Goal: Task Accomplishment & Management: Manage account settings

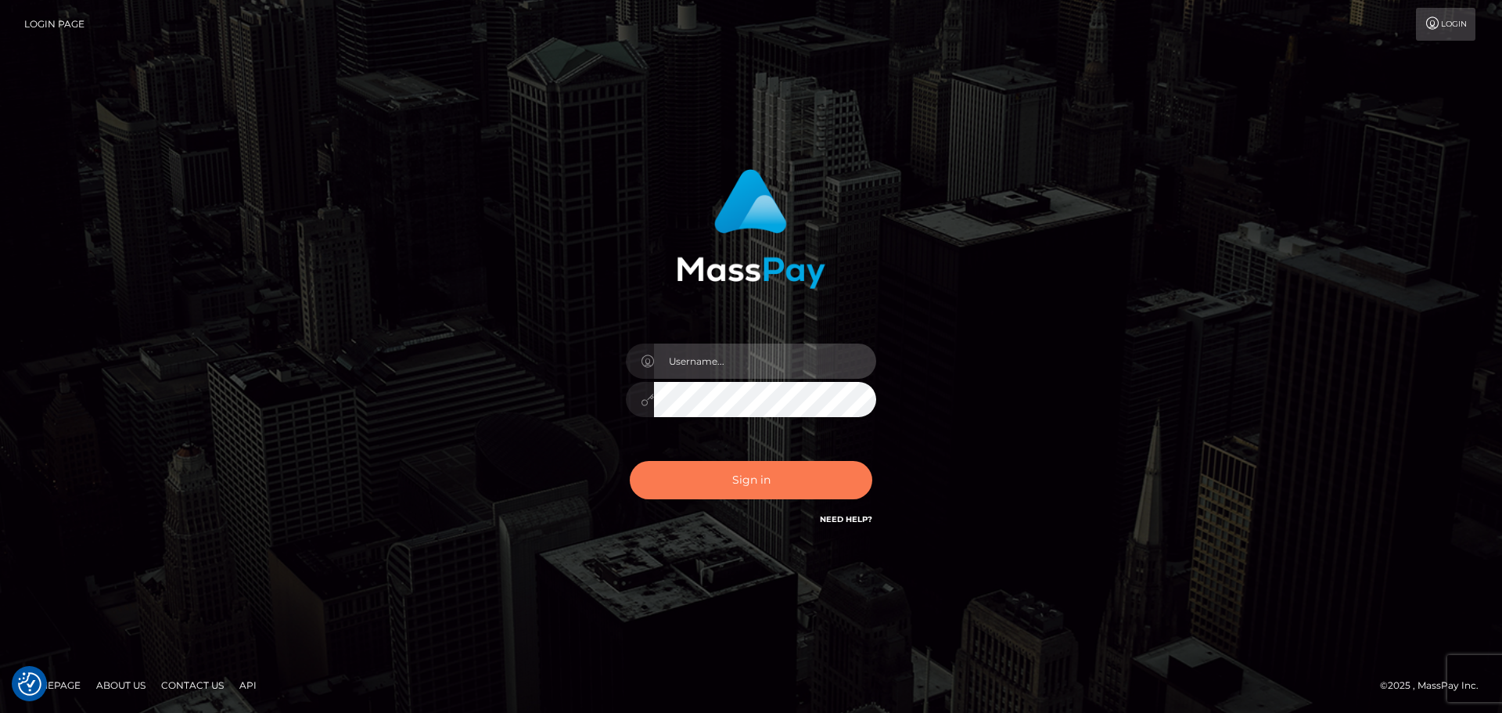
type input "[PERSON_NAME]"
click at [764, 492] on button "Sign in" at bounding box center [751, 480] width 243 height 38
type input "[PERSON_NAME]"
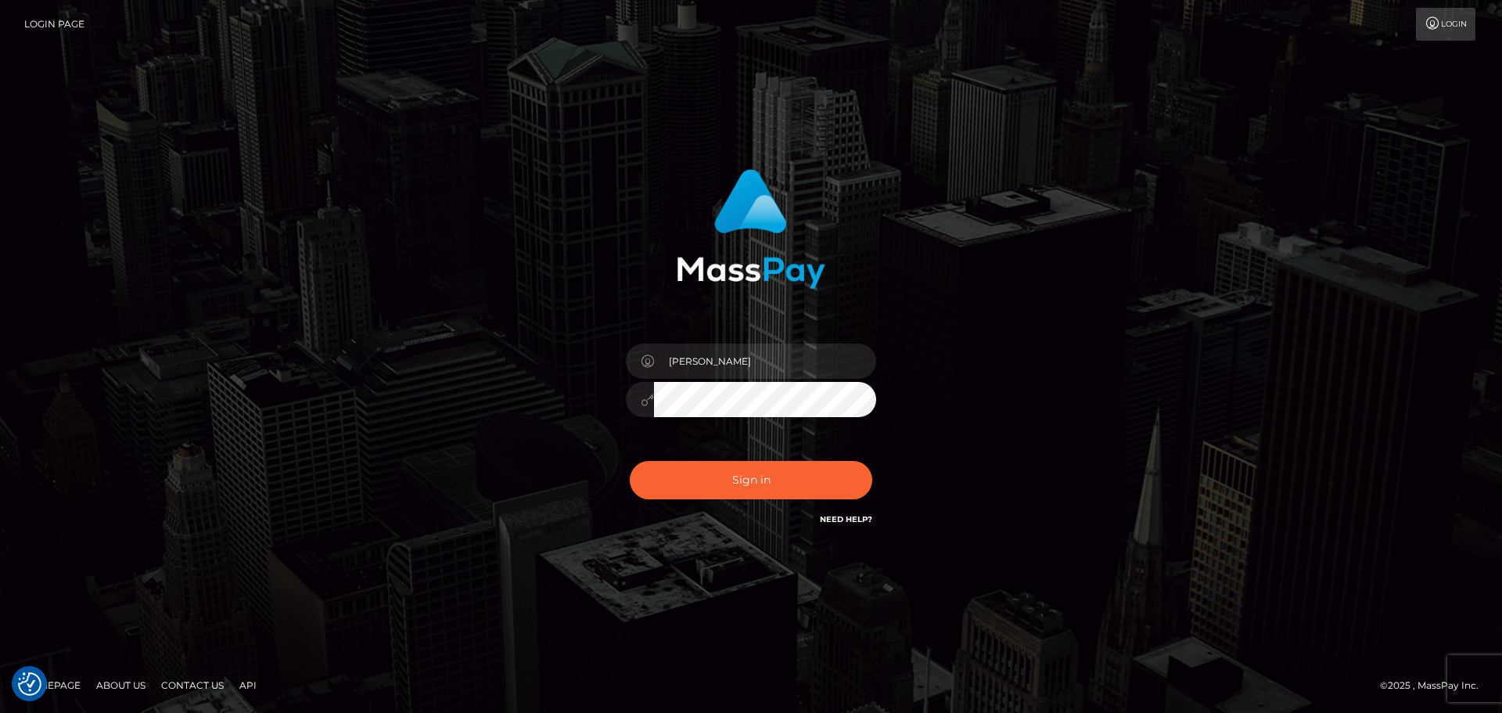
click at [702, 504] on div "Sign in Need Help?" at bounding box center [751, 486] width 274 height 70
click at [729, 484] on button "Sign in" at bounding box center [751, 480] width 243 height 38
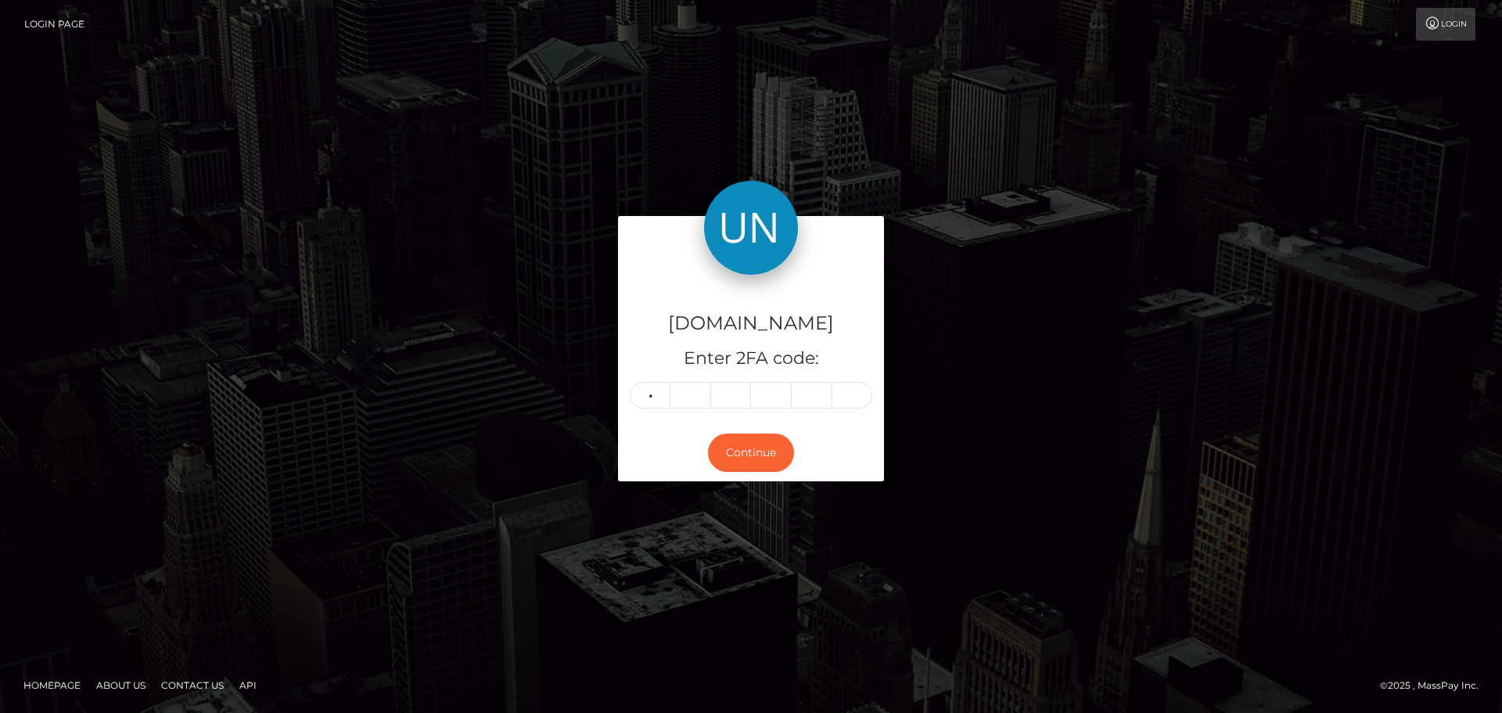
type input "4"
type input "3"
type input "7"
type input "9"
type input "4"
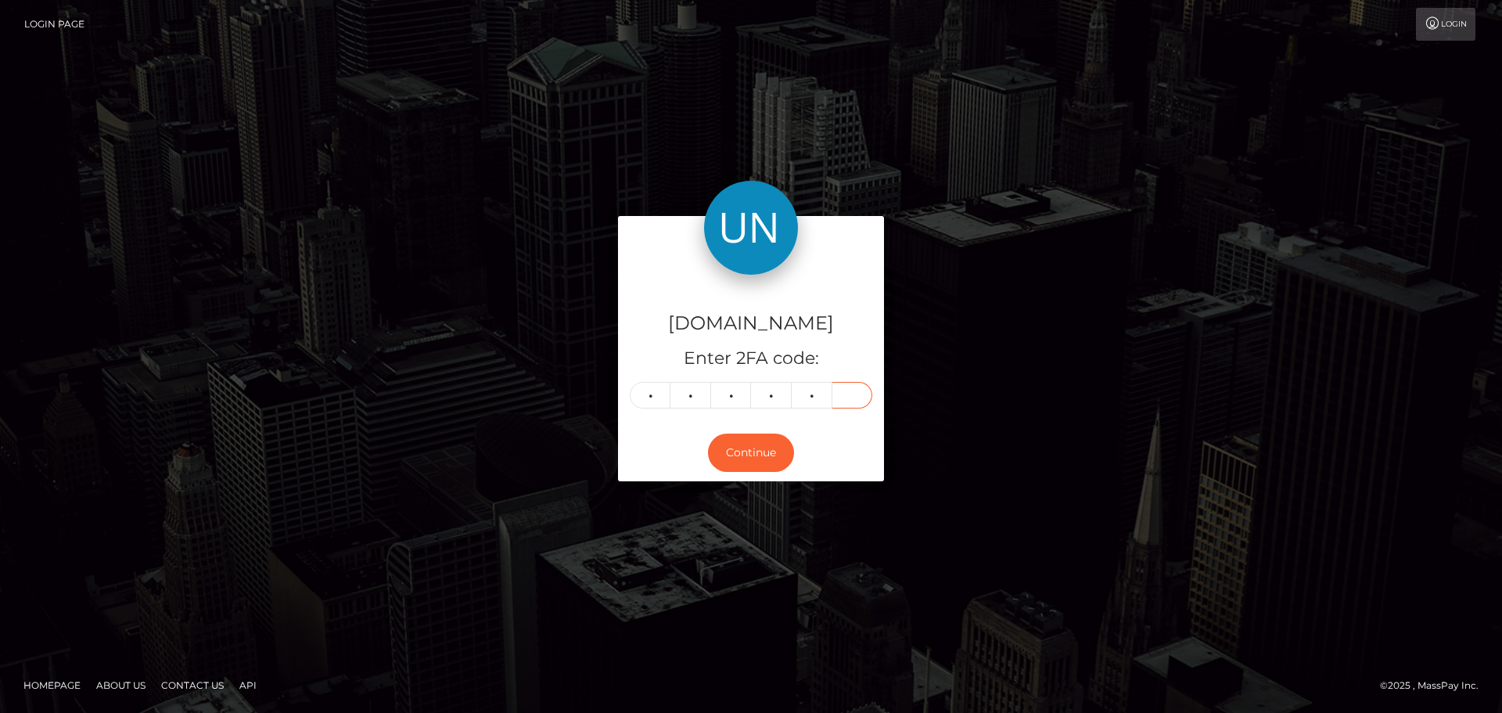
type input "7"
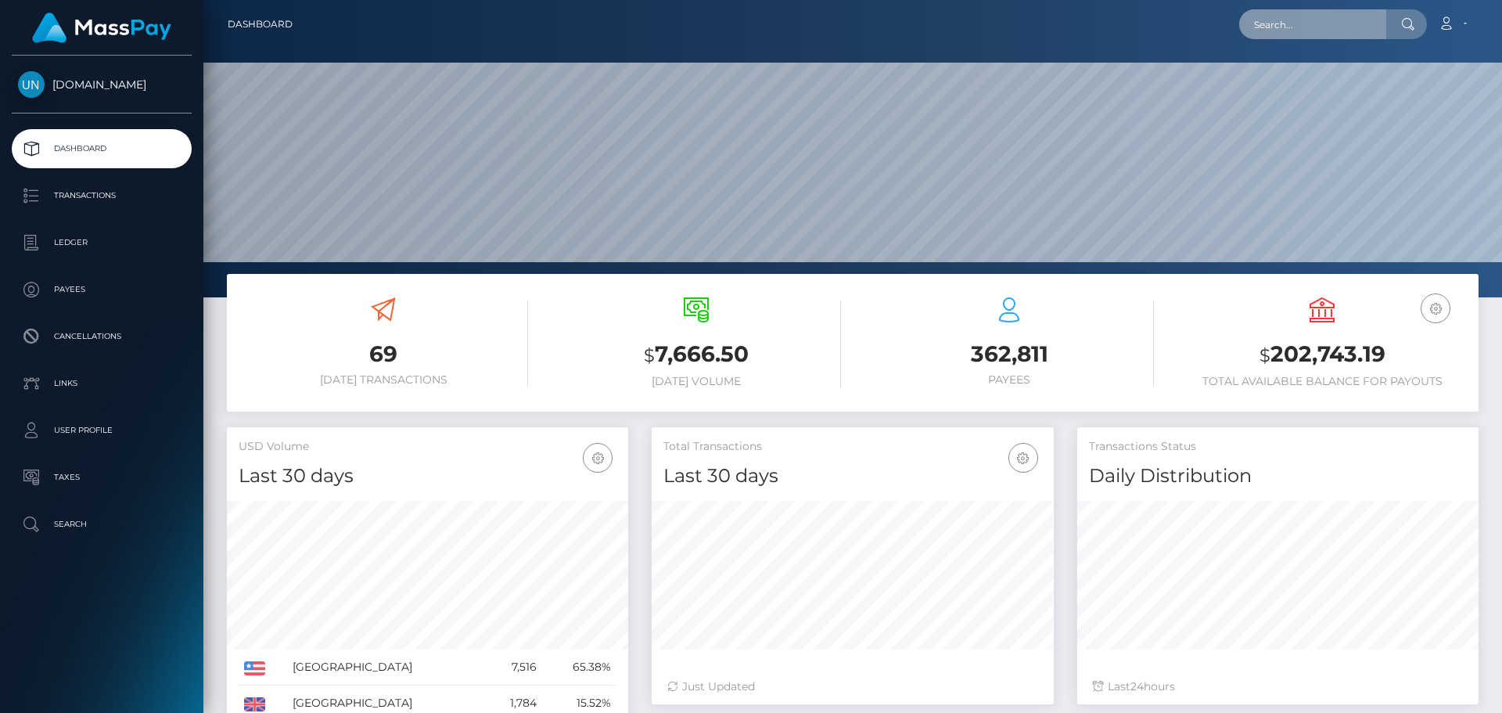
scroll to position [278, 402]
drag, startPoint x: 0, startPoint y: 0, endPoint x: 1292, endPoint y: 20, distance: 1292.5
click at [1292, 20] on input "text" at bounding box center [1312, 24] width 147 height 30
paste input "andrew.playle@yahoo.co.uk"
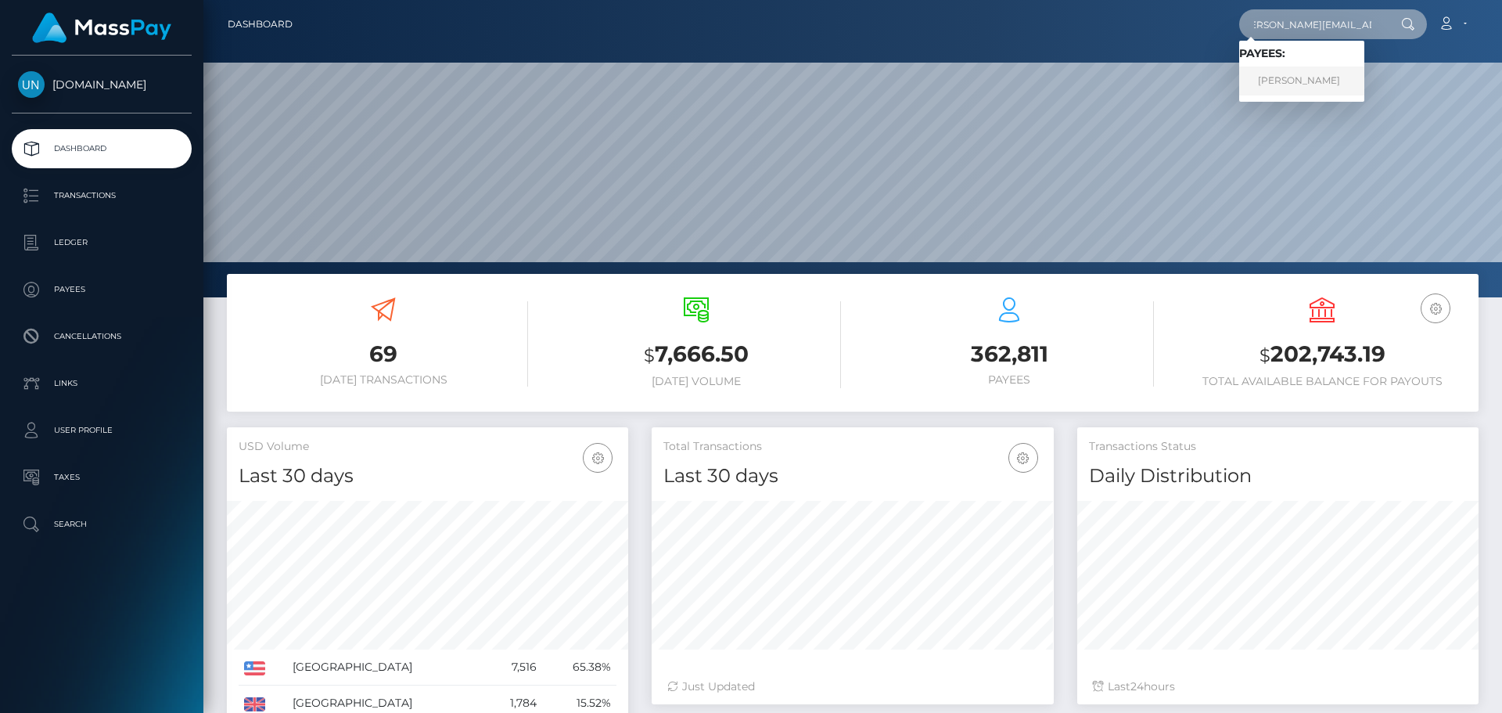
type input "andrew.playle@yahoo.co.uk"
click at [1296, 78] on link "ANDREW RONALD PLAYLE" at bounding box center [1301, 80] width 125 height 29
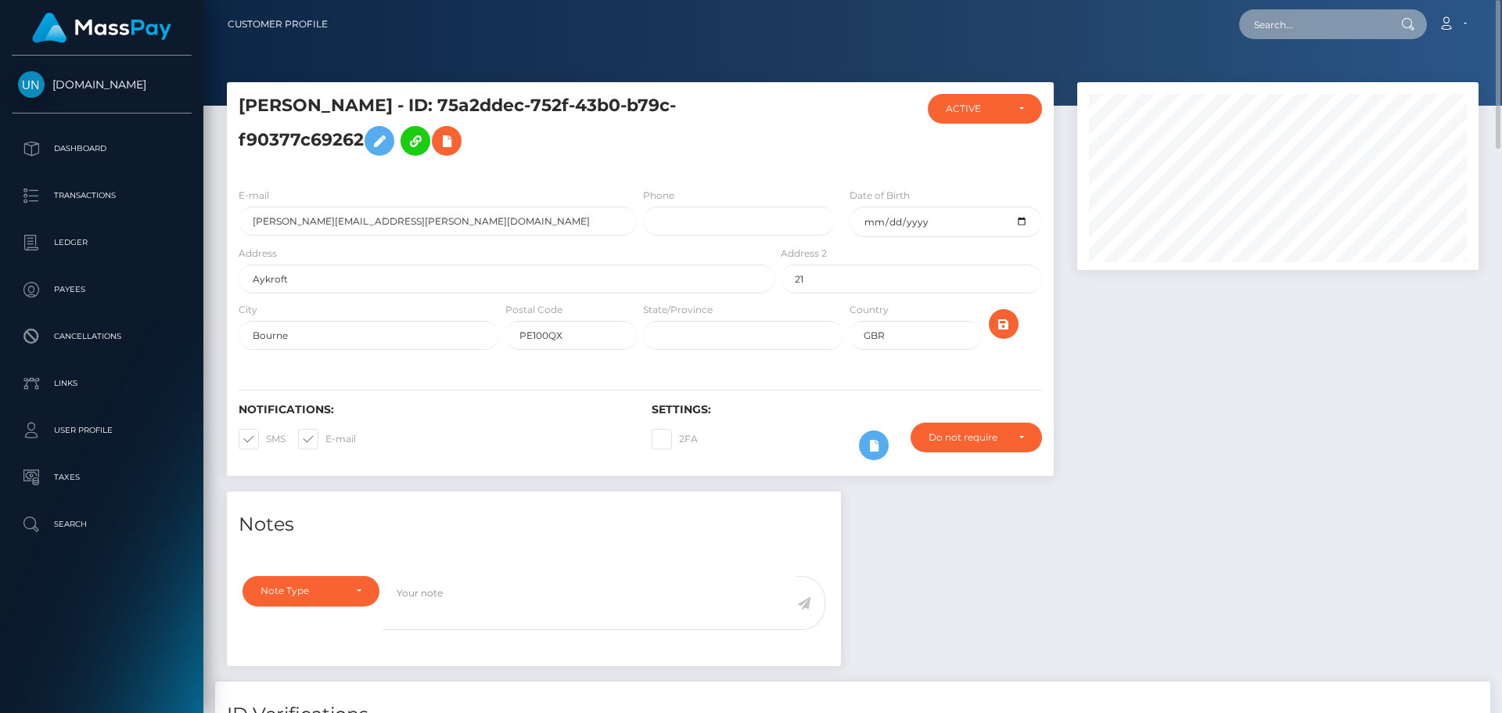
click at [1281, 16] on input "text" at bounding box center [1312, 24] width 147 height 30
paste input "9y2k5w5y6v@privaterelay.appleid.com"
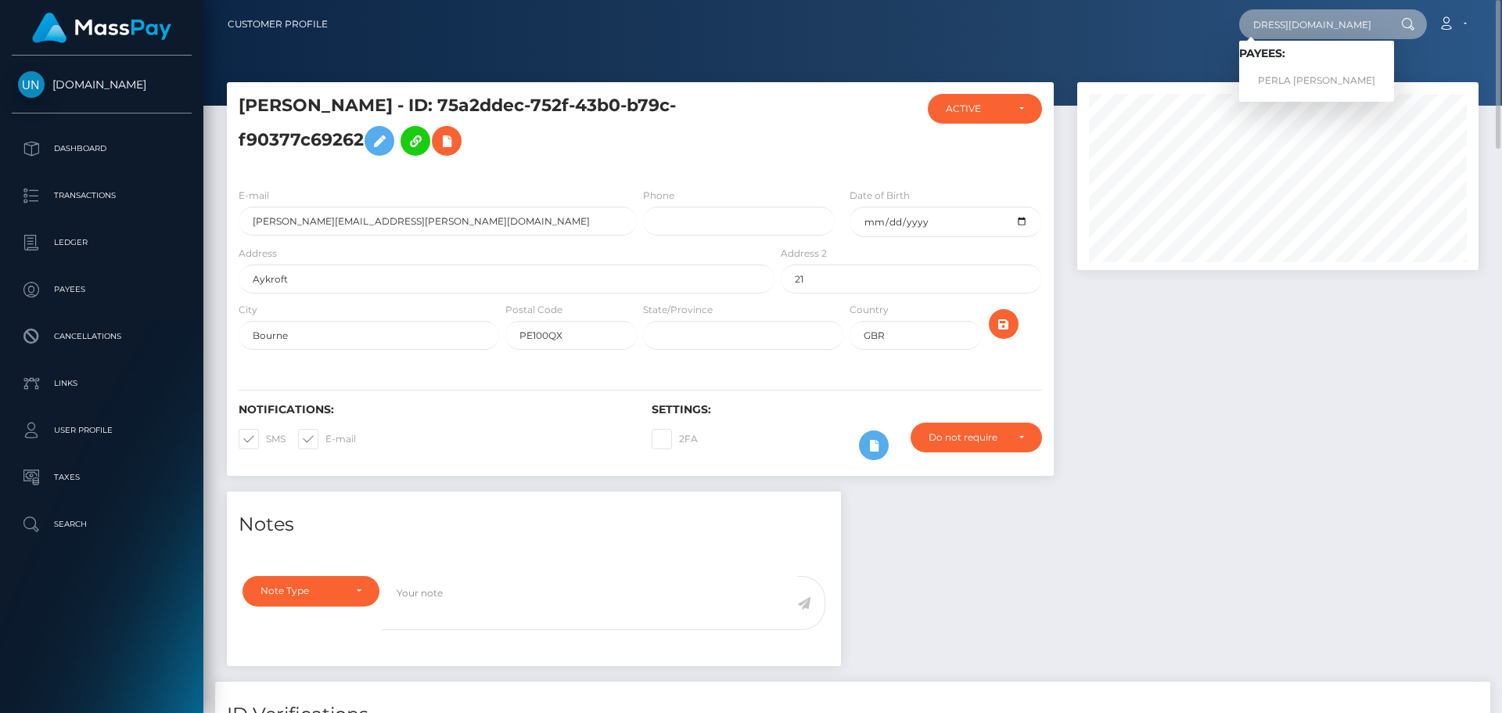
type input "9y2k5w5y6v@privaterelay.appleid.com"
click at [1273, 77] on link "PERLA CRISTAL GARCIA RAMOS" at bounding box center [1316, 80] width 155 height 29
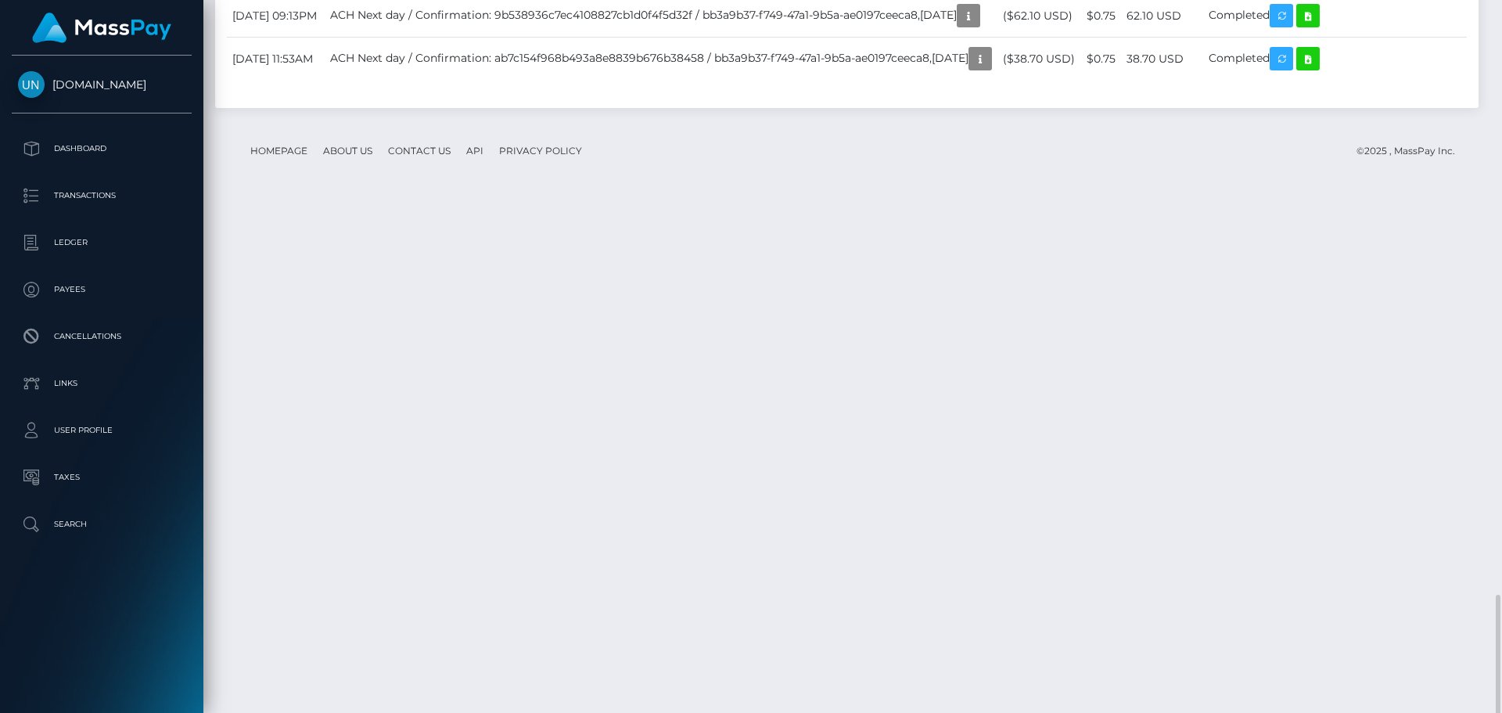
scroll to position [2850, 0]
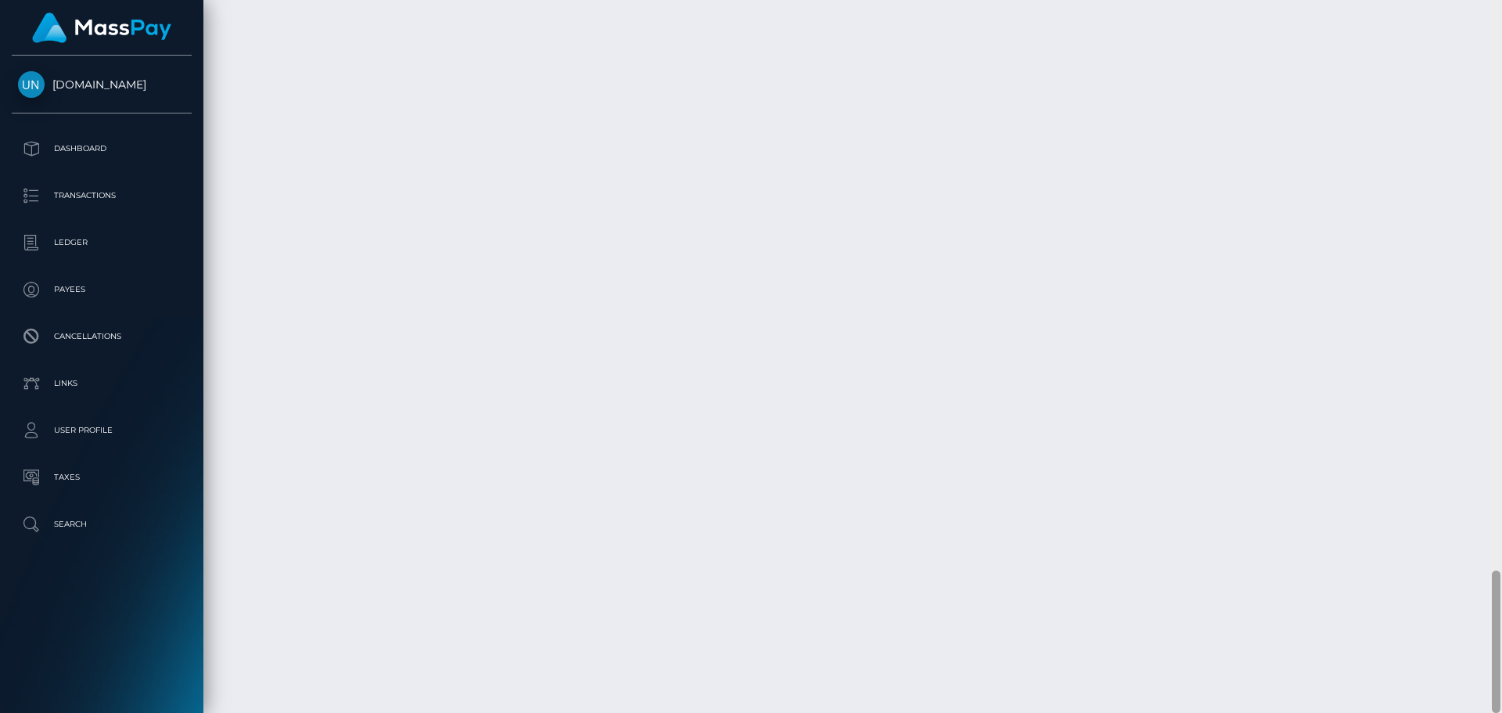
click at [1501, 29] on div at bounding box center [1496, 356] width 12 height 713
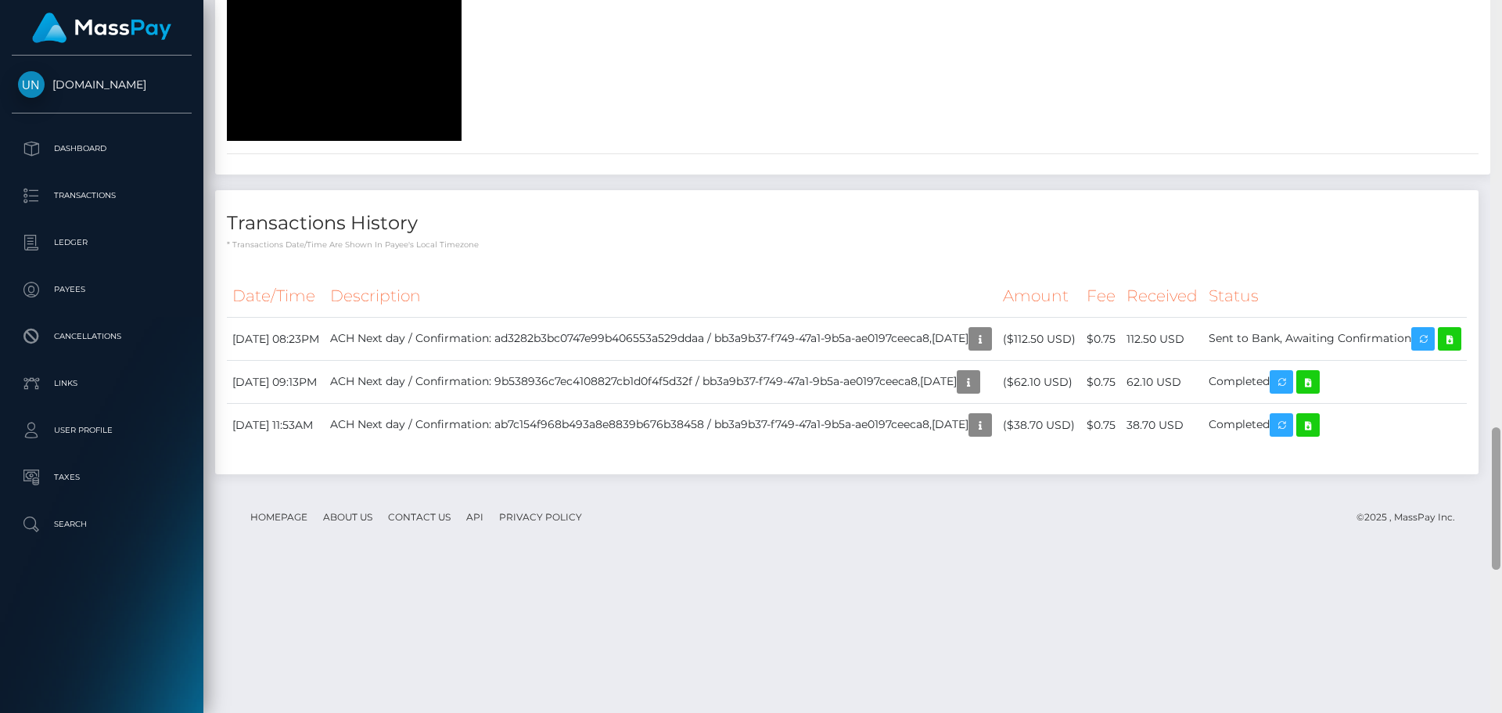
click at [1501, 22] on div at bounding box center [1496, 356] width 12 height 713
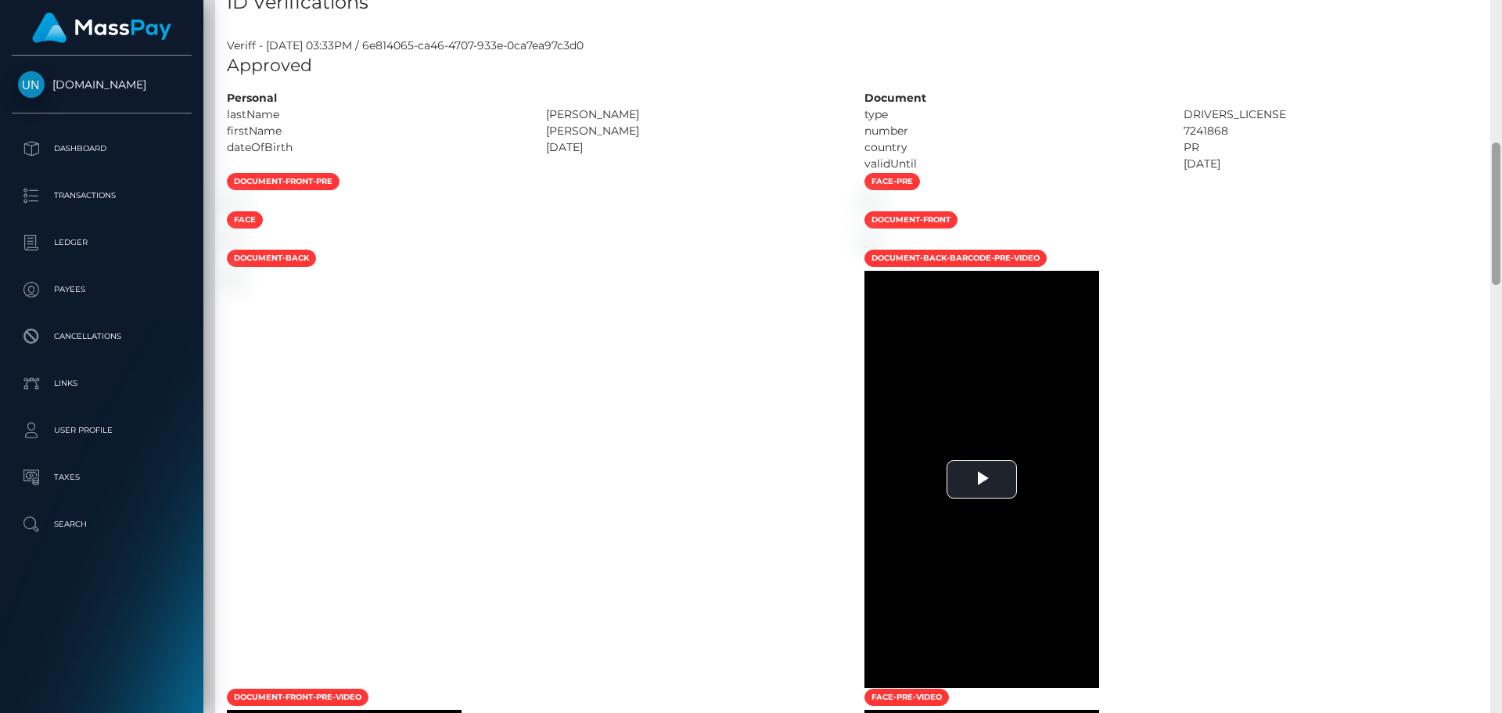
click at [1501, 22] on div "Customer Profile Loading... Loading..." at bounding box center [852, 356] width 1299 height 713
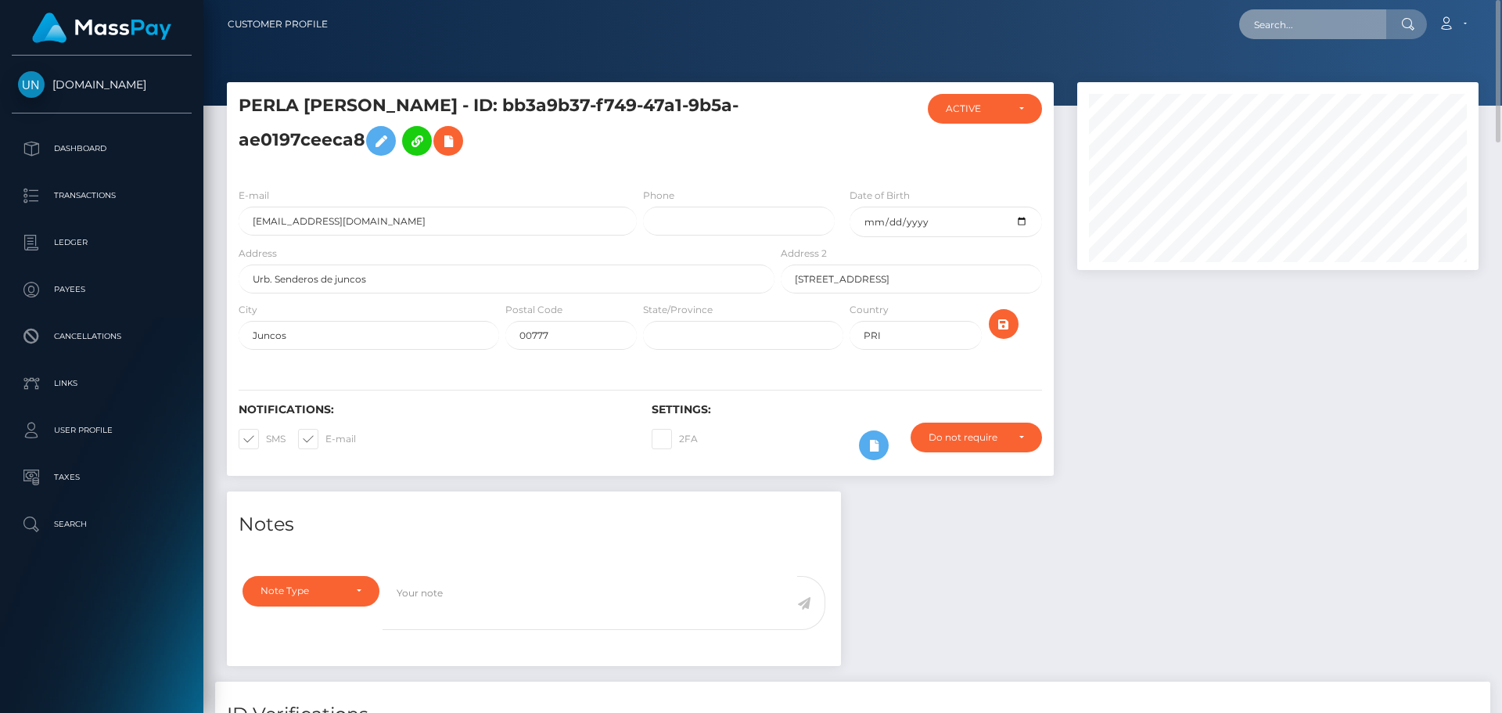
click at [1361, 21] on input "text" at bounding box center [1312, 24] width 147 height 30
paste input "tybussybiz@gmail.com"
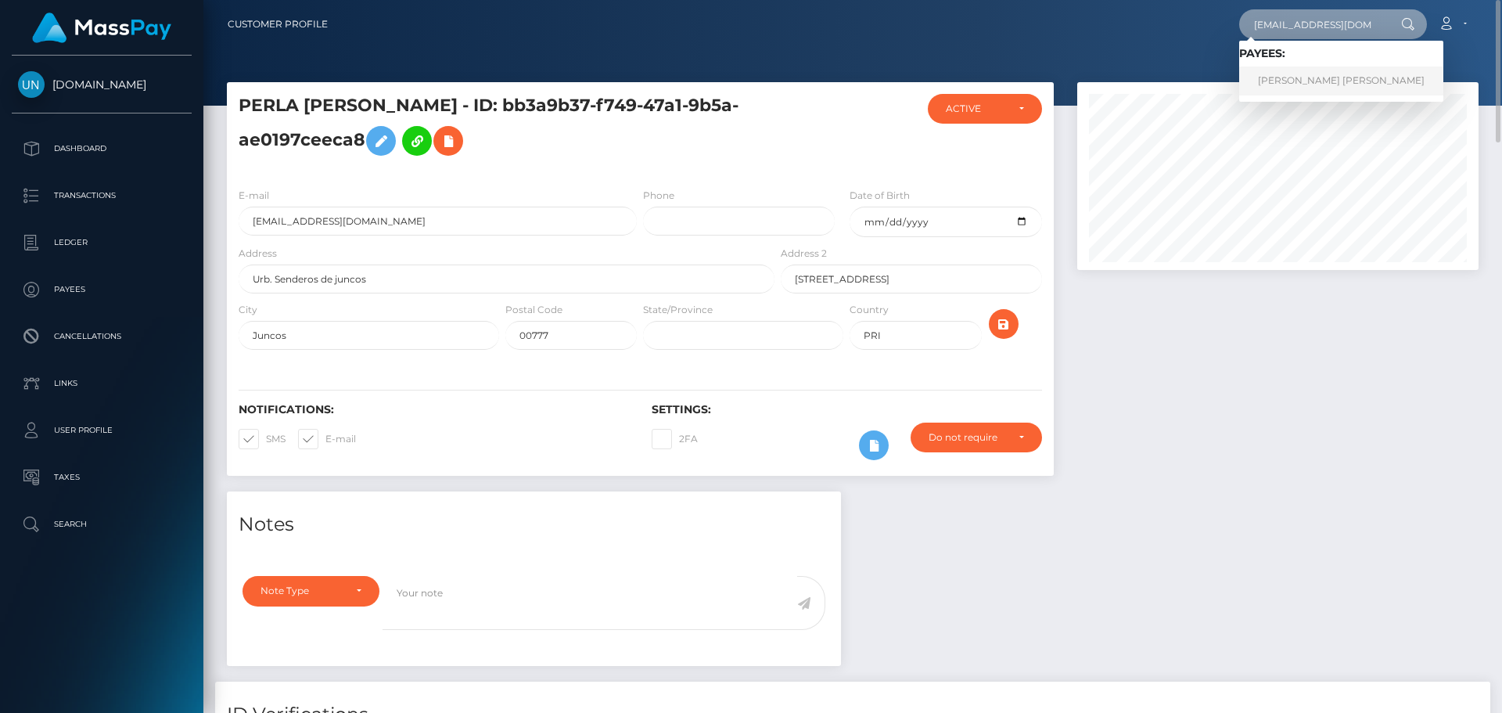
type input "tybussybiz@gmail.com"
click at [1313, 75] on link "TARIK JOVON BOOR" at bounding box center [1341, 80] width 204 height 29
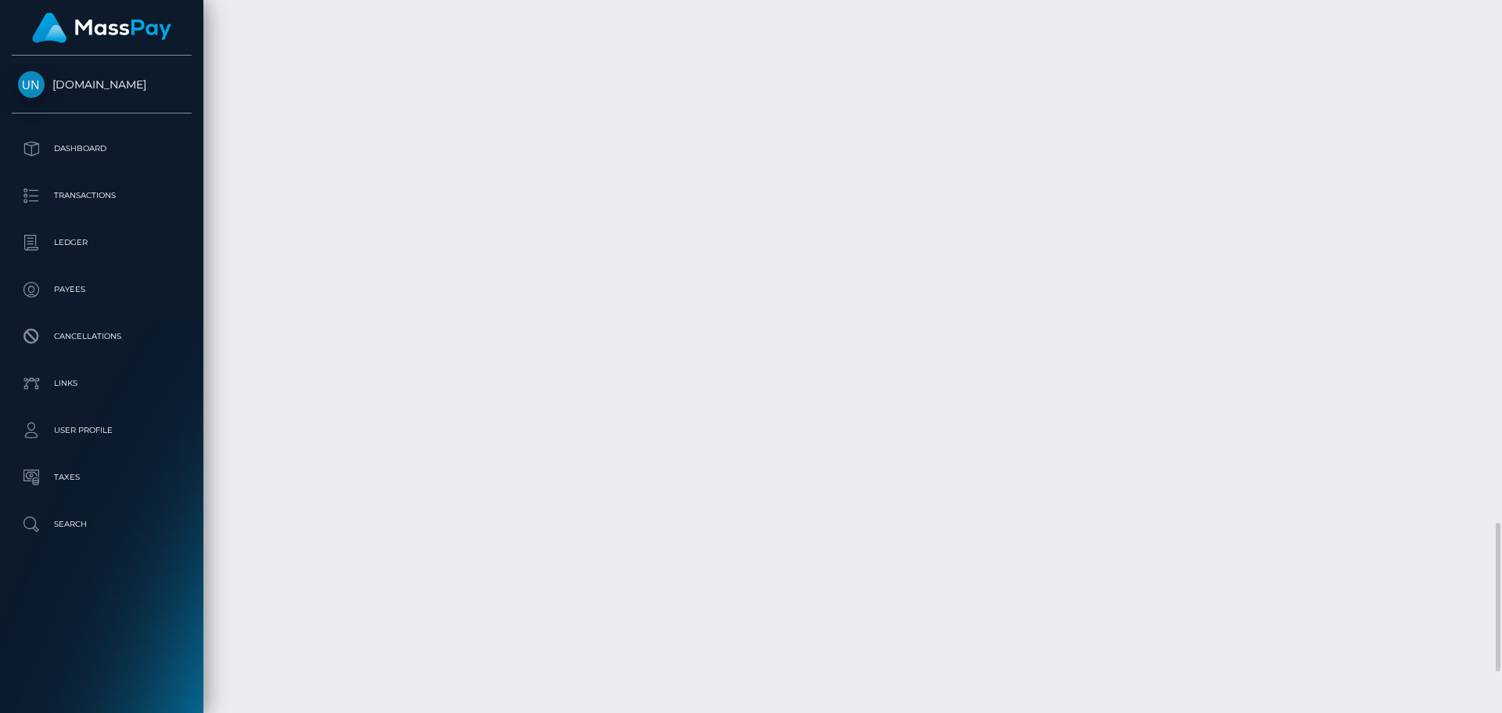
scroll to position [2700, 0]
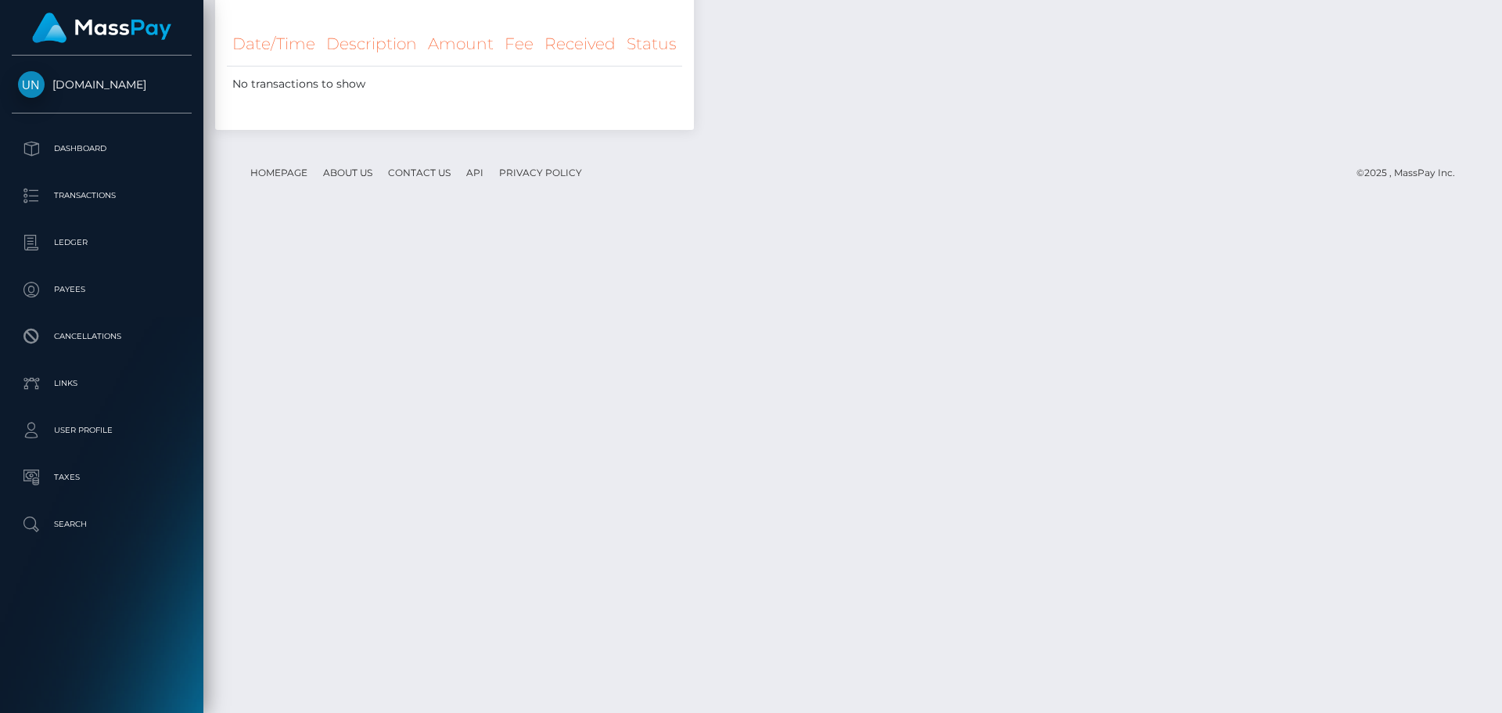
click at [1501, 41] on div at bounding box center [1496, 356] width 12 height 713
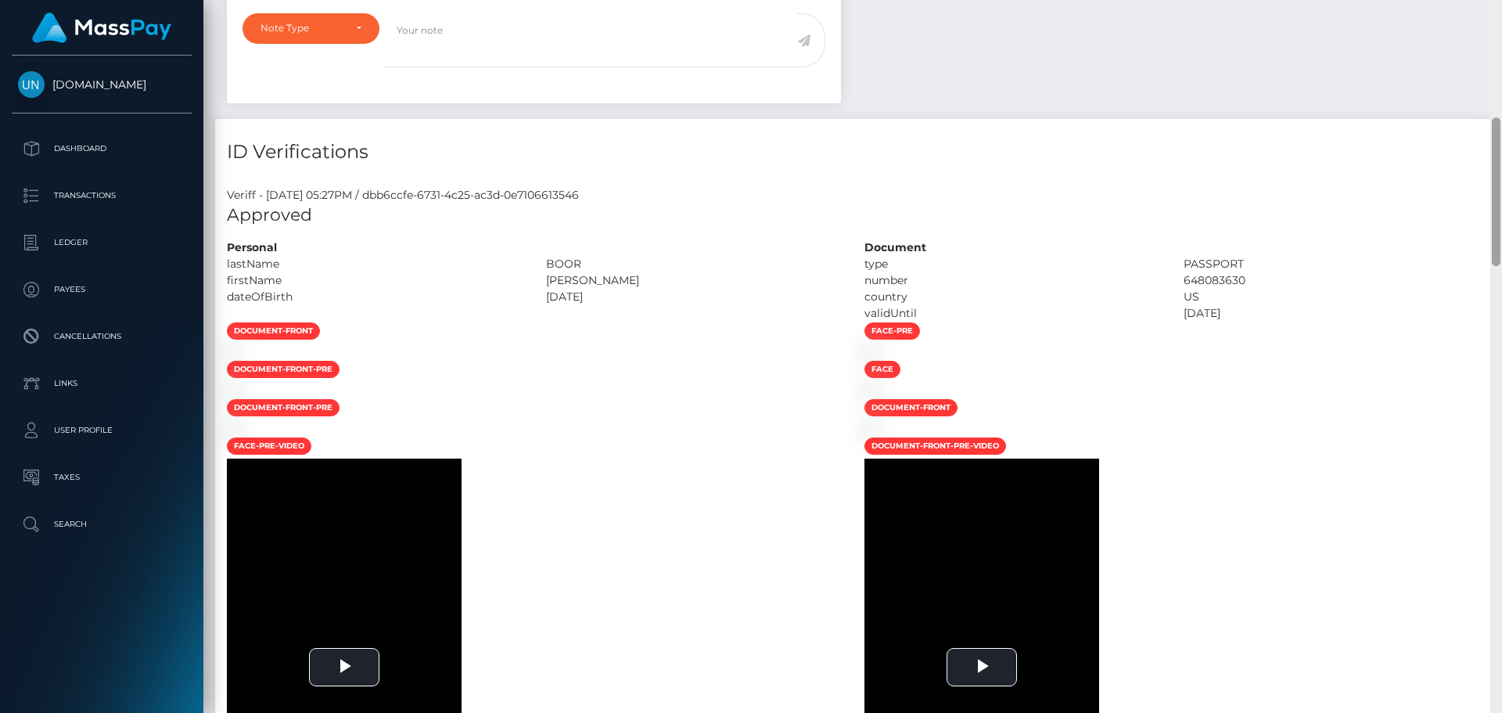
click at [1501, 41] on div "Customer Profile Loading... Loading..." at bounding box center [852, 356] width 1299 height 713
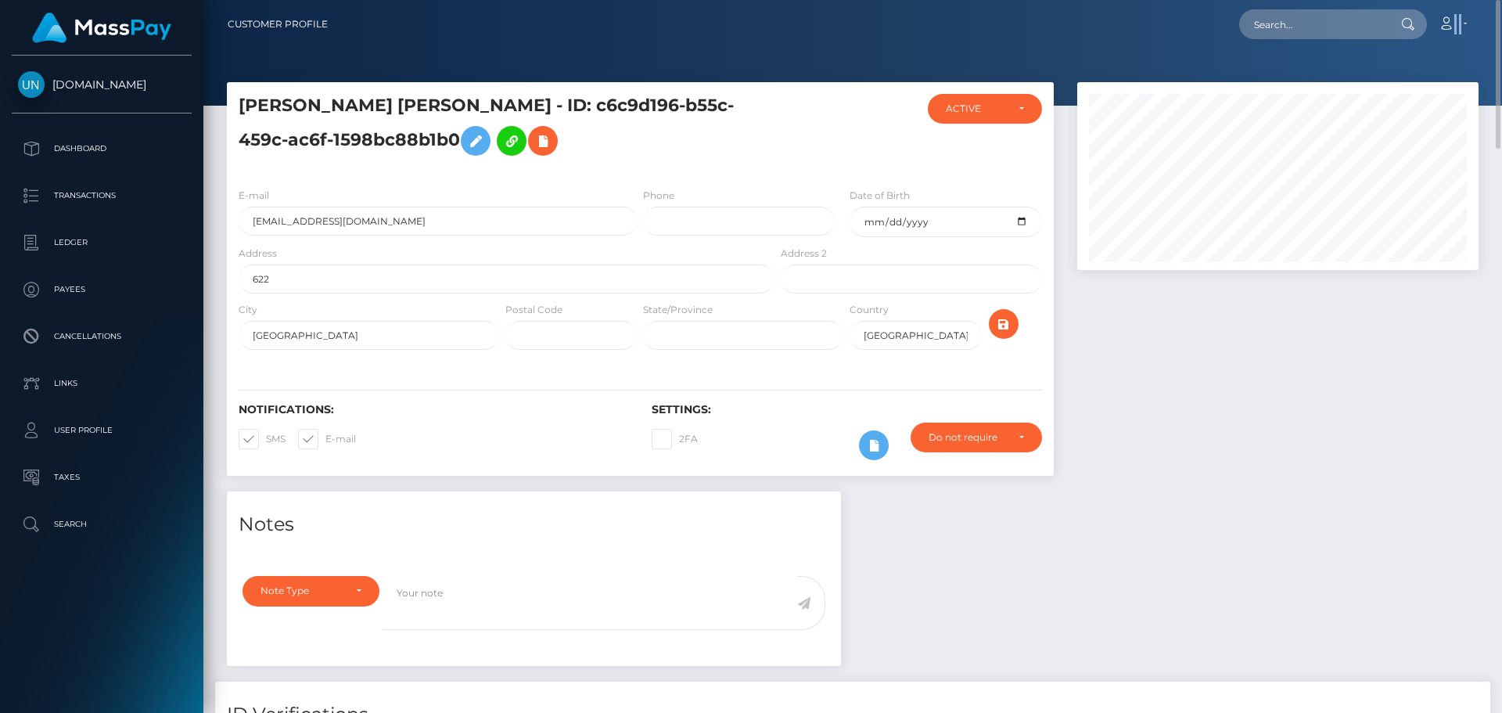
click at [1501, 41] on nav "Customer Profile Loading... Loading... Account" at bounding box center [852, 24] width 1299 height 49
click at [1325, 28] on input "text" at bounding box center [1312, 24] width 147 height 30
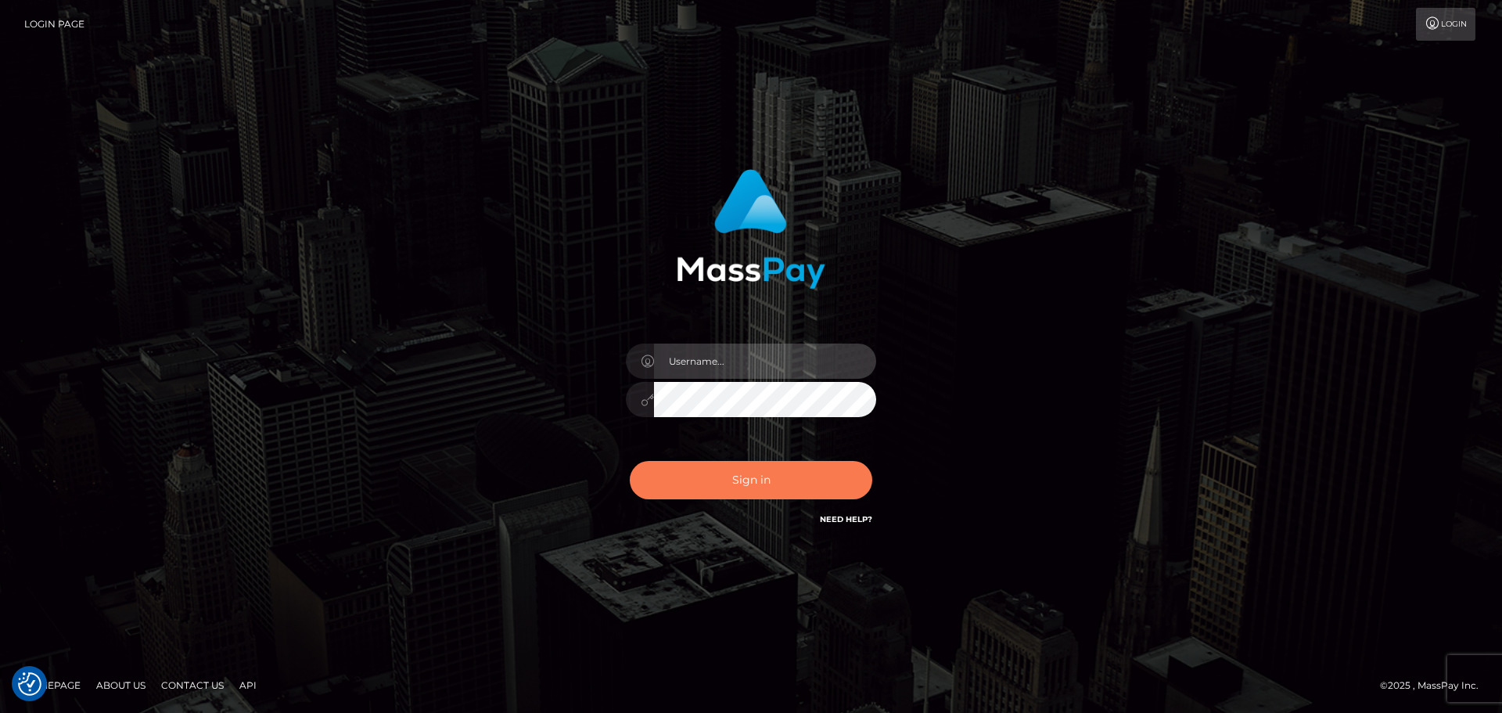
type input "[PERSON_NAME]"
click at [702, 465] on button "Sign in" at bounding box center [751, 480] width 243 height 38
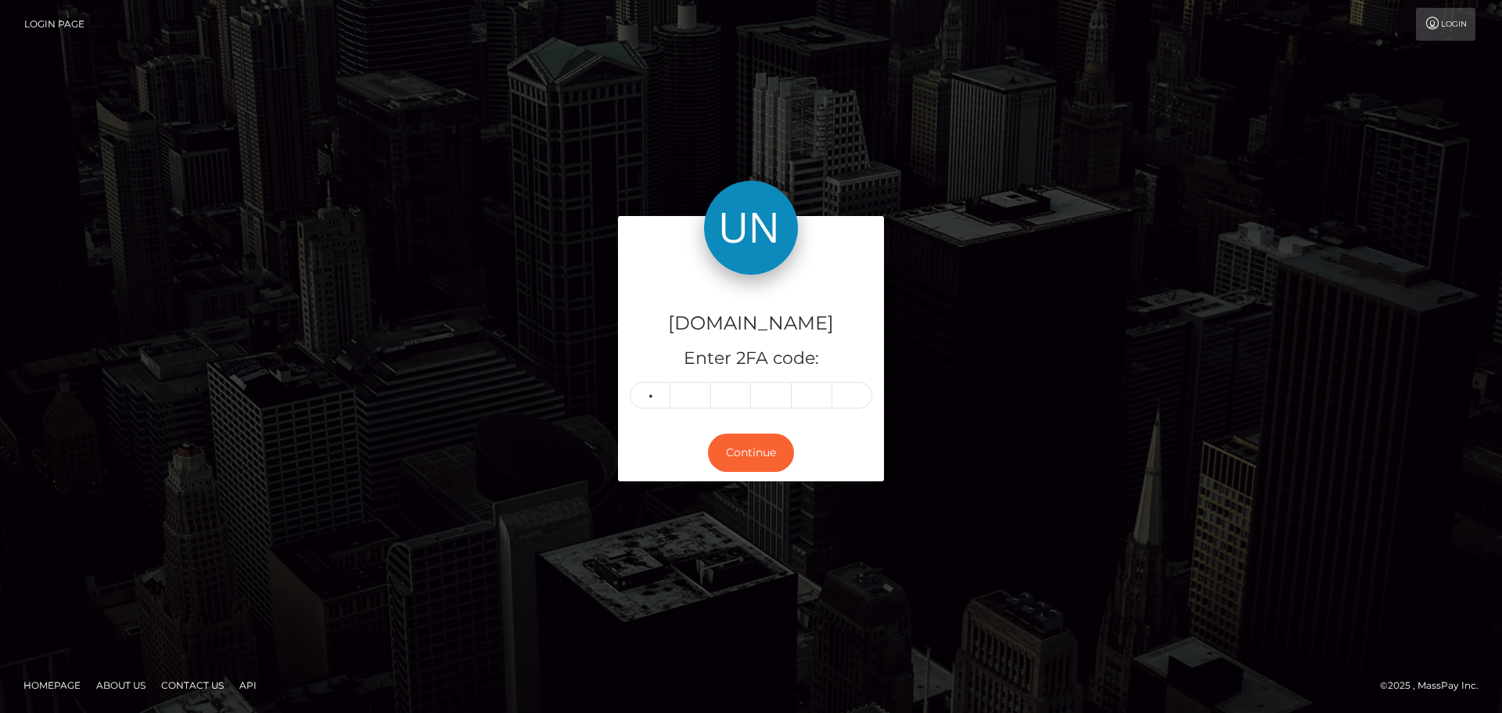
type input "8"
type input "0"
type input "7"
type input "1"
type input "6"
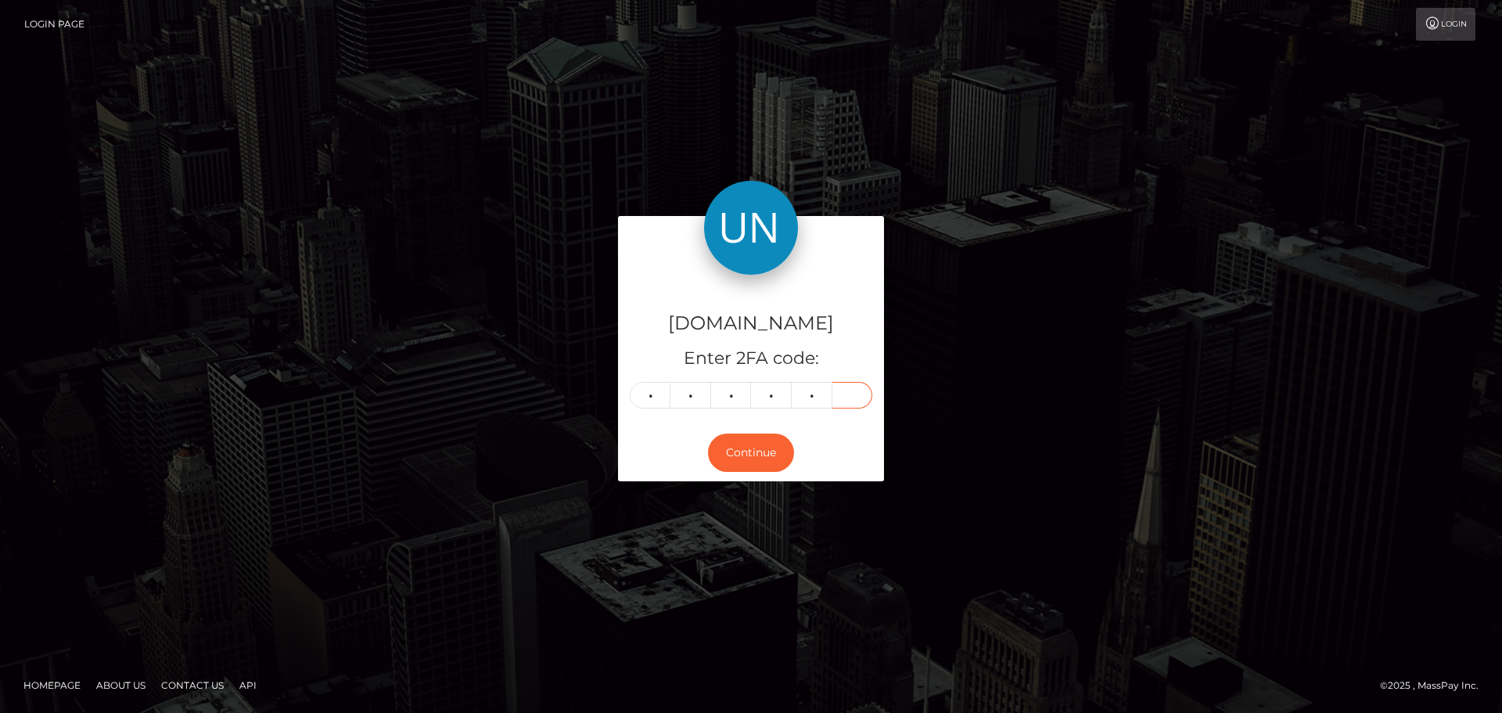
type input "3"
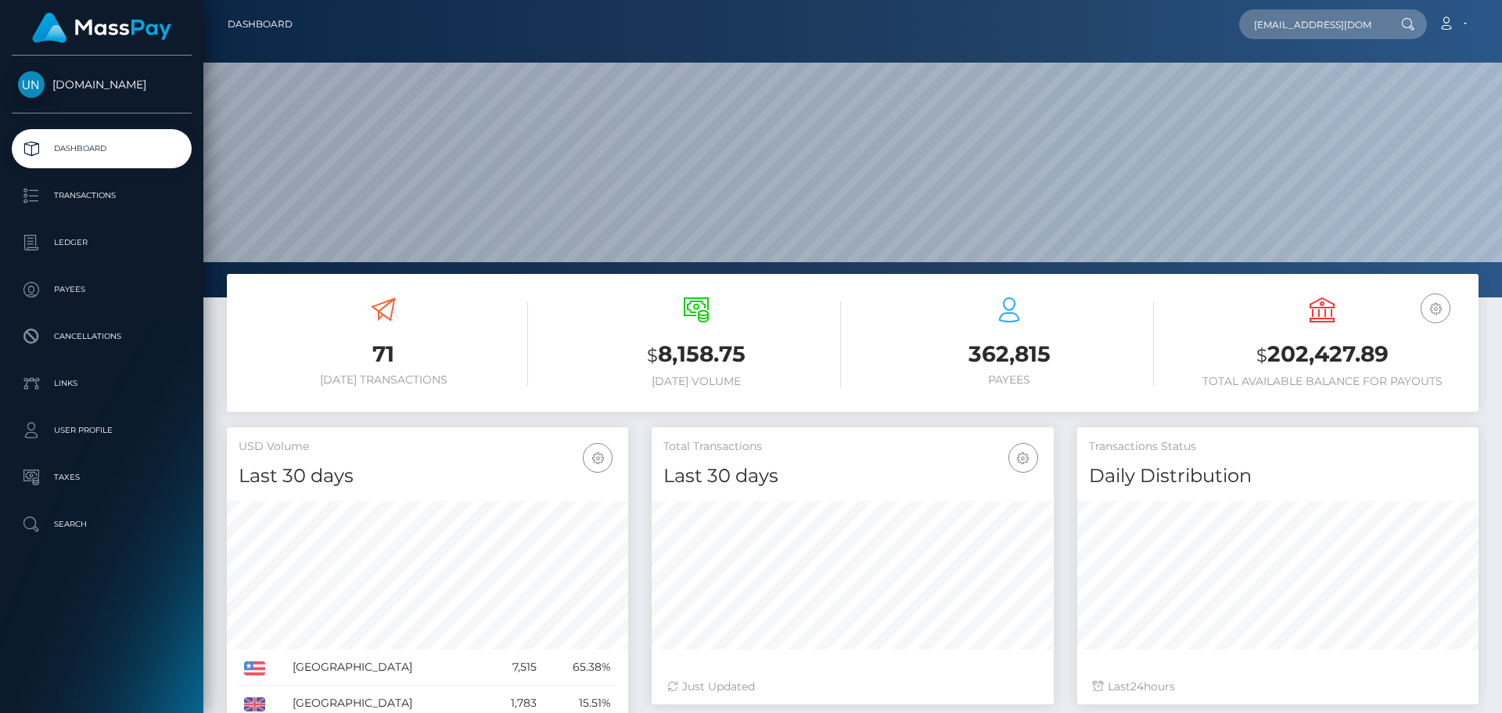
scroll to position [278, 402]
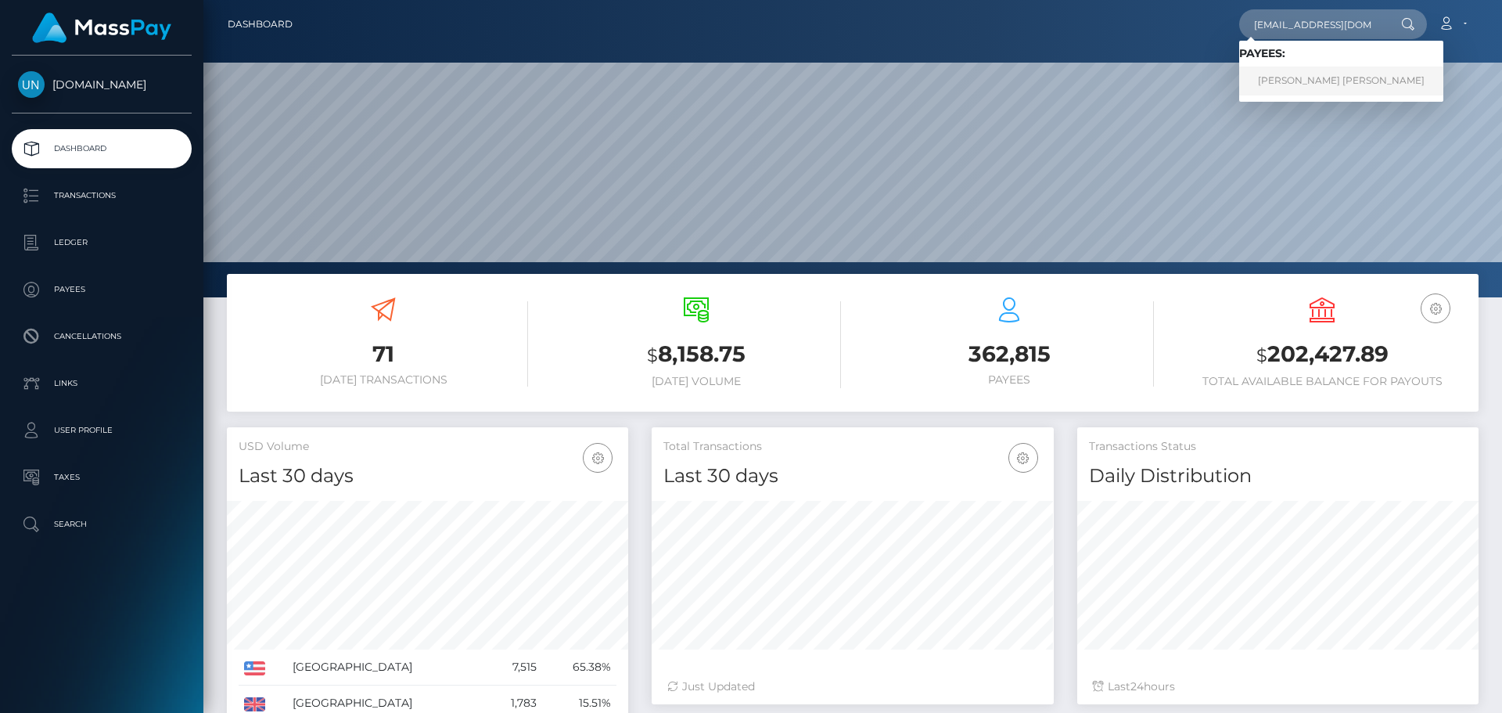
type input "alaynaa1234@gmail.com"
click at [1277, 78] on link "JENICA MICHELLE FLORES" at bounding box center [1341, 80] width 204 height 29
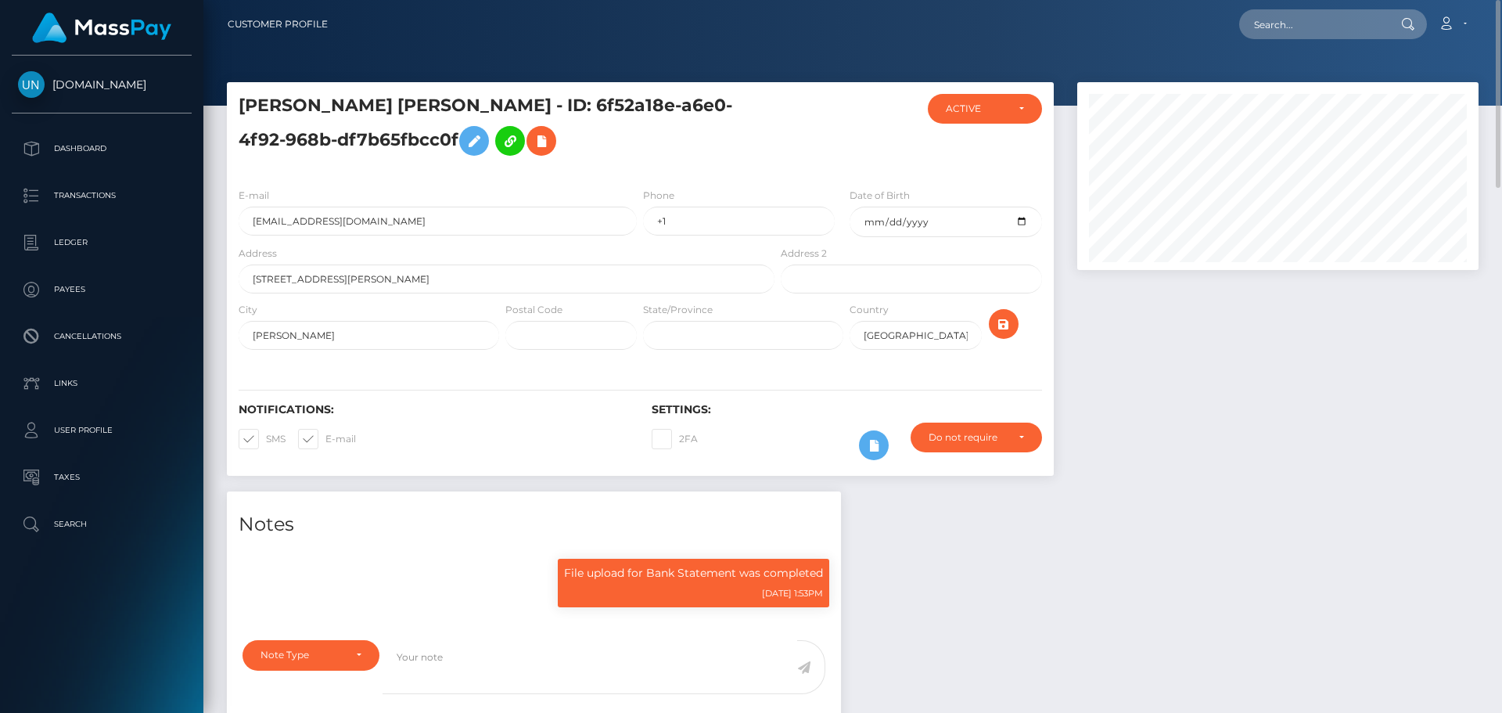
scroll to position [188, 402]
drag, startPoint x: 475, startPoint y: 96, endPoint x: 232, endPoint y: 98, distance: 242.5
click at [232, 98] on div "JENICA MICHELLE FLORES - ID: 6f52a18e-a6e0-4f92-968b-df7b65fbcc0f" at bounding box center [502, 134] width 551 height 81
copy h5 "JENICA MICHELLE FLORES"
click at [1288, 18] on input "text" at bounding box center [1312, 24] width 147 height 30
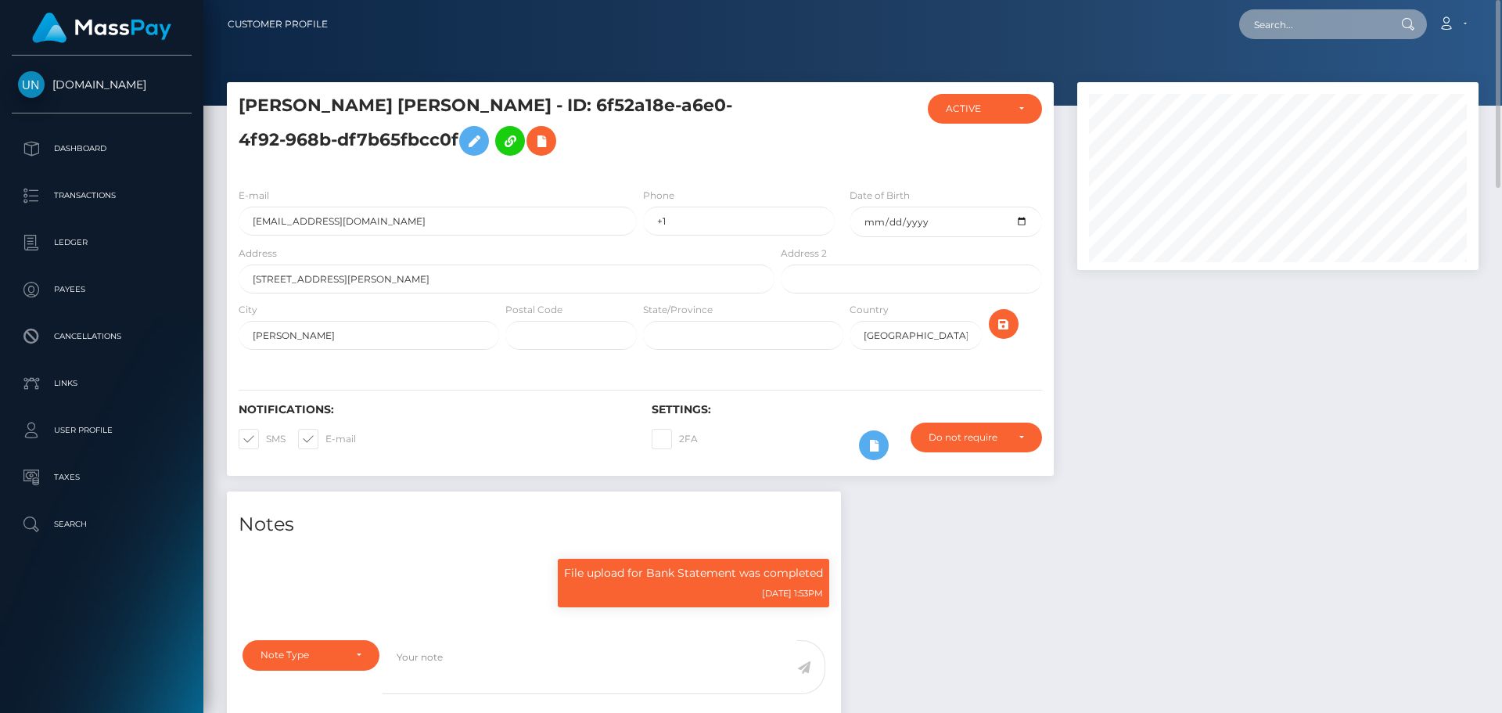
paste input "[EMAIL_ADDRESS][DOMAIN_NAME]"
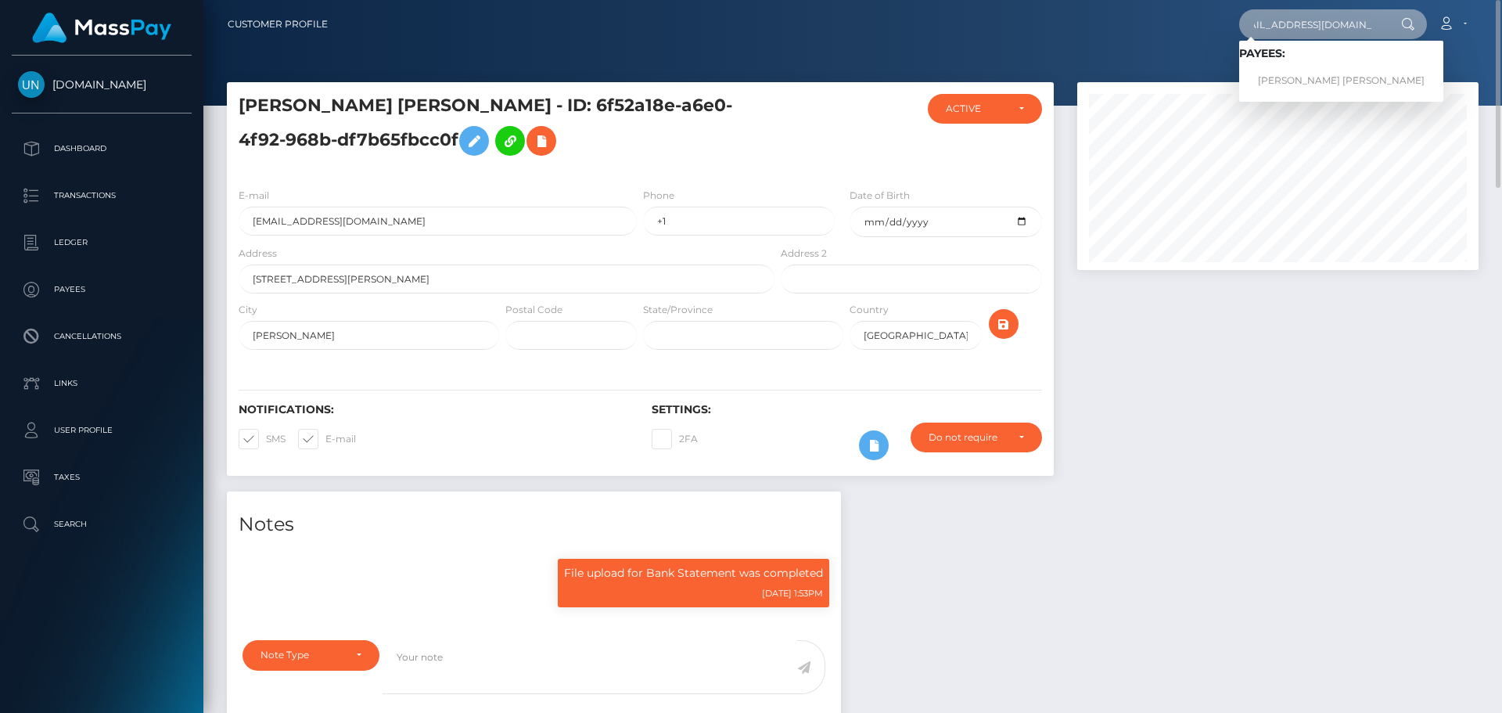
type input "kennethyomar19@gmail.com"
click at [1282, 77] on link "KENNETH YOMAR RODRIGUEZ RIVERA" at bounding box center [1341, 80] width 204 height 29
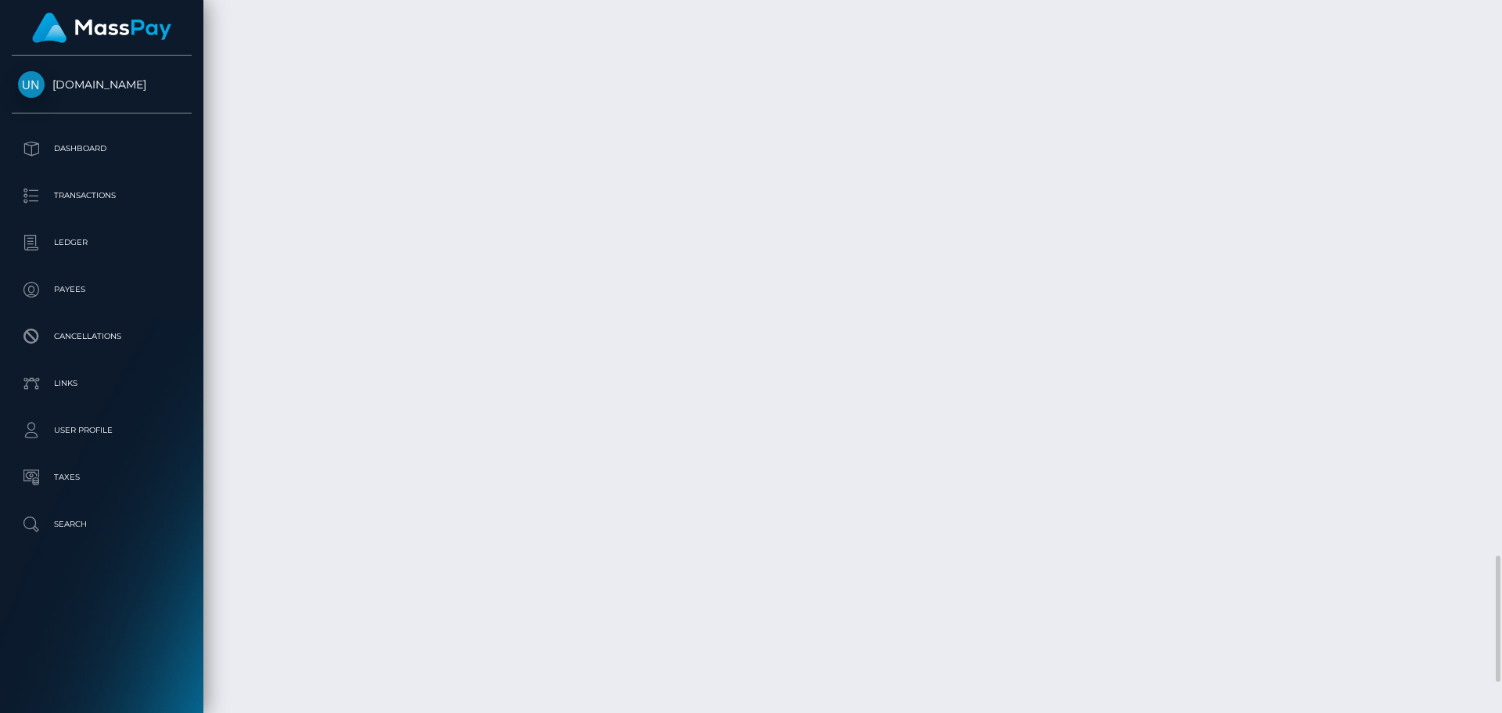
scroll to position [3304, 0]
click at [1501, 24] on div at bounding box center [1496, 356] width 12 height 713
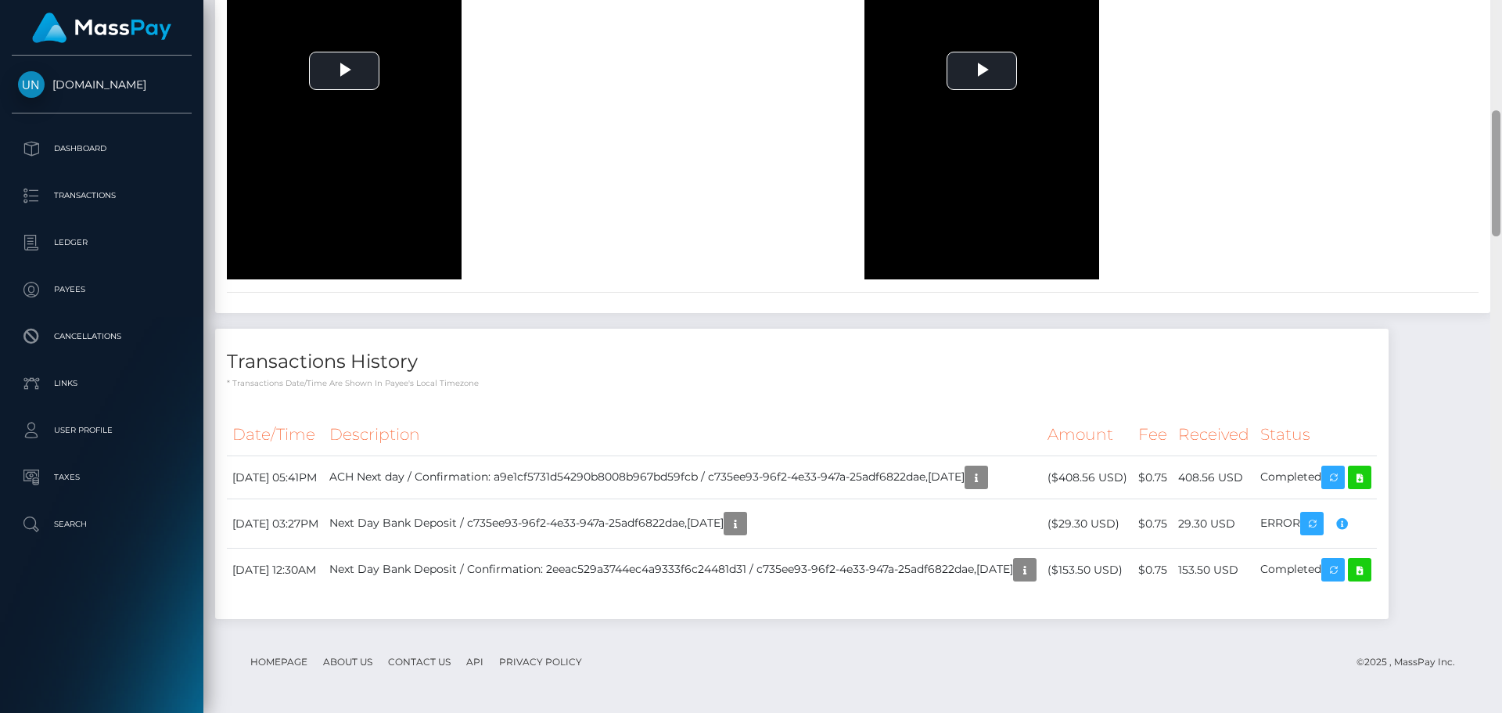
click at [1501, 24] on div at bounding box center [1496, 133] width 12 height 713
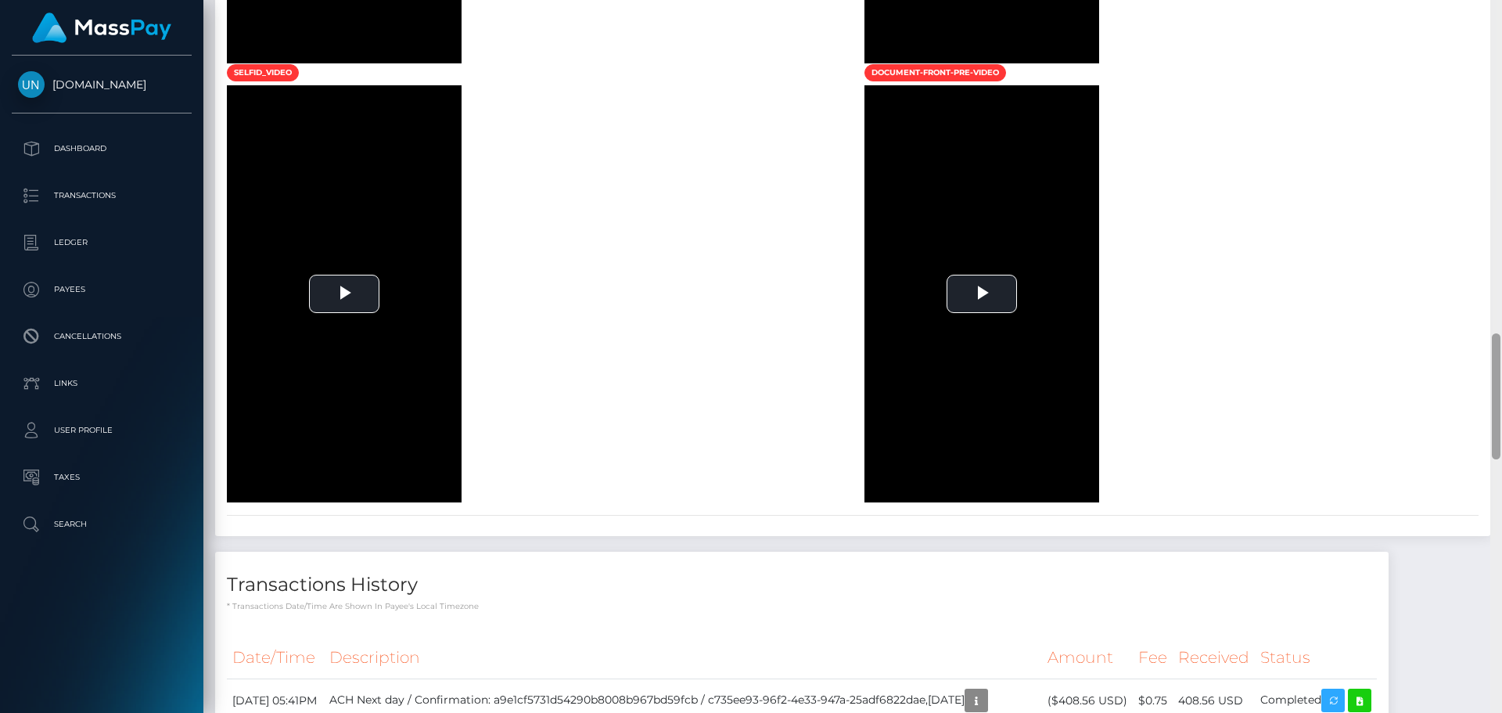
click at [1501, 24] on div at bounding box center [1496, 356] width 12 height 713
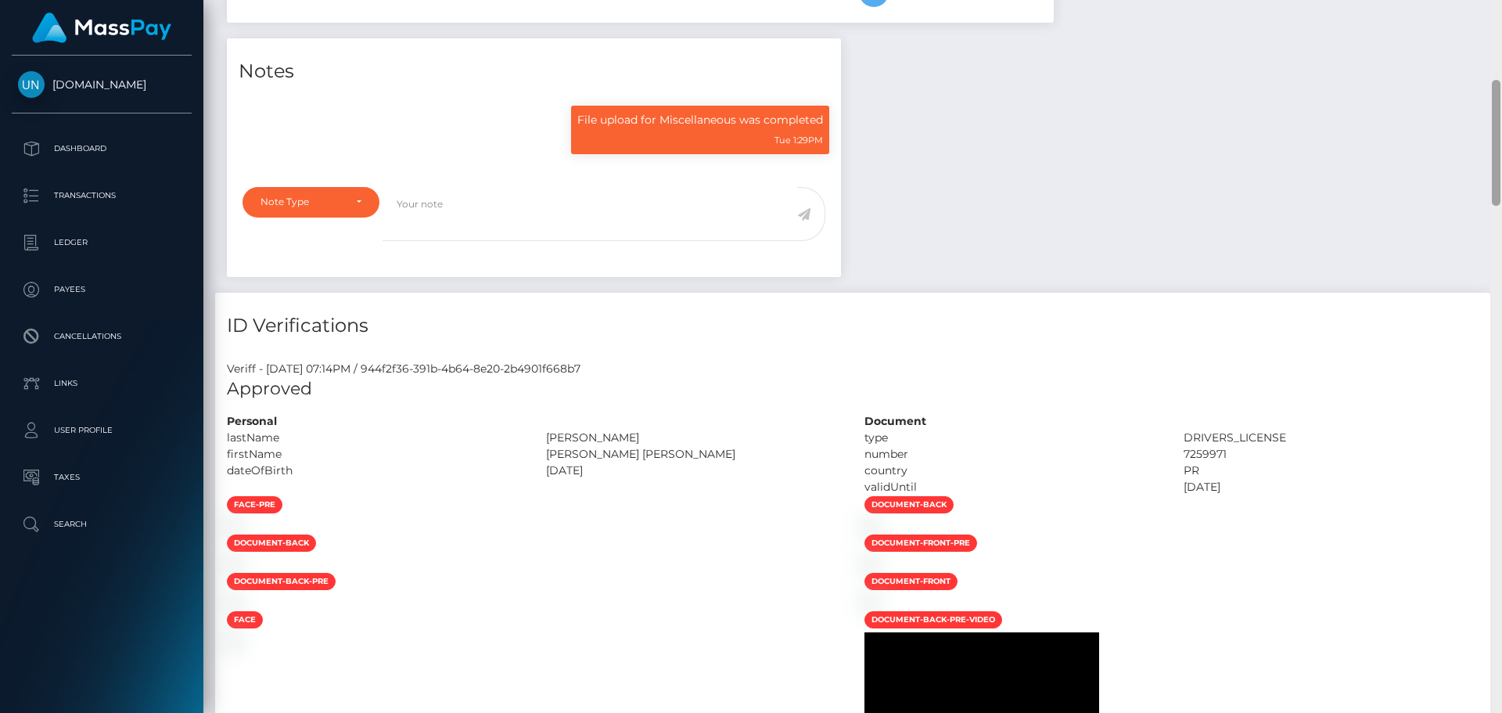
click at [1501, 24] on div "Customer Profile Loading... Loading..." at bounding box center [852, 356] width 1299 height 713
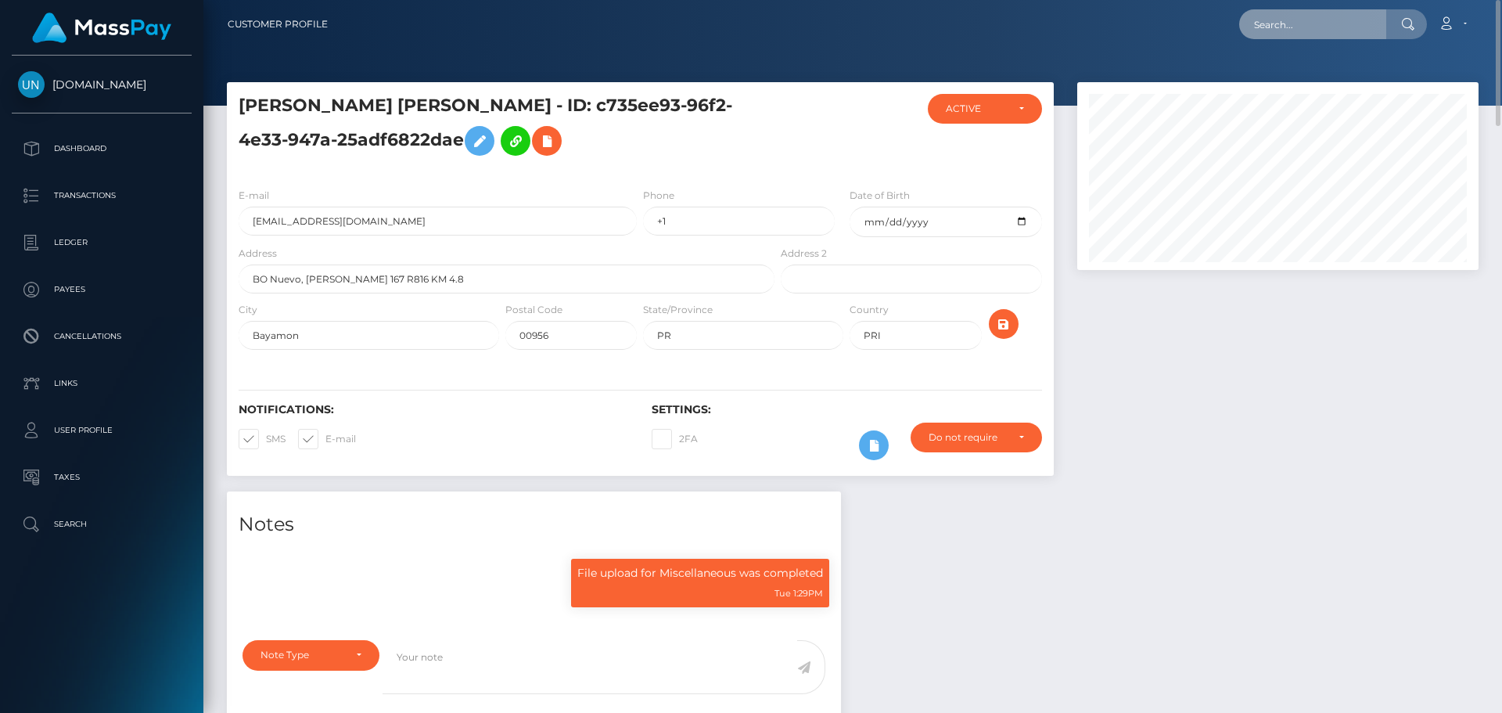
click at [1313, 14] on input "text" at bounding box center [1312, 24] width 147 height 30
paste input "[EMAIL_ADDRESS][DOMAIN_NAME]"
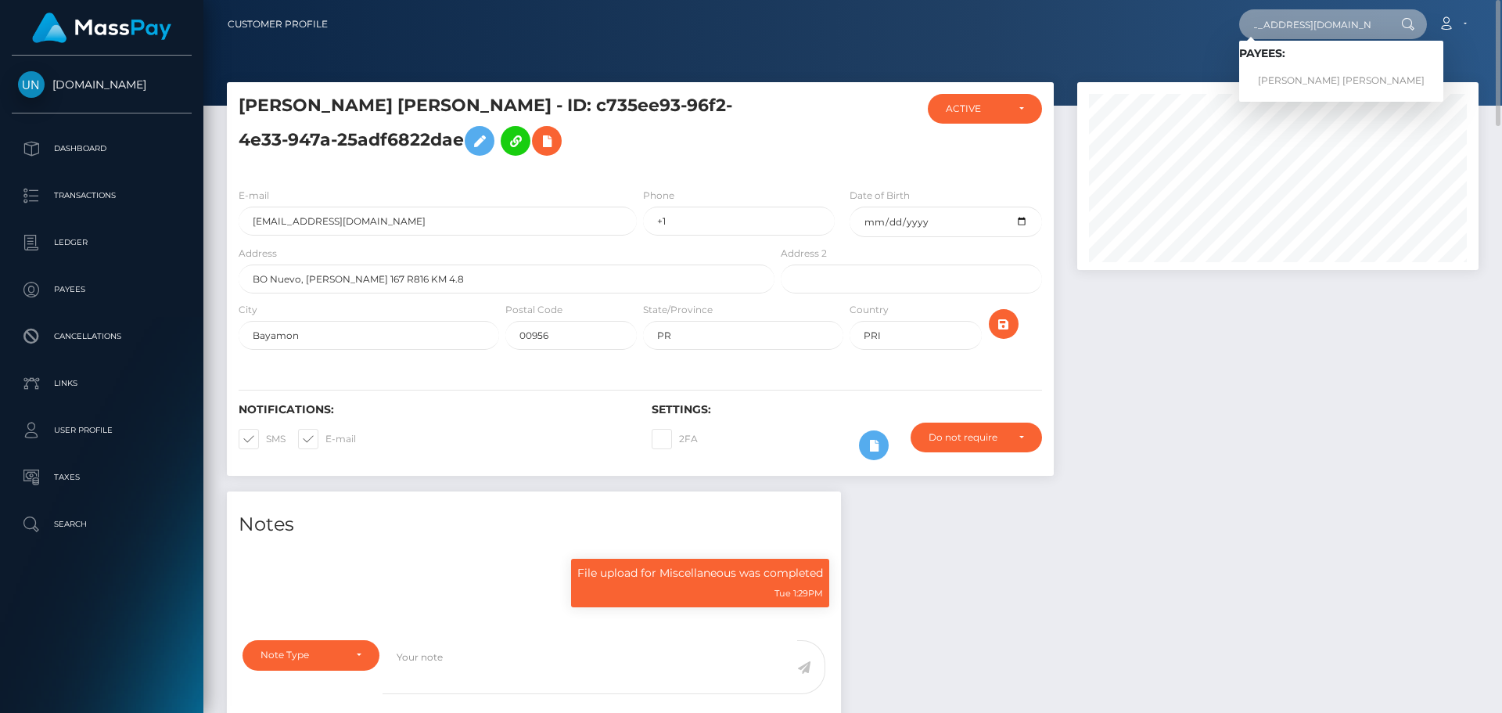
type input "[EMAIL_ADDRESS][DOMAIN_NAME]"
click at [1286, 70] on link "LUIS YARIEL MEDINA MELENDEZ" at bounding box center [1341, 80] width 204 height 29
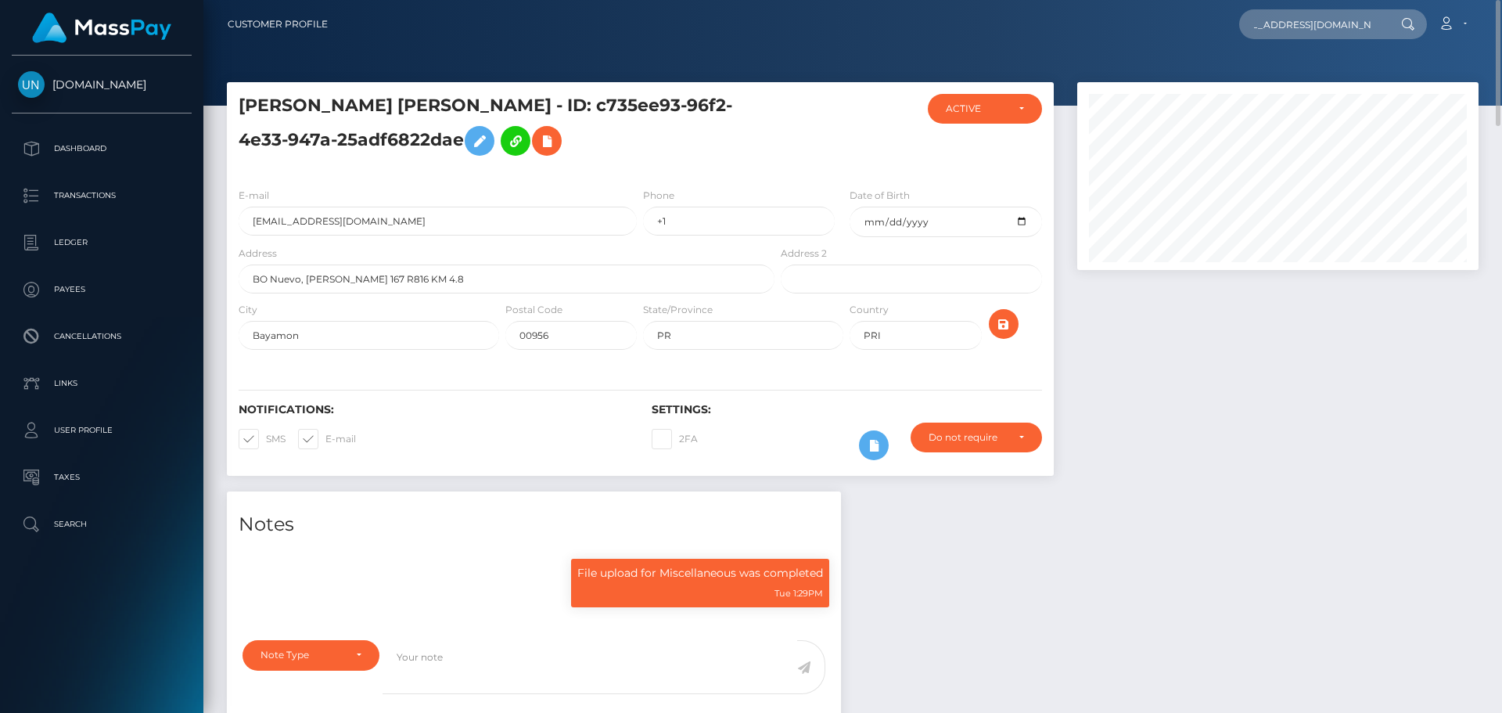
scroll to position [0, 0]
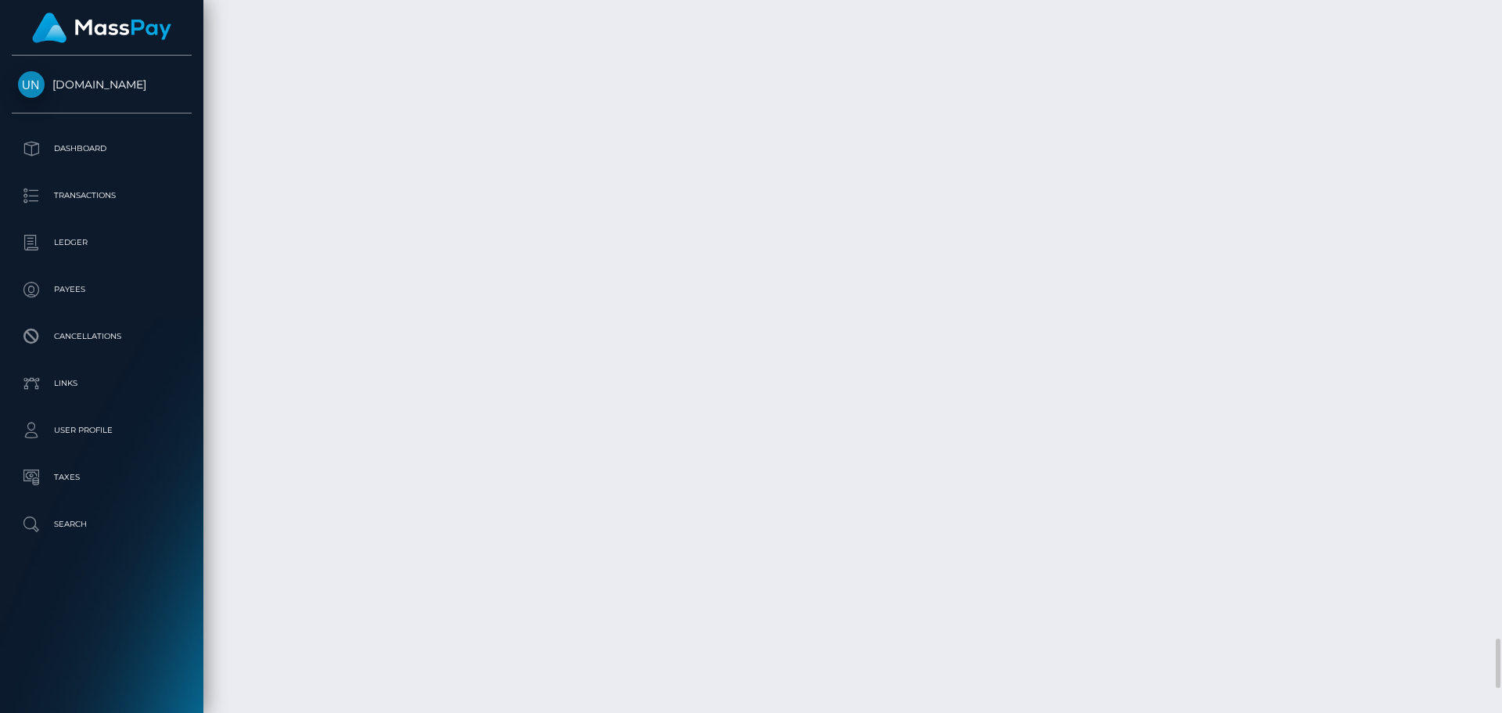
scroll to position [9505, 0]
click at [1500, 13] on div at bounding box center [1496, 356] width 12 height 713
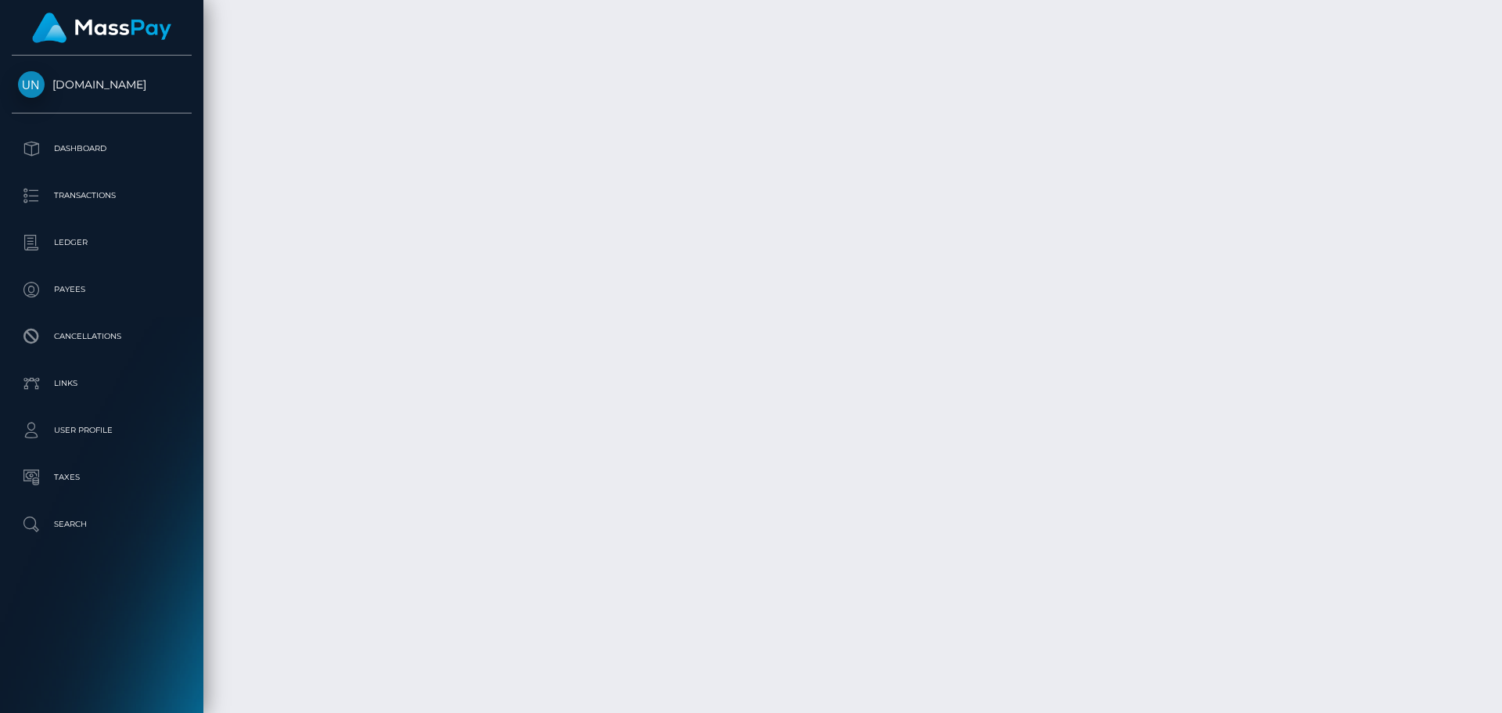
click at [1500, 13] on div at bounding box center [1496, 356] width 12 height 713
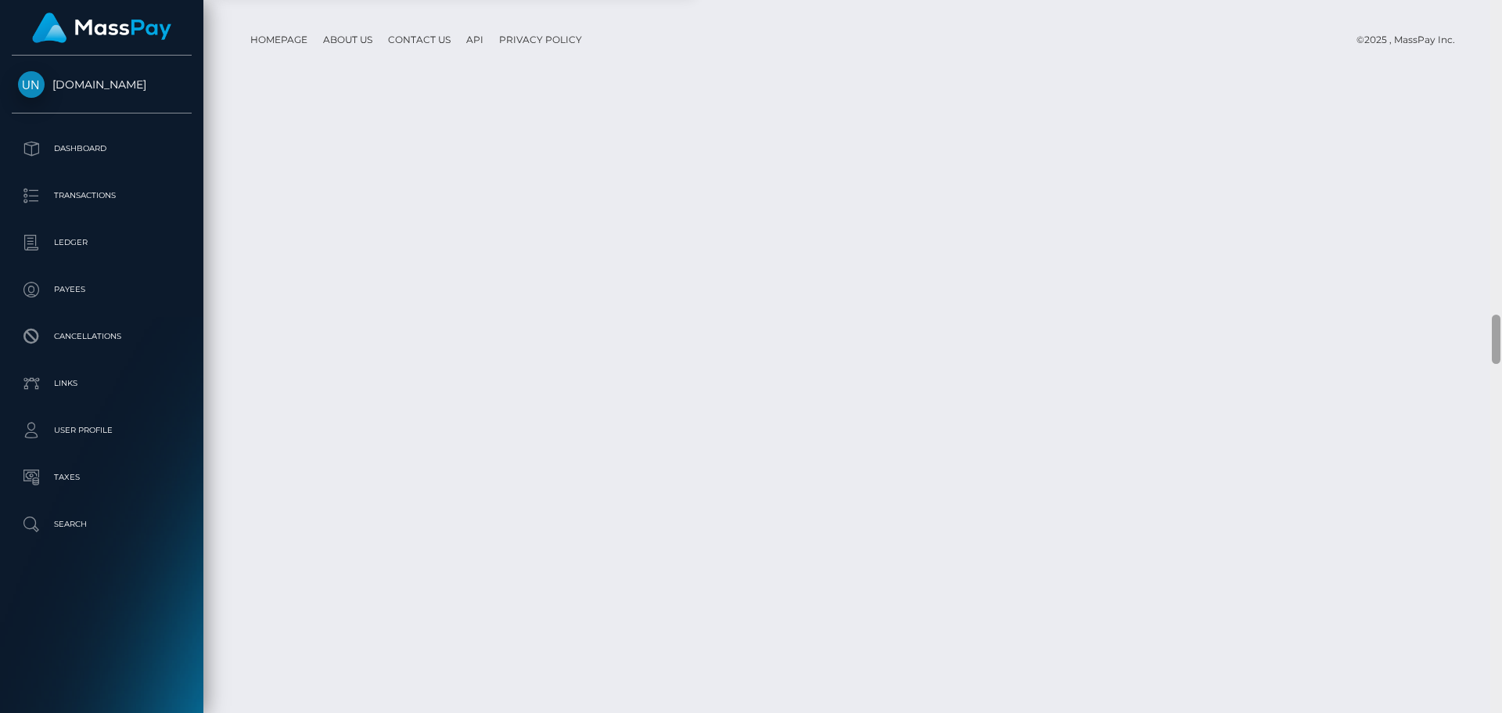
click at [1500, 13] on div at bounding box center [1496, 356] width 12 height 713
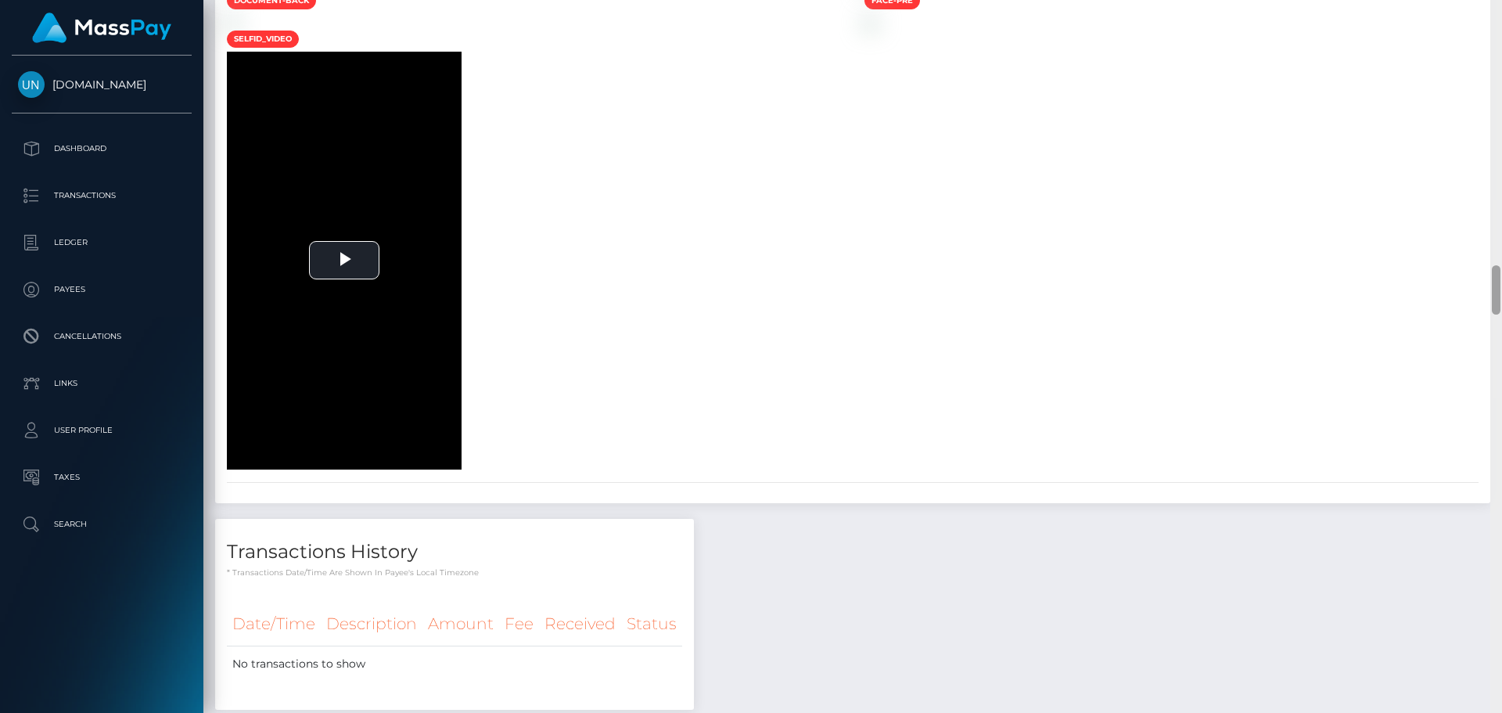
click at [1500, 13] on div at bounding box center [1496, 356] width 12 height 713
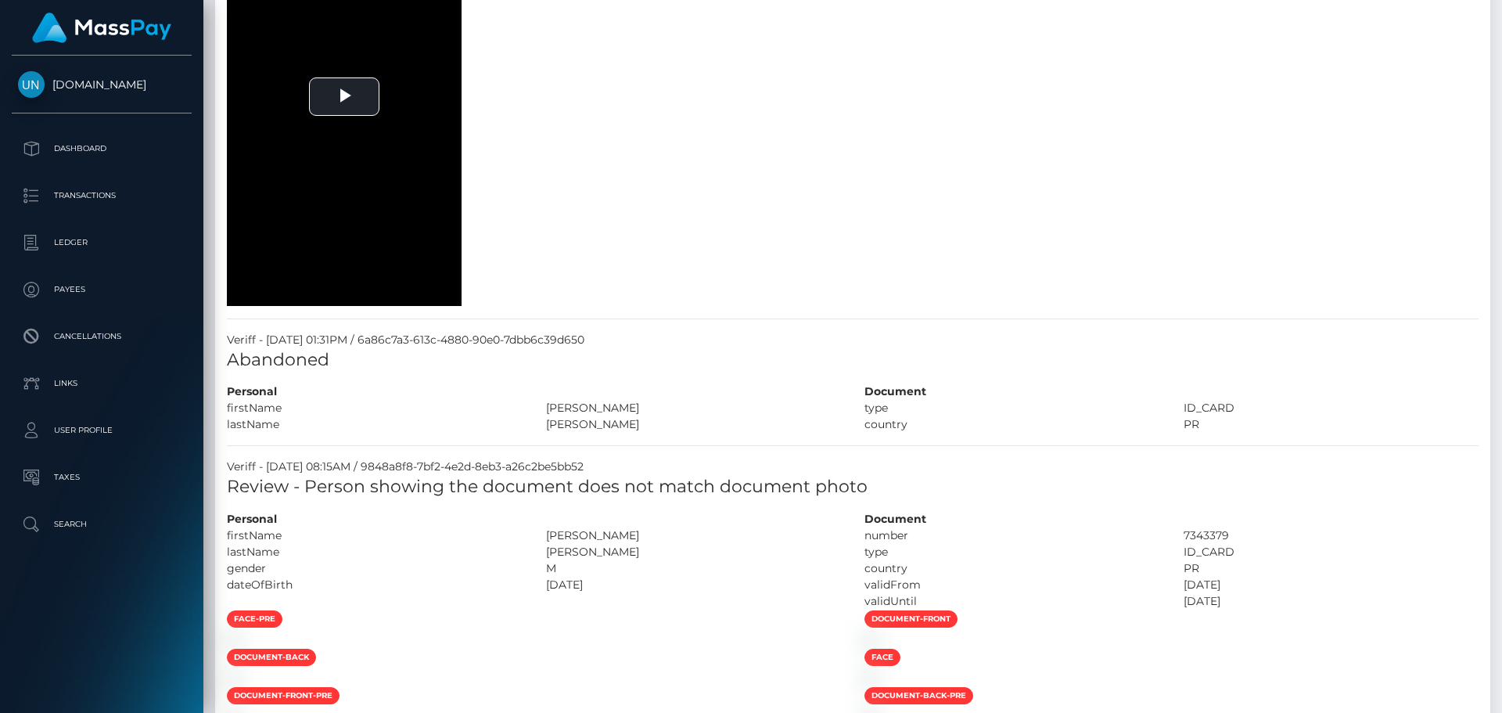
scroll to position [3092, 0]
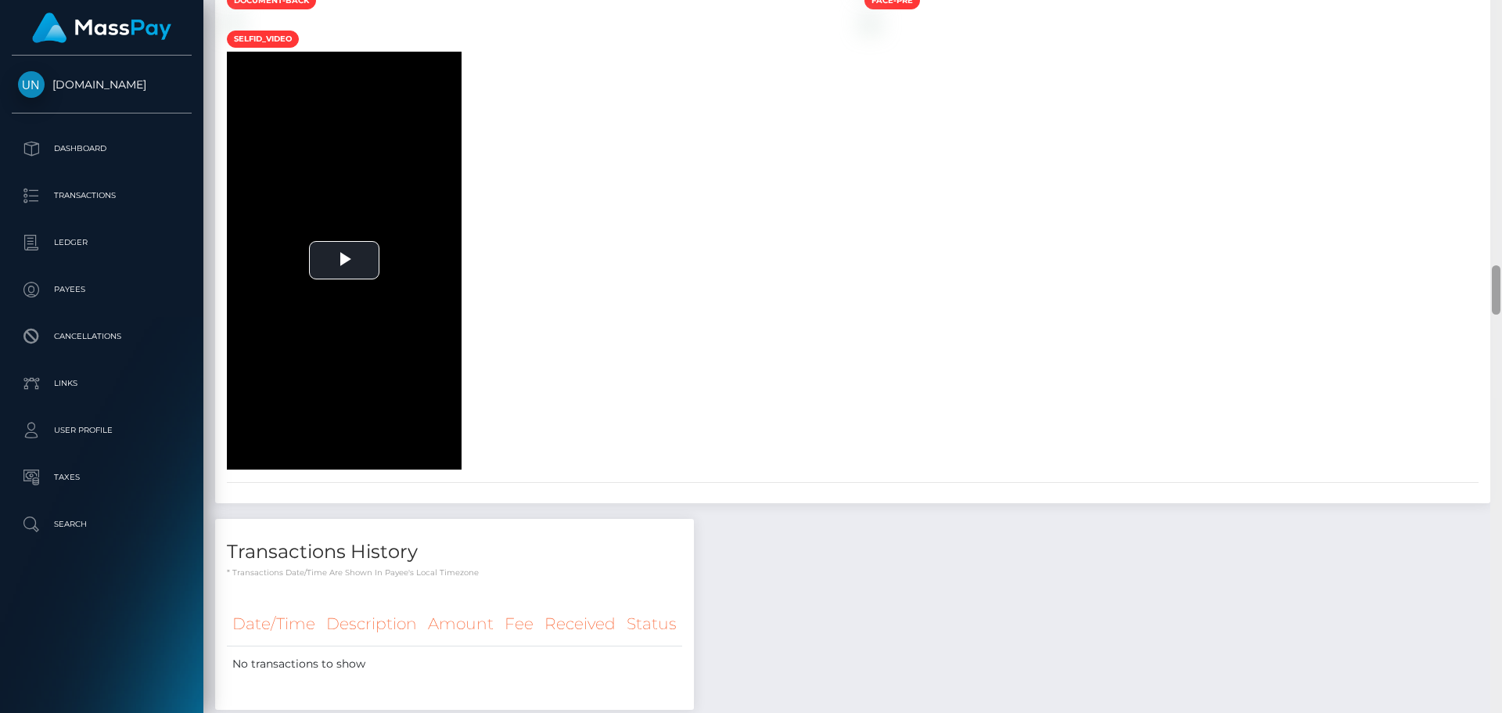
click at [1500, 3] on div at bounding box center [1496, 356] width 12 height 713
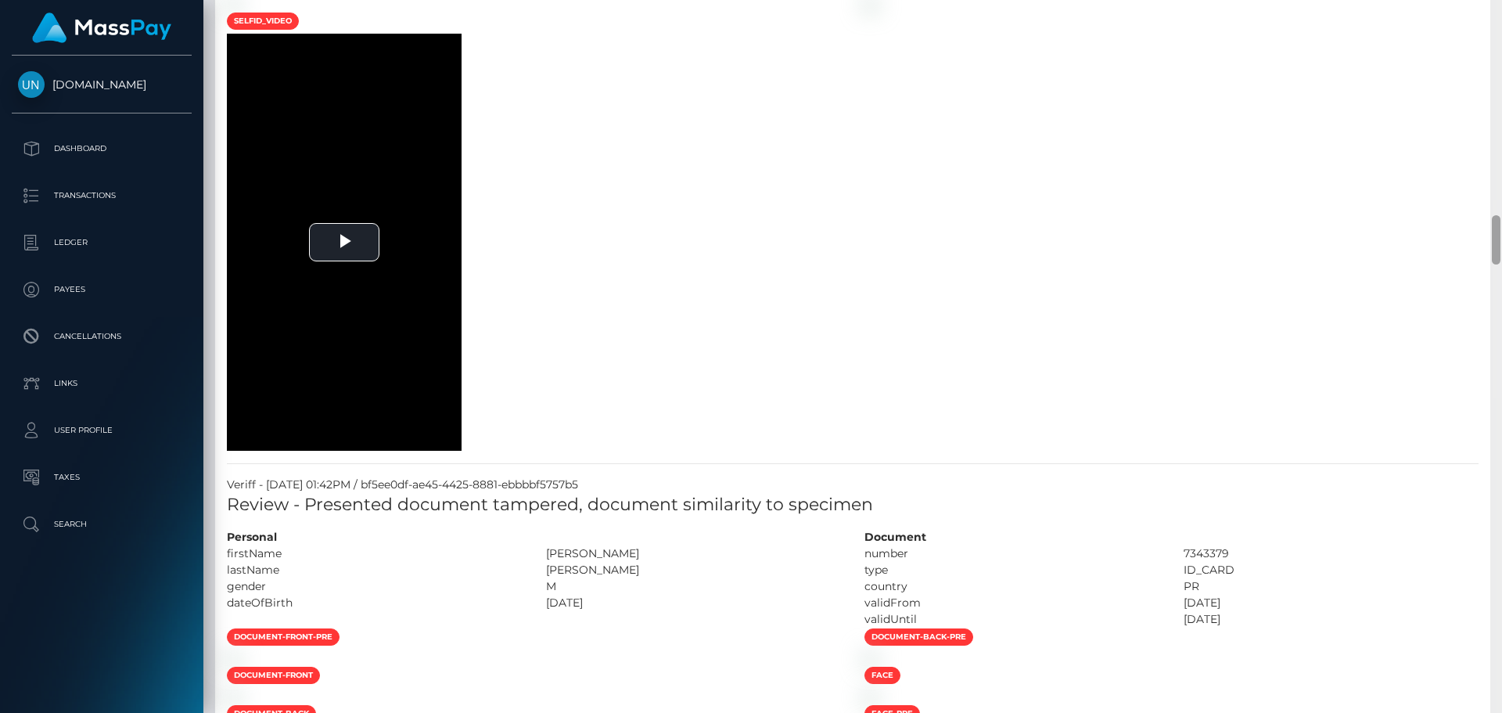
click at [1500, 3] on div at bounding box center [1496, 356] width 12 height 713
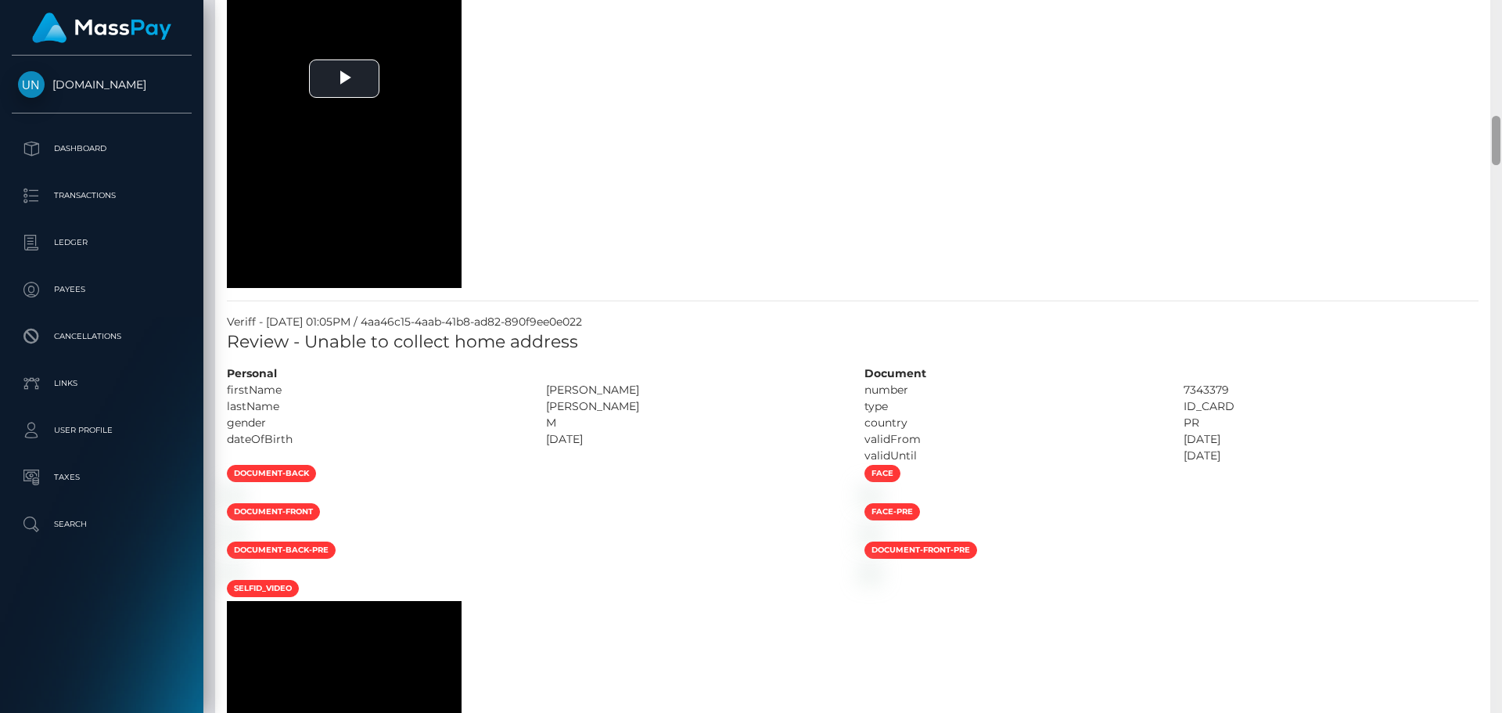
click at [1500, 7] on div at bounding box center [1496, 356] width 12 height 713
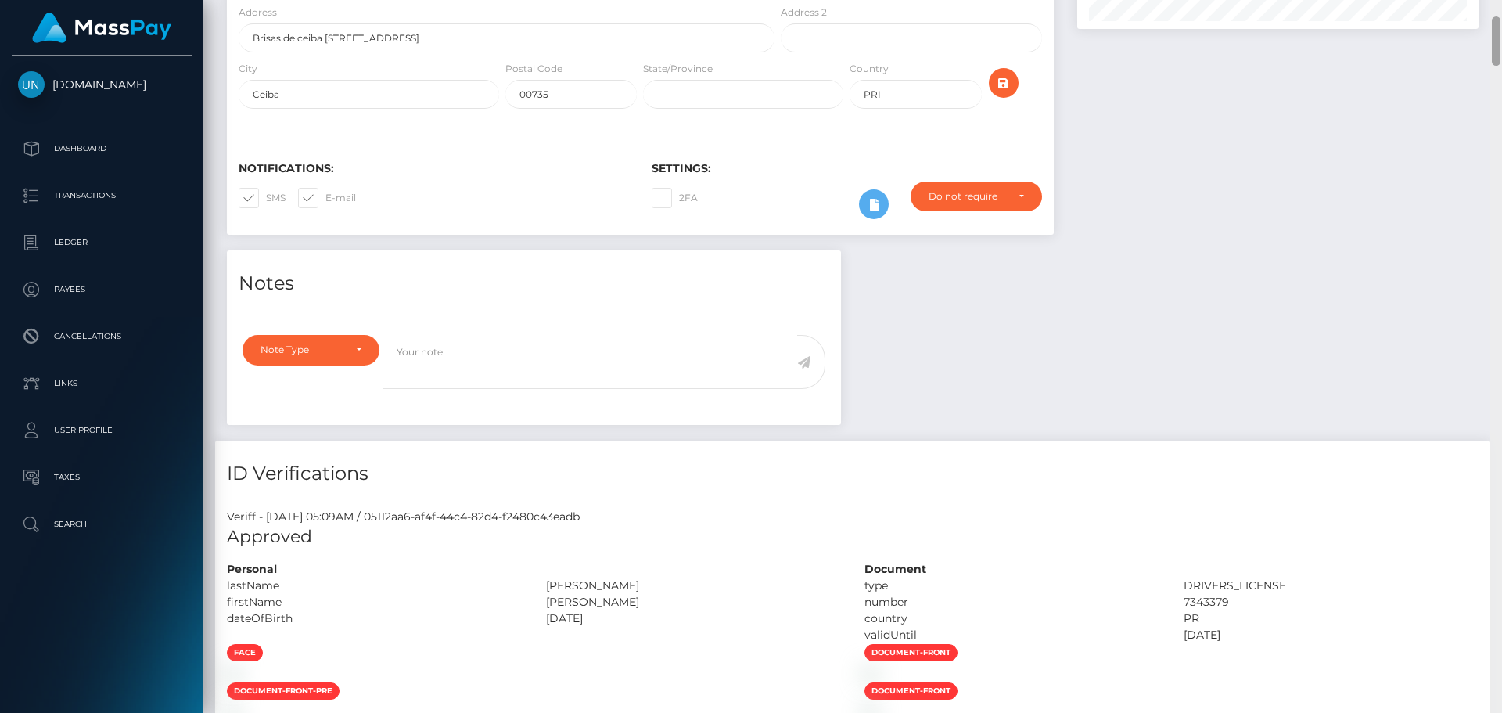
click at [1500, 7] on div "Customer Profile Loading... Loading..." at bounding box center [852, 356] width 1299 height 713
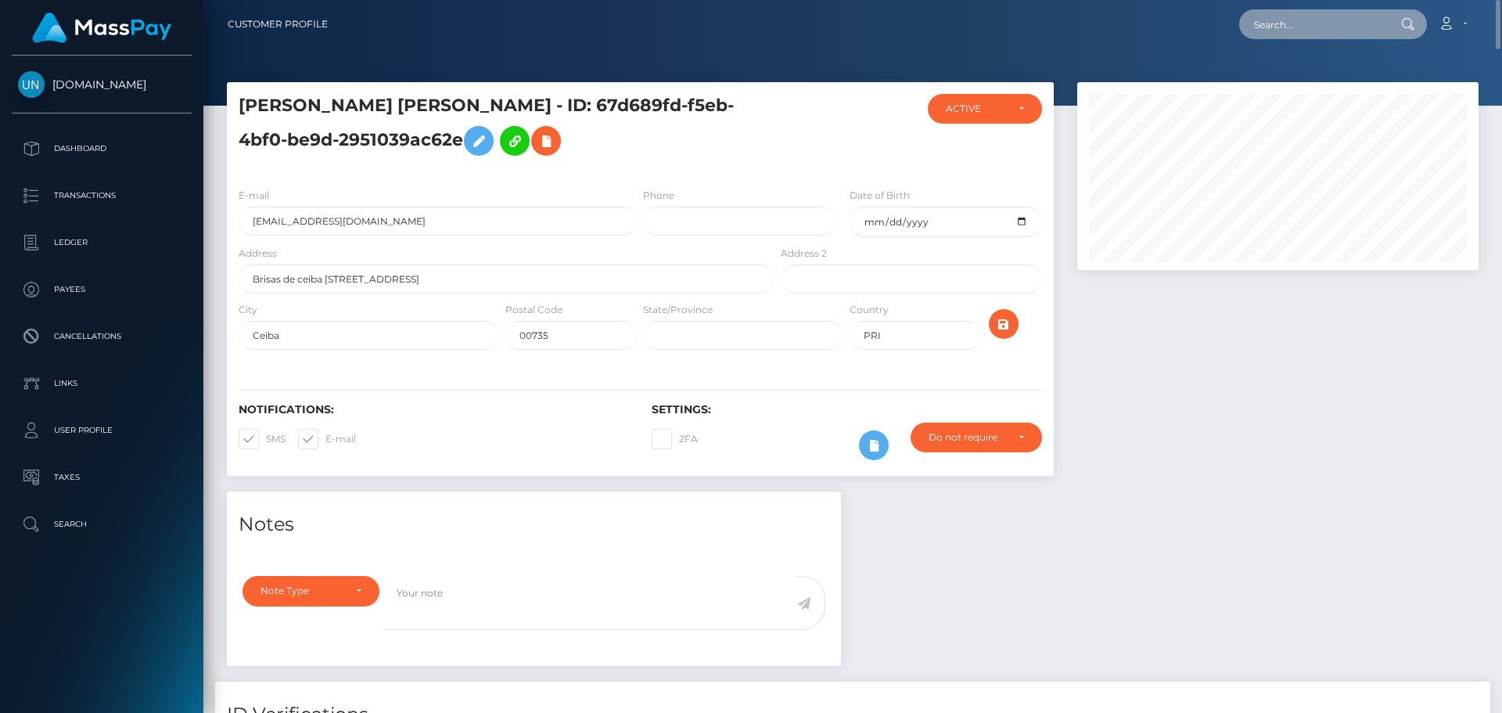
click at [1303, 28] on input "text" at bounding box center [1312, 24] width 147 height 30
paste input "abs9654@outlook.com"
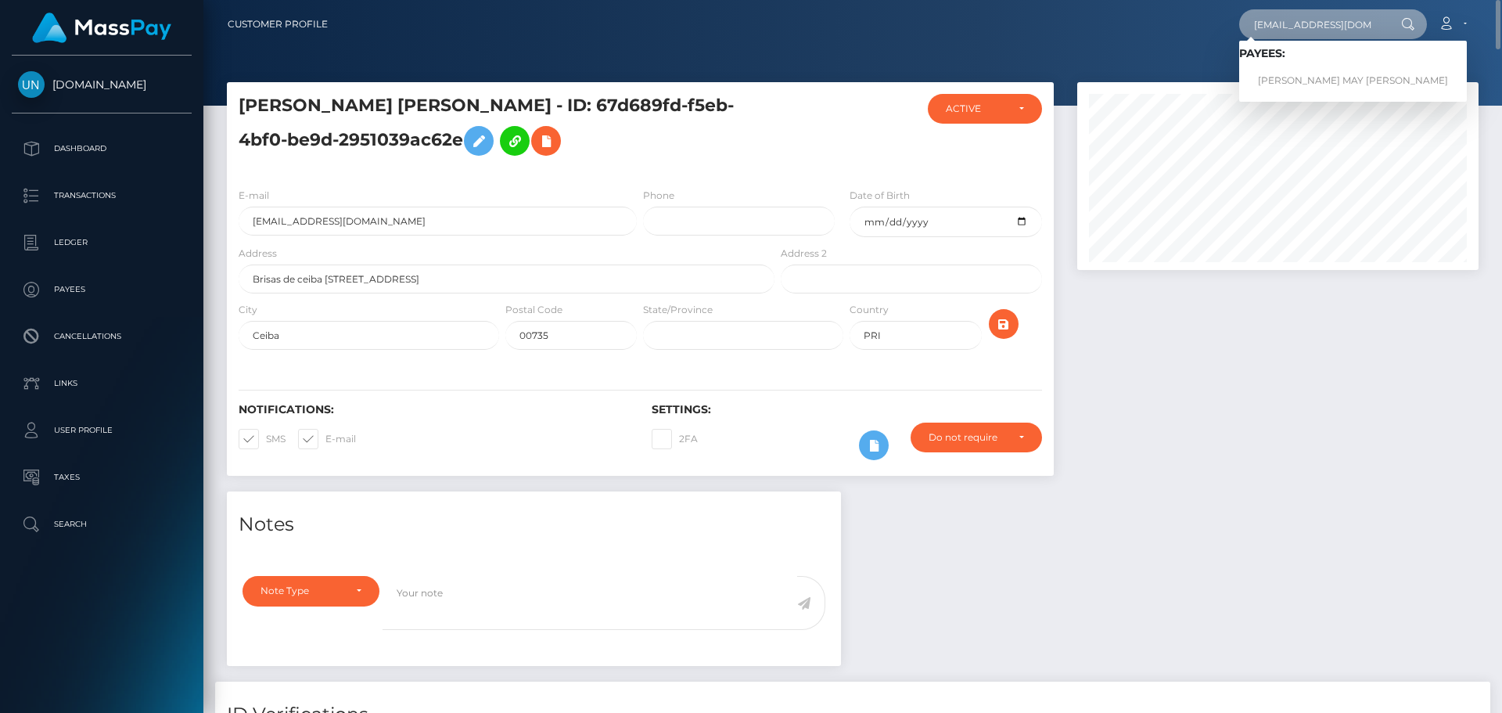
type input "abs9654@outlook.com"
click at [1285, 77] on link "ABIGAIL MAY GIBSON" at bounding box center [1353, 80] width 228 height 29
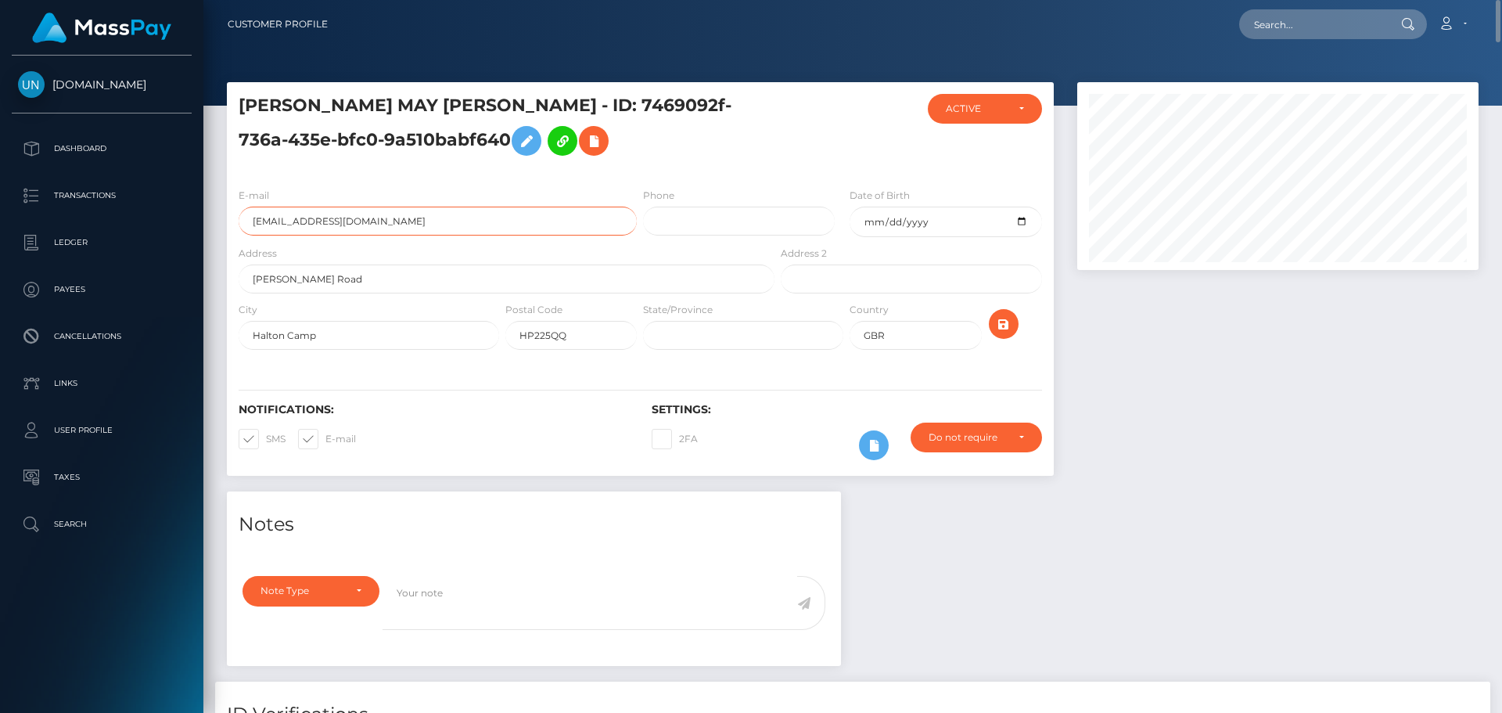
click at [403, 220] on input "abs9654@outlook.com" at bounding box center [438, 221] width 398 height 29
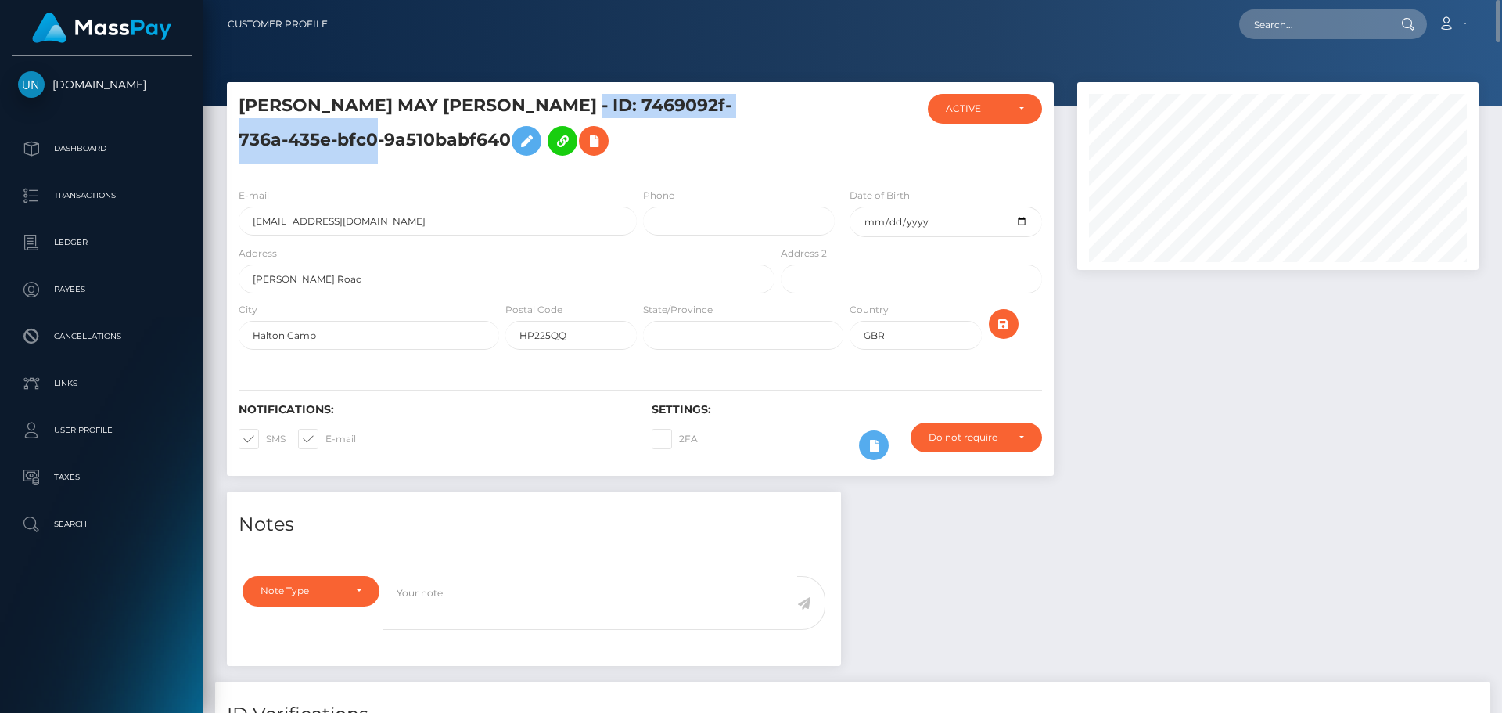
drag, startPoint x: 483, startPoint y: 102, endPoint x: 360, endPoint y: 135, distance: 127.9
click at [360, 135] on h5 "ABIGAIL MAY GIBSON - ID: 7469092f-736a-435e-bfc0-9a510babf640" at bounding box center [502, 129] width 527 height 70
copy h5 "7469092f-736a-435e-bfc0-9a510babf640"
click at [698, 609] on textarea at bounding box center [590, 603] width 415 height 54
paste textarea "7469092f-736a-435e-bfc0-9a510babf640"
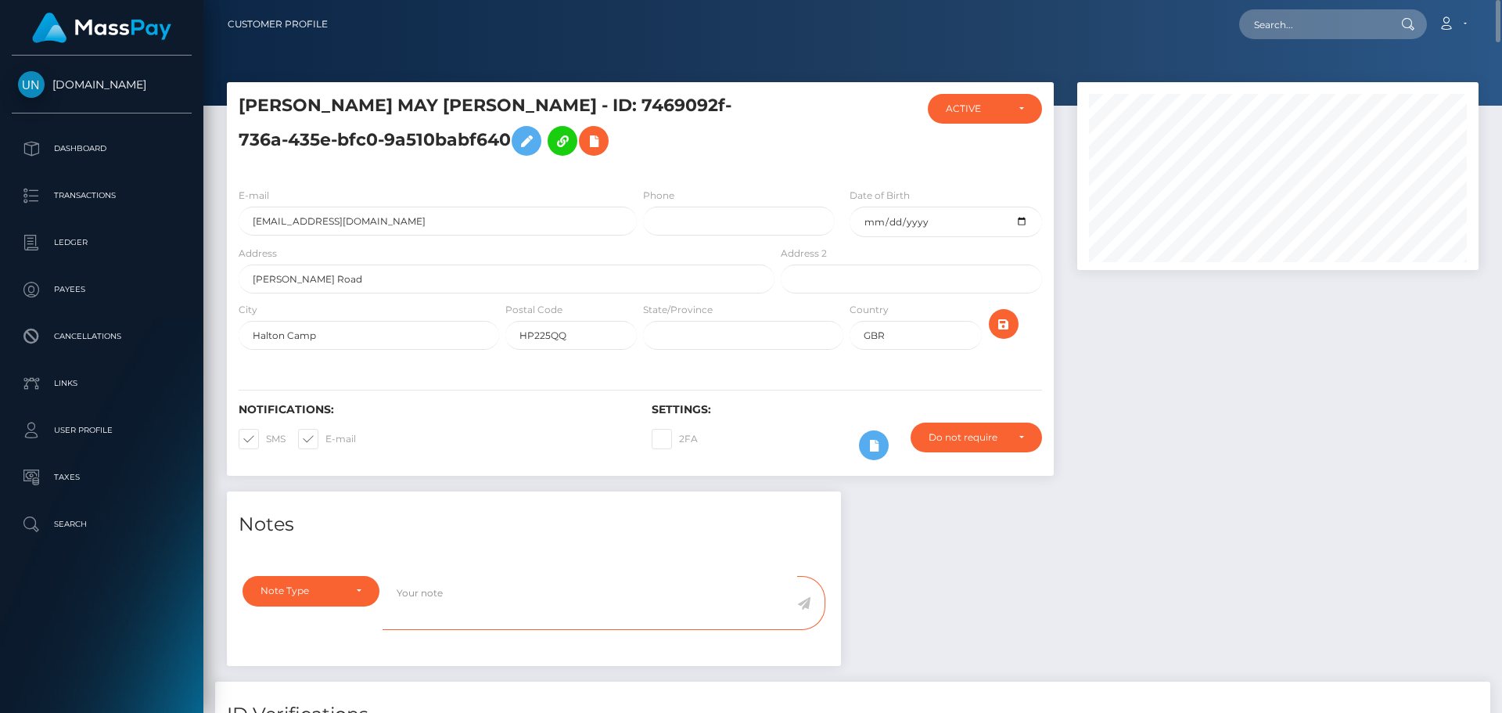
type textarea "7469092f-736a-435e-bfc0-9a510babf640"
drag, startPoint x: 544, startPoint y: 583, endPoint x: 379, endPoint y: 583, distance: 164.3
click at [379, 583] on div "Note Type Compliance Clear Compliance General Note Type 7469092f-736a-435e-bfc0…" at bounding box center [534, 612] width 606 height 73
click at [1306, 23] on input "text" at bounding box center [1312, 24] width 147 height 30
paste input "marcoosilva50@gmail.com"
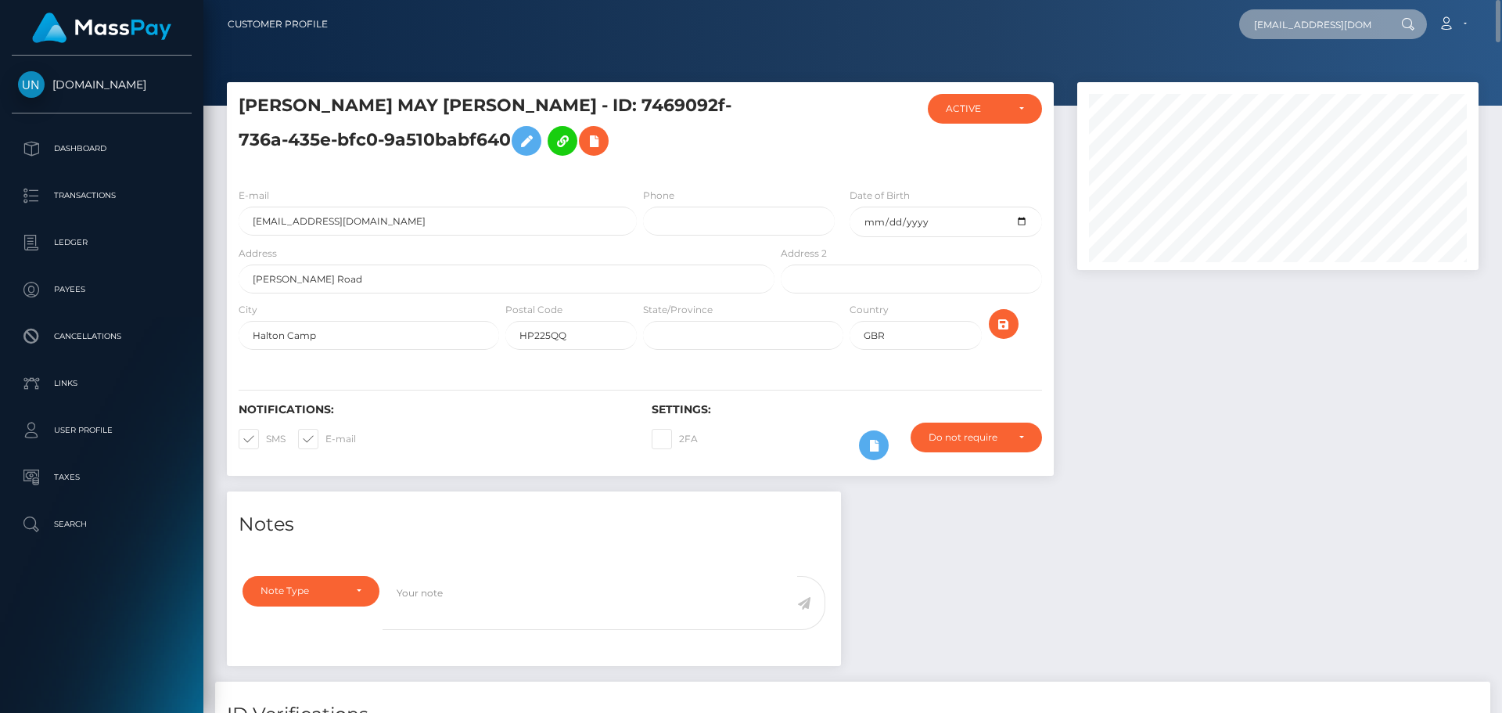
scroll to position [0, 12]
type input "marcoosilva50@gmail.com"
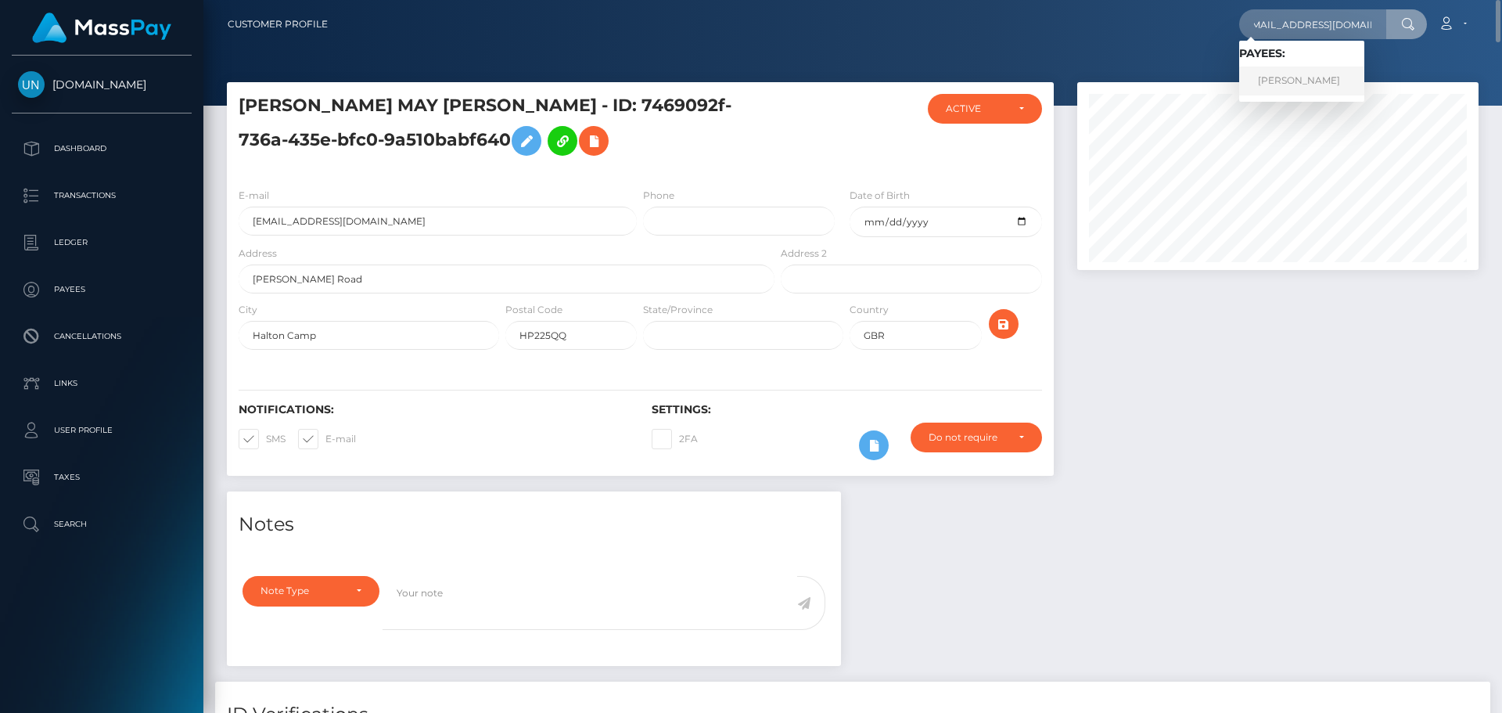
click at [1292, 81] on link "MARCIO SILVA DE CARVALHO" at bounding box center [1301, 80] width 125 height 29
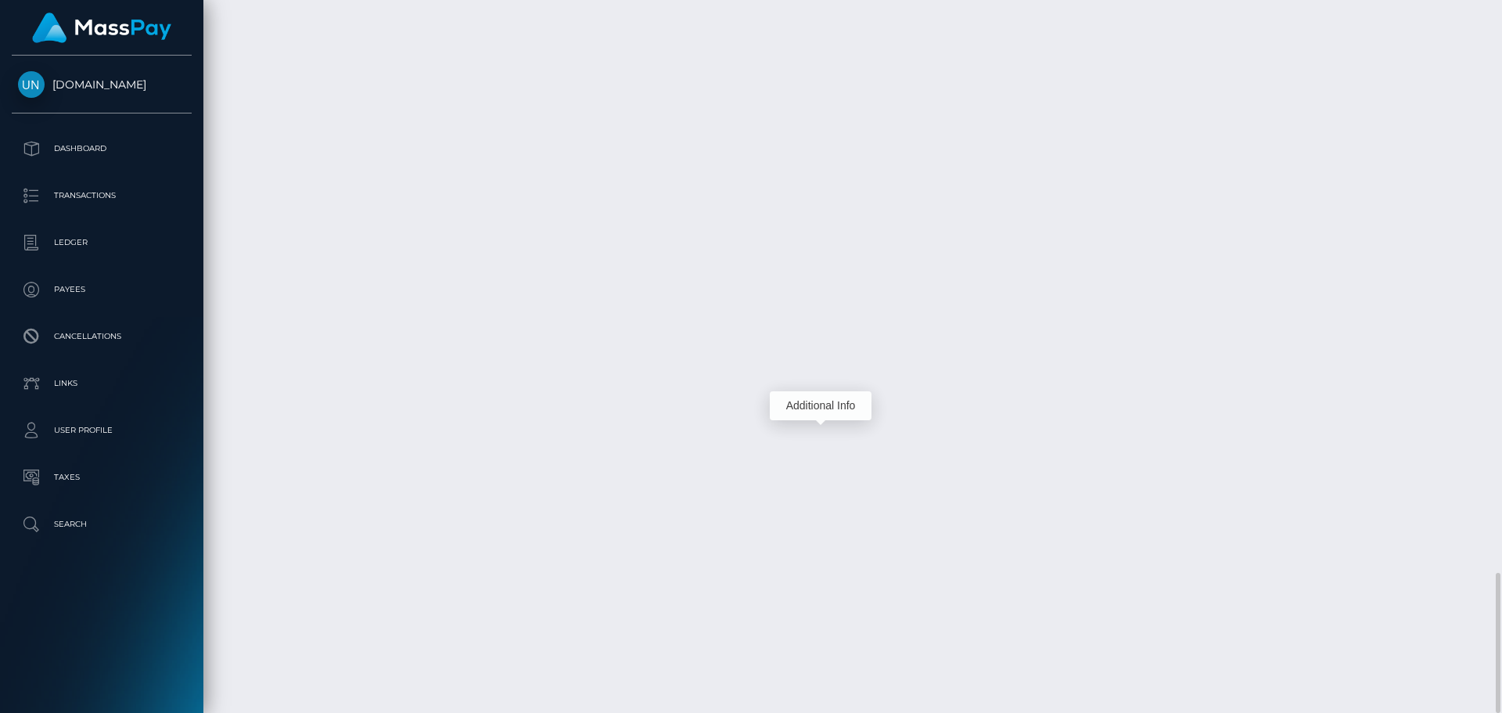
scroll to position [188, 402]
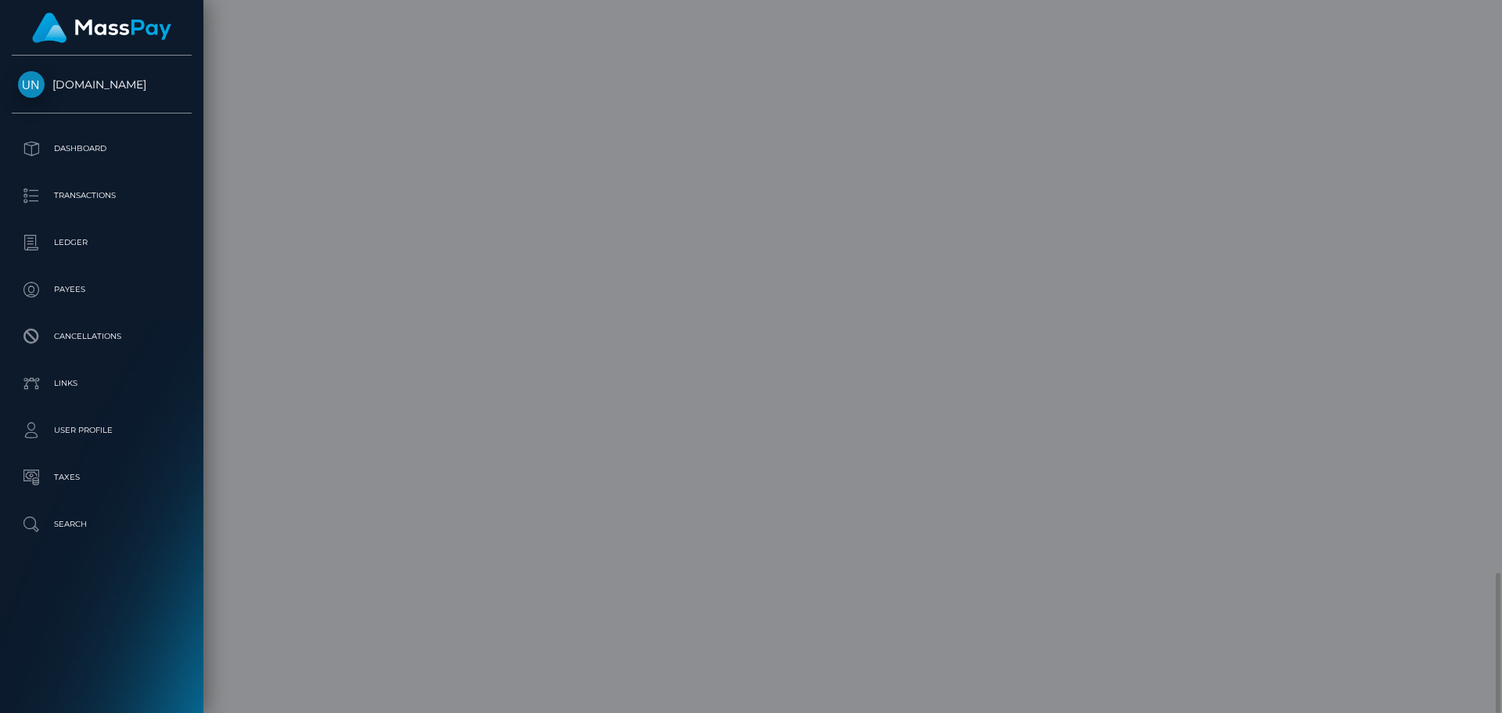
scroll to position [0, 0]
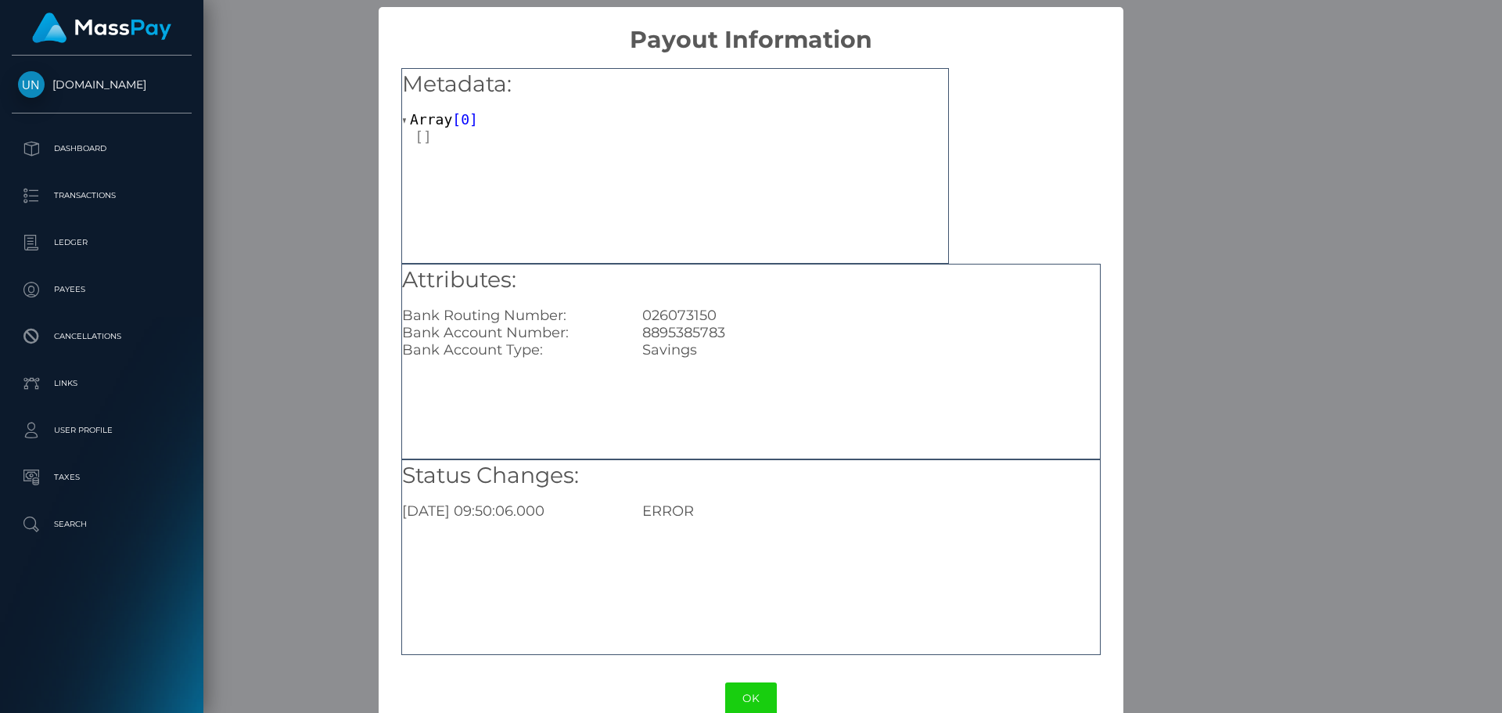
click at [1139, 299] on div "× Payout Information Metadata: Array [ 0 ] Attributes: Bank Routing Number: [US…" at bounding box center [751, 356] width 1502 height 713
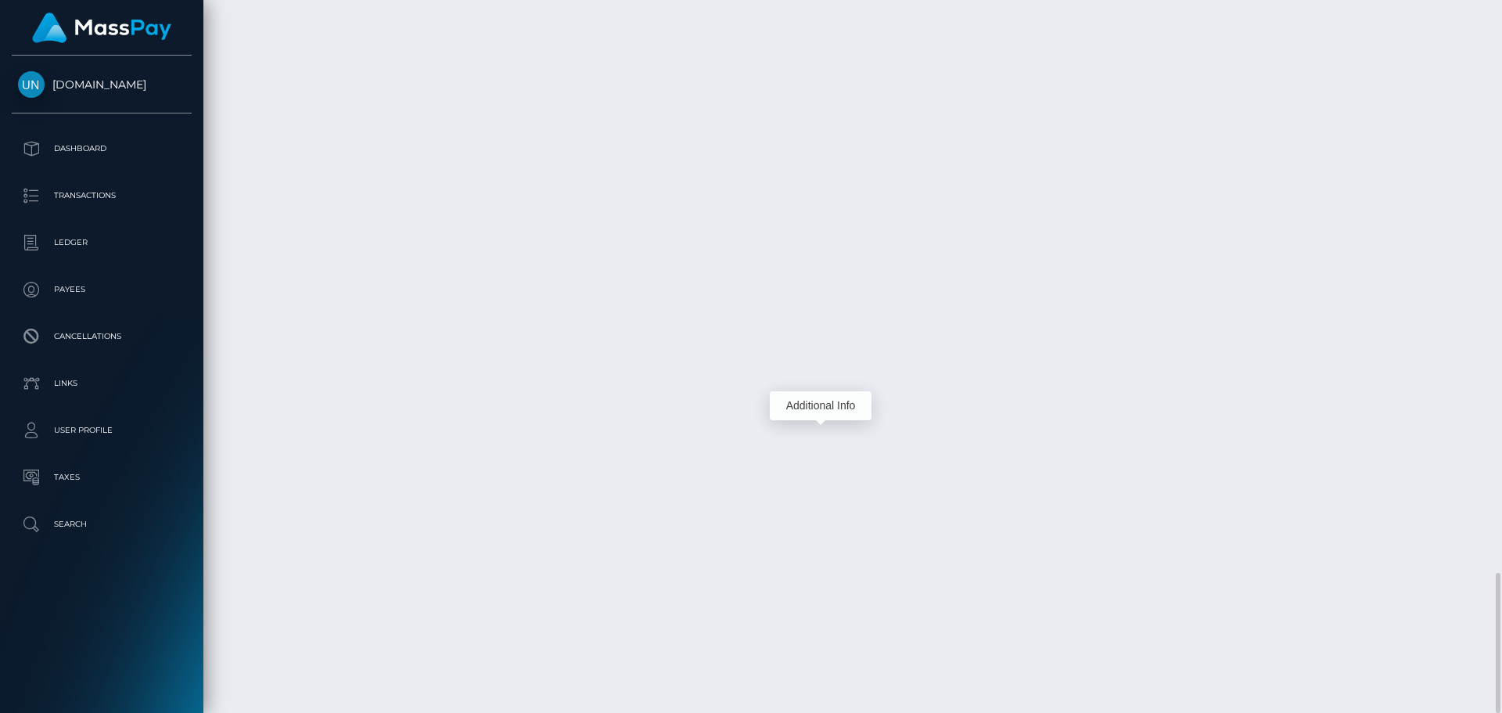
scroll to position [188, 402]
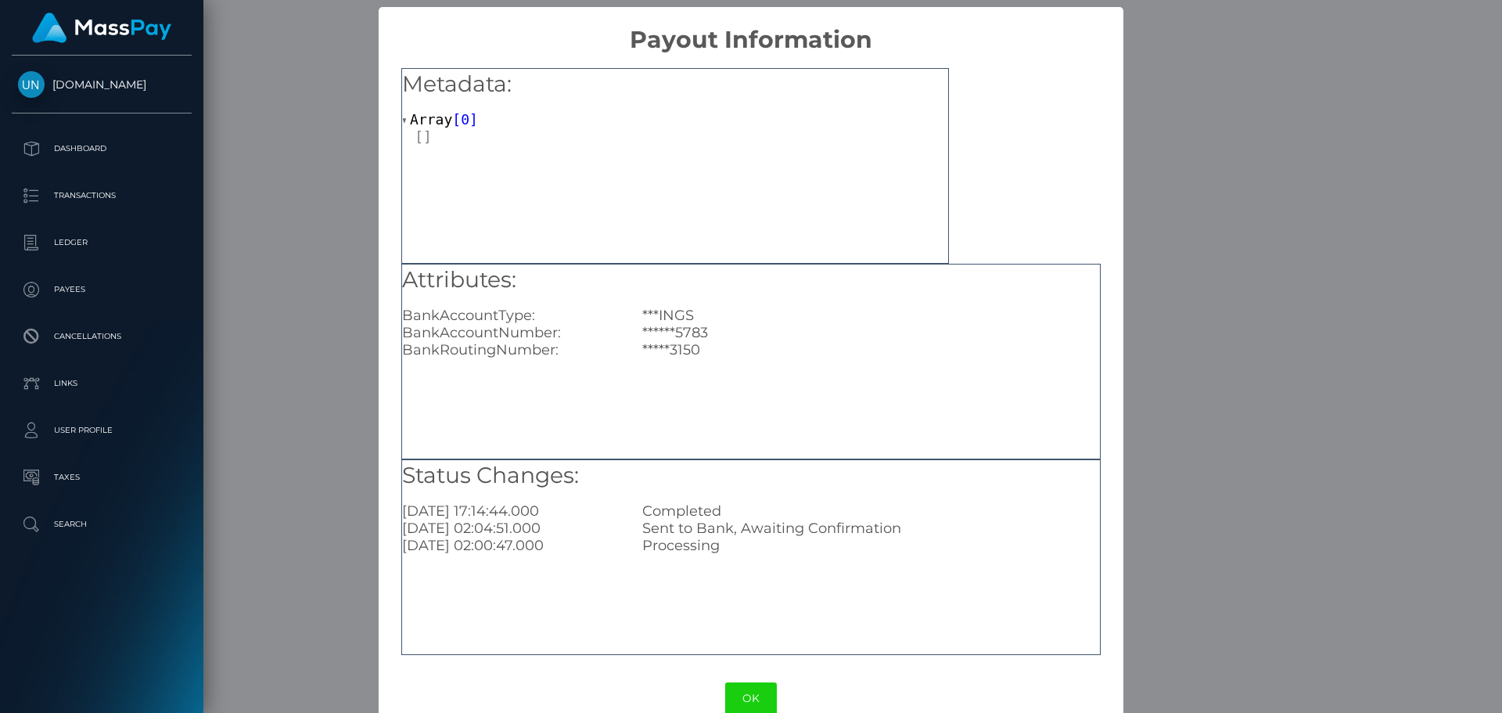
click at [1164, 307] on div "× Payout Information Metadata: Array [ 0 ] Attributes: BankAccountType: ***INGS…" at bounding box center [751, 356] width 1502 height 713
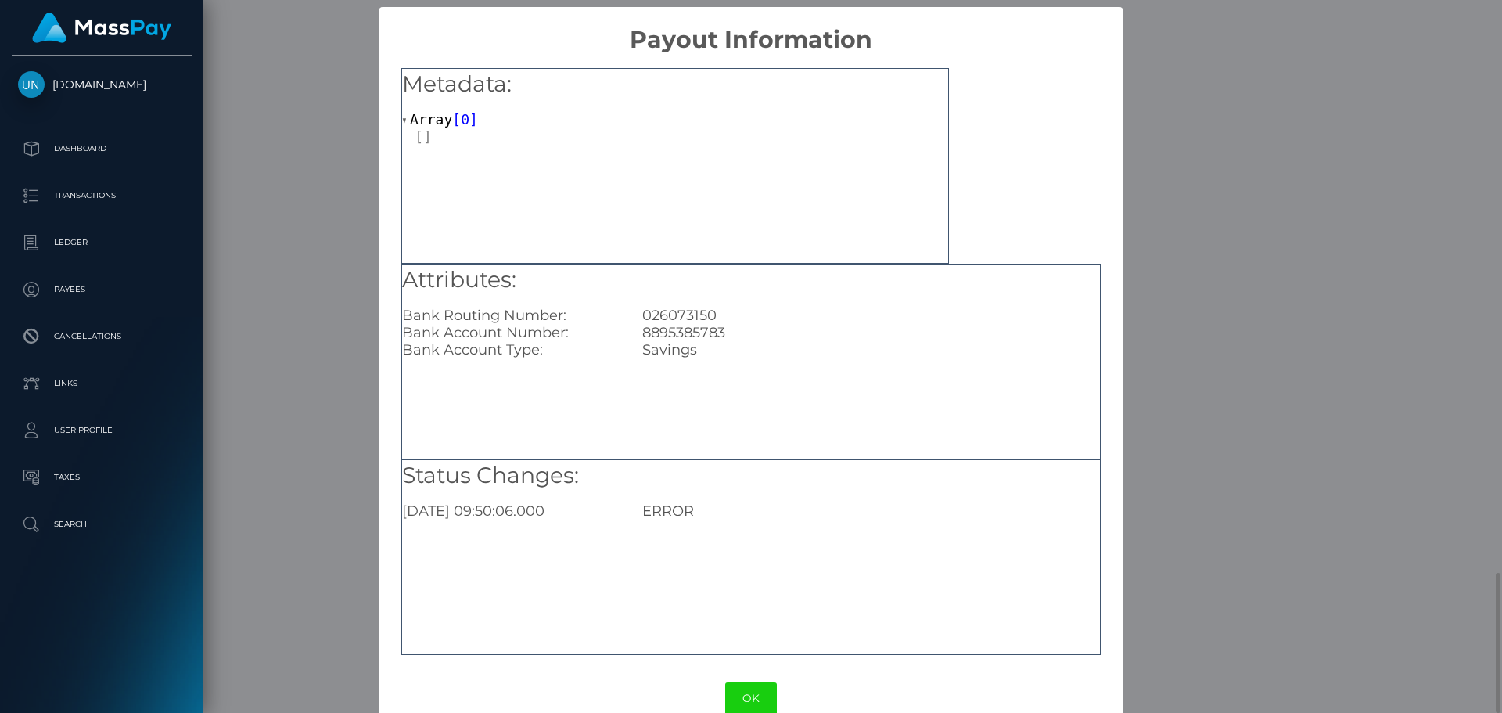
scroll to position [0, 0]
click at [1136, 311] on div "× Payout Information Metadata: Array [ 0 ] Attributes: Bank Routing Number: 026…" at bounding box center [751, 356] width 1502 height 713
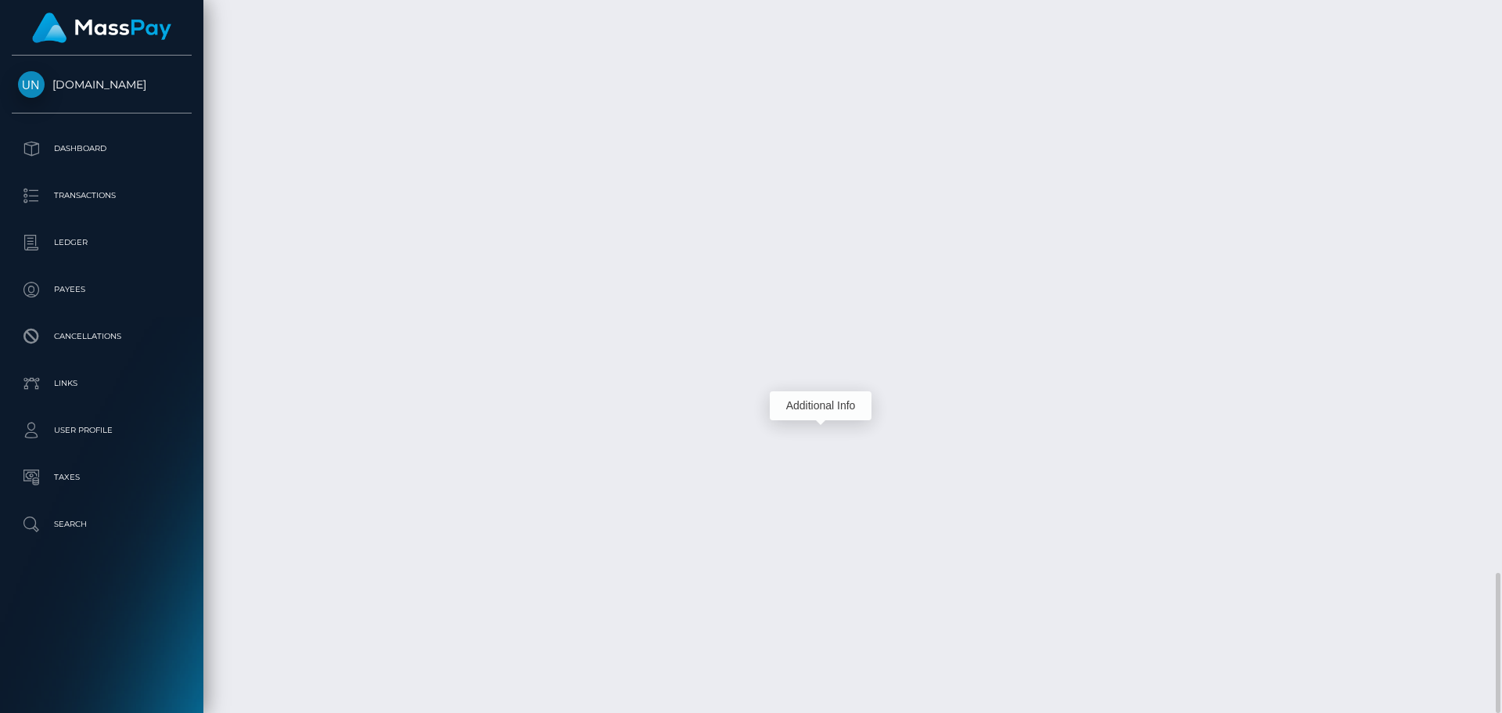
scroll to position [188, 402]
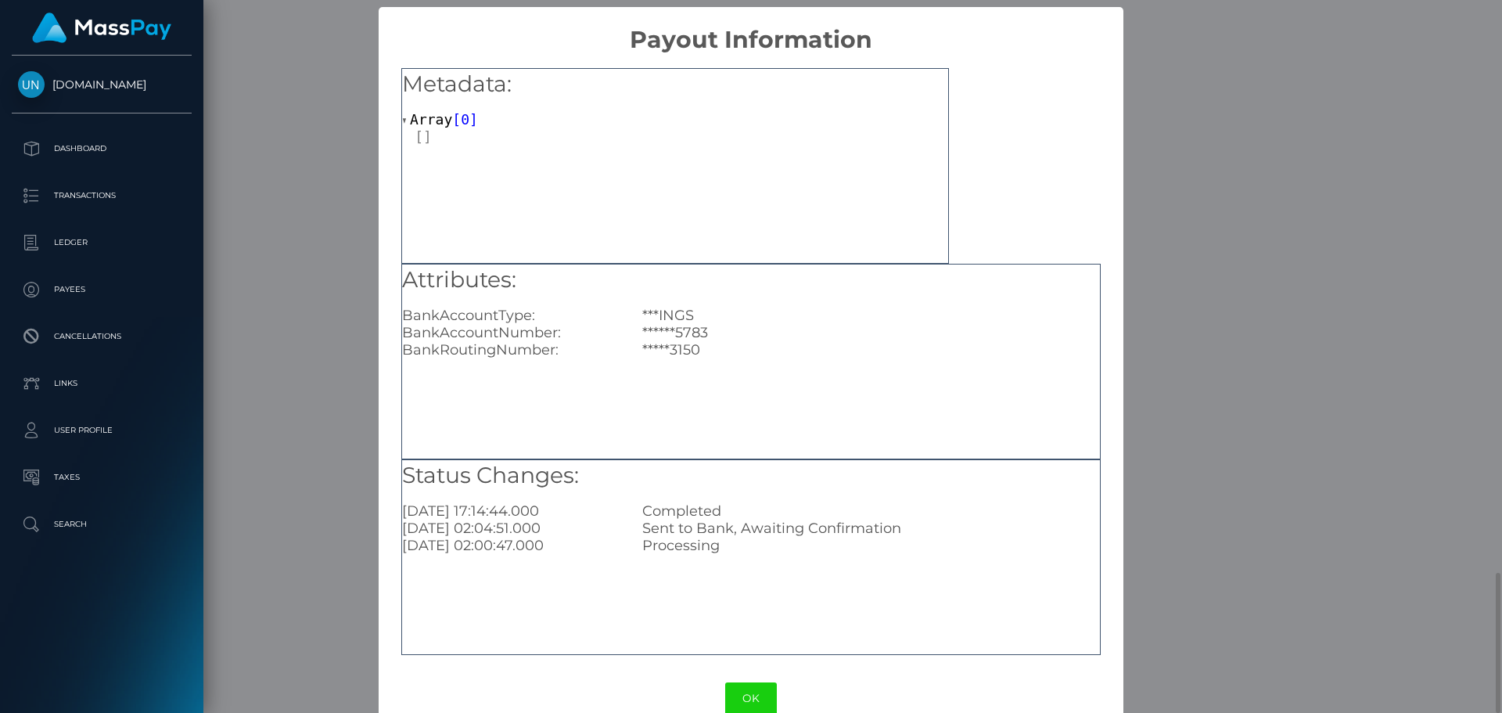
scroll to position [0, 0]
click at [1362, 508] on div "× Payout Information Metadata: Array [ 0 ] Attributes: BankAccountType: ***INGS…" at bounding box center [751, 356] width 1502 height 713
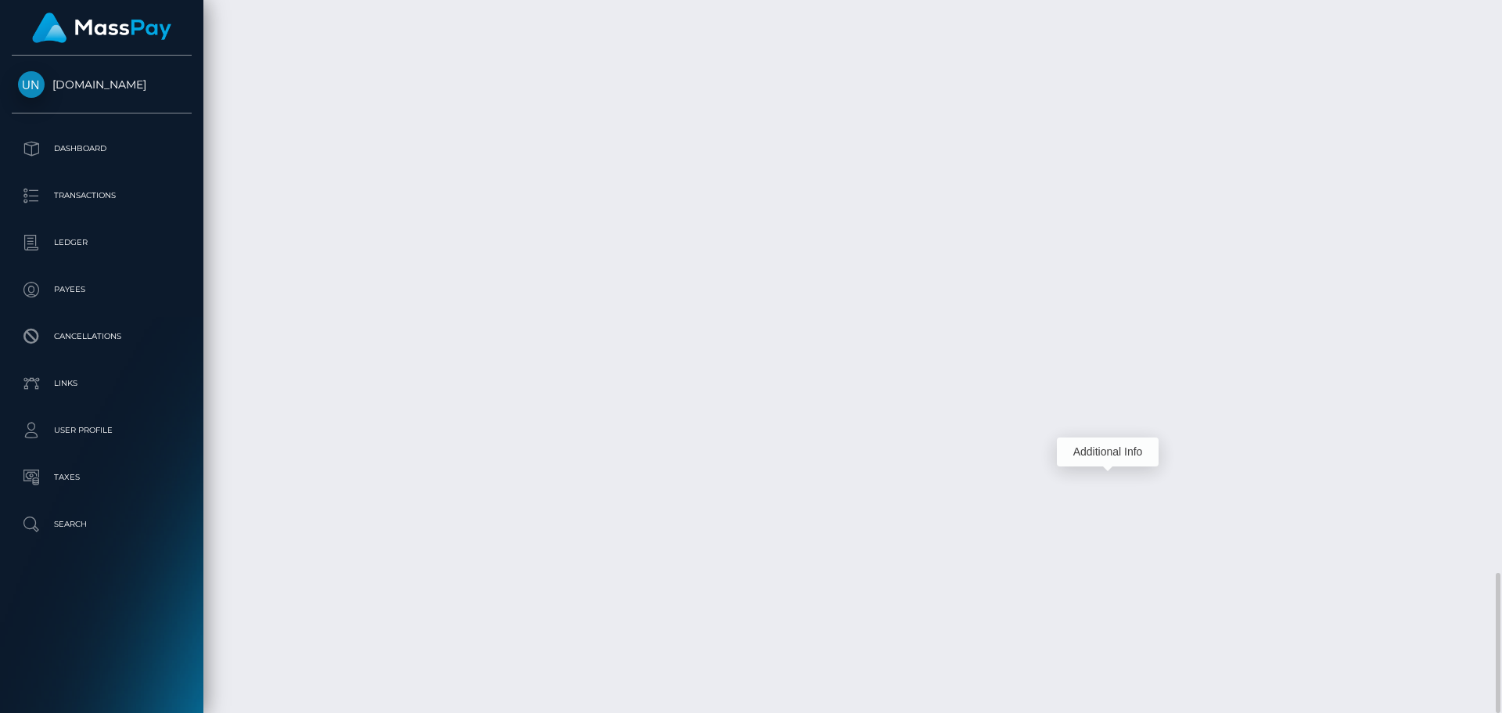
scroll to position [188, 402]
click at [1489, 6] on div at bounding box center [1496, 356] width 12 height 713
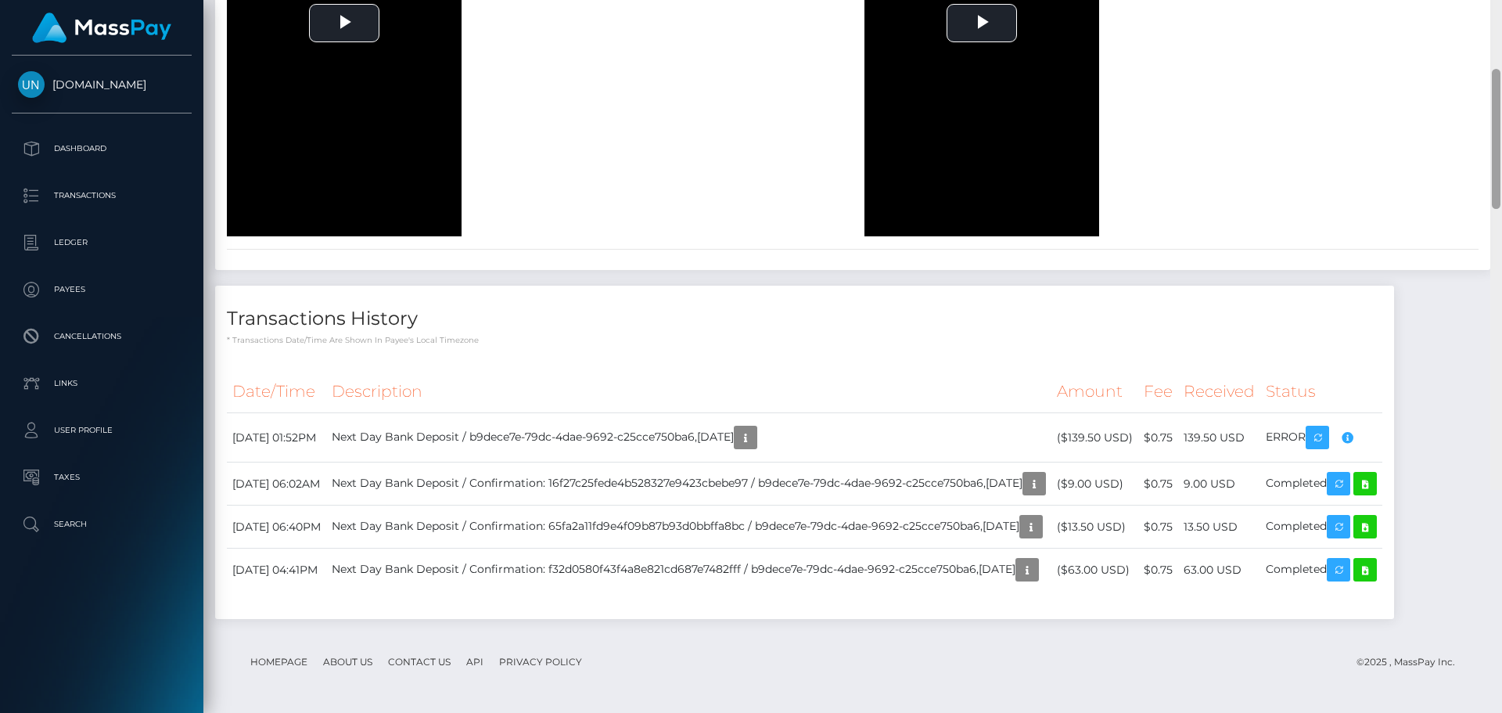
click at [1489, 6] on div at bounding box center [1496, 133] width 12 height 713
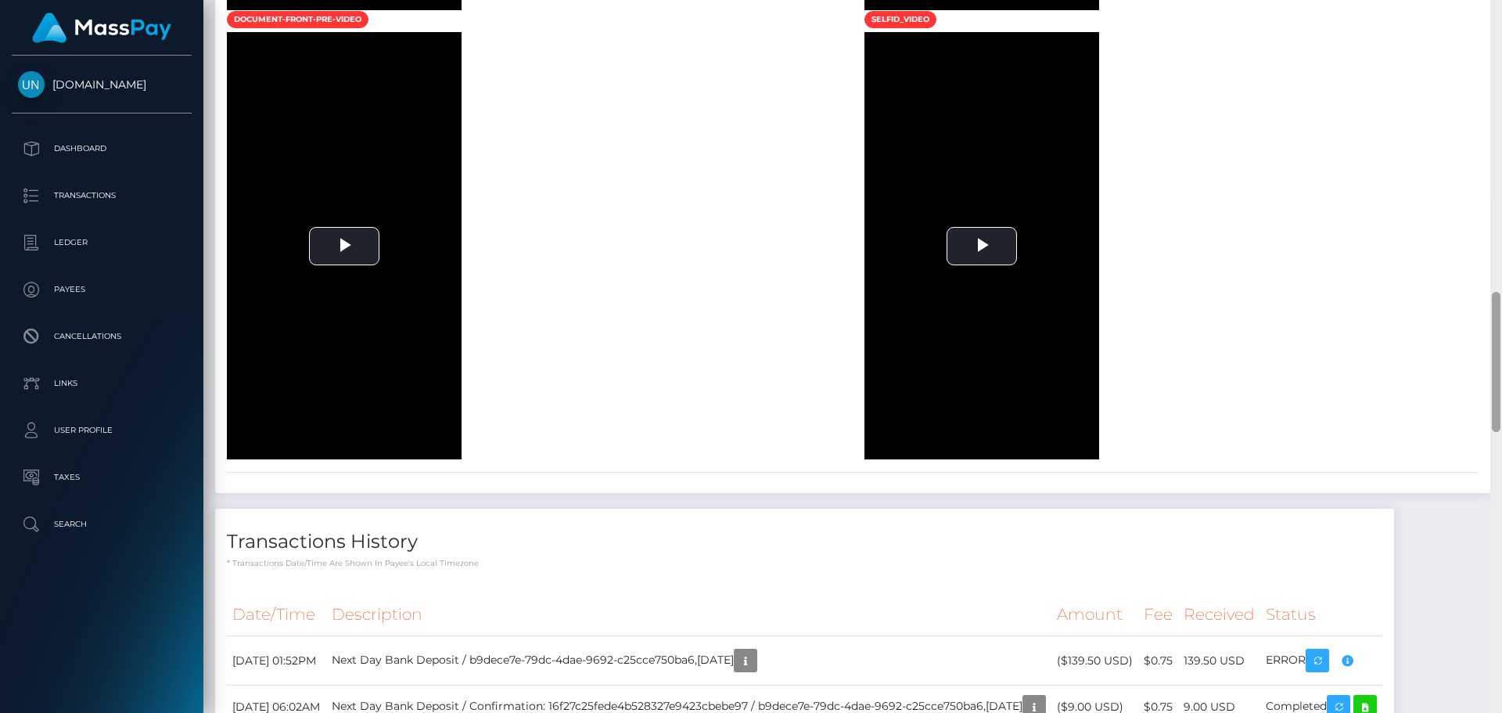
click at [1489, 6] on div at bounding box center [1496, 356] width 12 height 713
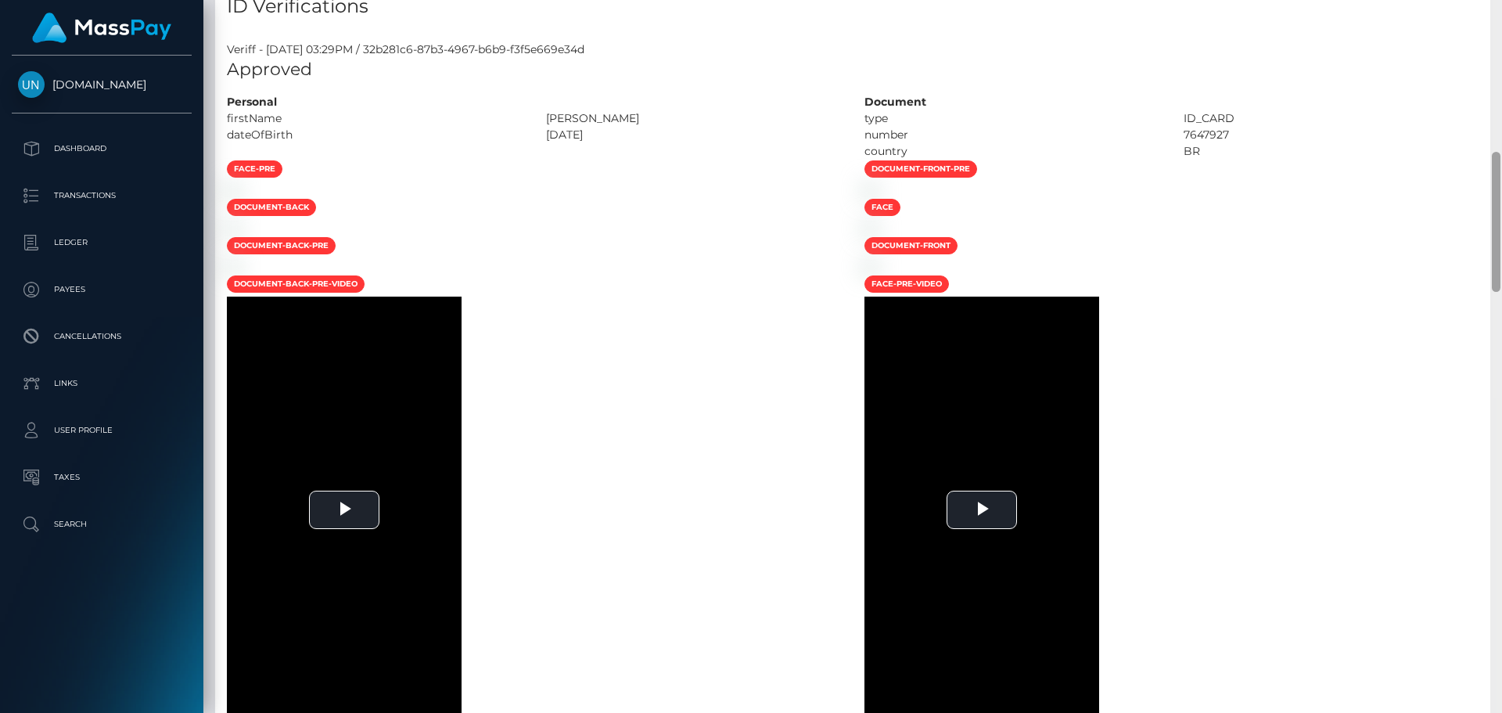
click at [1489, 6] on div at bounding box center [1496, 356] width 12 height 713
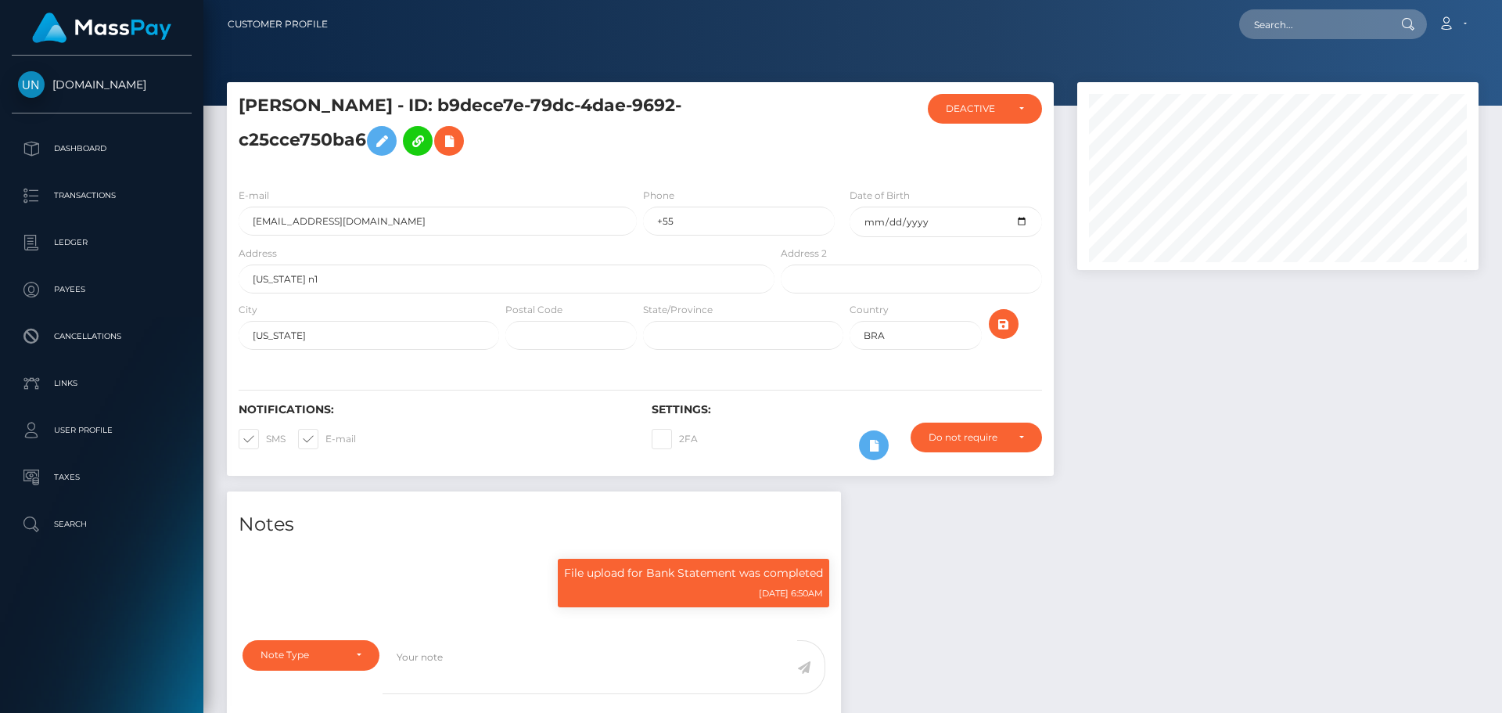
click at [1489, 6] on div "Customer Profile Loading... Loading..." at bounding box center [852, 356] width 1299 height 713
click at [1316, 22] on input "text" at bounding box center [1312, 24] width 147 height 30
paste input "nataliealmonte99@gmail.com"
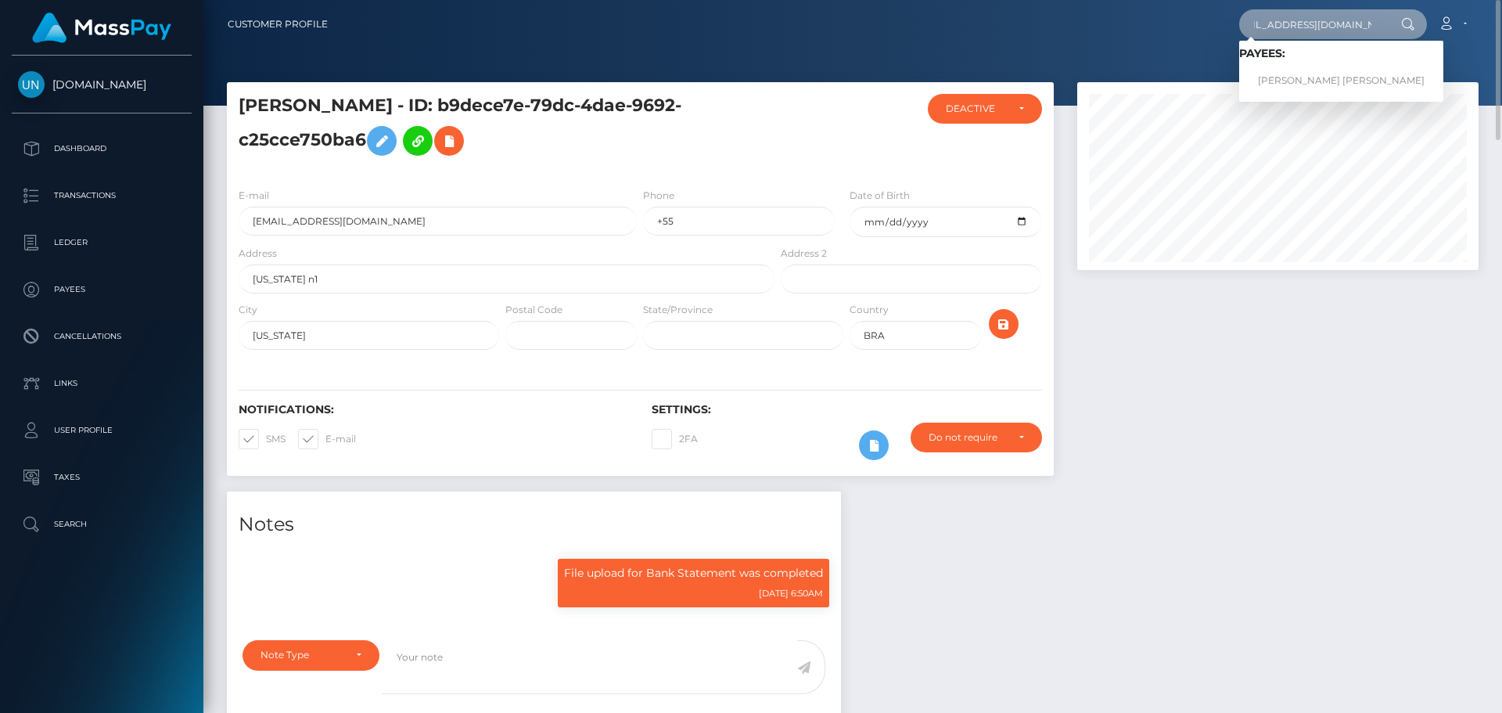
type input "nataliealmonte99@gmail.com"
drag, startPoint x: 1284, startPoint y: 74, endPoint x: 1273, endPoint y: 77, distance: 11.4
click at [1284, 74] on link "NATALIE LORENA ALMONTE URENA" at bounding box center [1341, 80] width 204 height 29
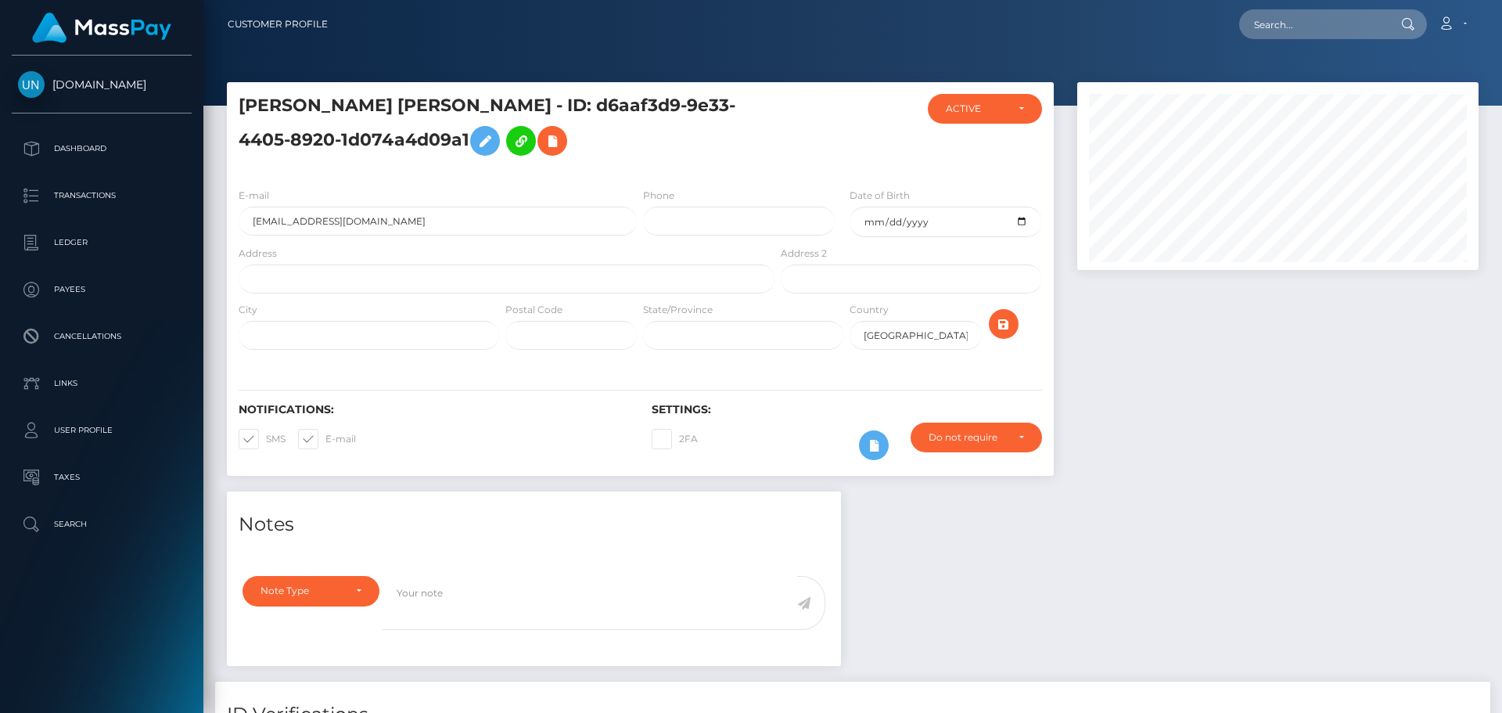
scroll to position [188, 402]
click at [302, 276] on input "text" at bounding box center [507, 278] width 536 height 29
paste input "[STREET_ADDRESS]"
click at [454, 277] on input "2815 W Ford Ave apt 2025 Las Vegas NV 89123" at bounding box center [507, 278] width 536 height 29
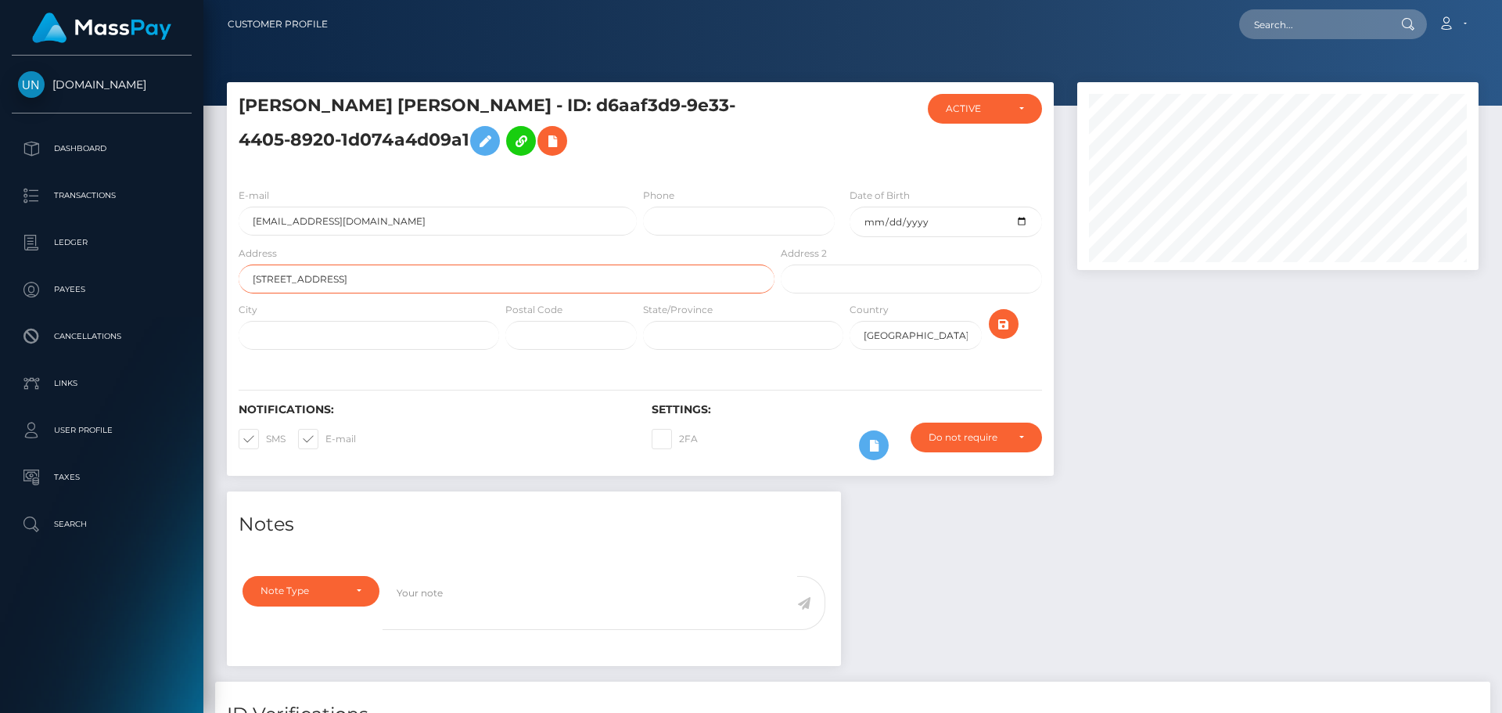
type input "2815 W Ford Ave apt 2025 Las Vegas NV 89123"
click at [566, 345] on input "text" at bounding box center [570, 335] width 131 height 29
paste input "89123"
type input "89123"
click at [443, 279] on input "2815 W Ford Ave apt 2025 Las Vegas NV 89123" at bounding box center [507, 278] width 536 height 29
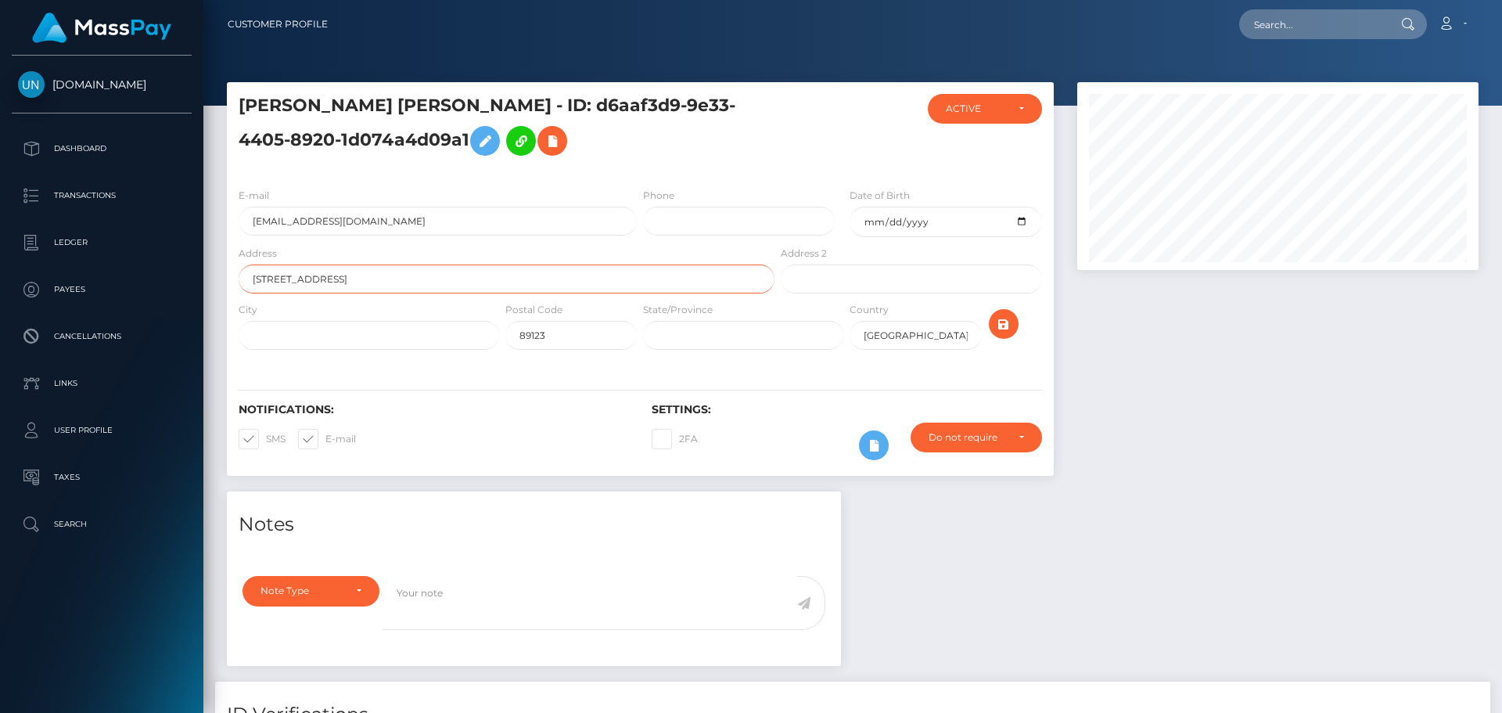
click at [443, 279] on input "2815 W Ford Ave apt 2025 Las Vegas NV 89123" at bounding box center [507, 278] width 536 height 29
drag, startPoint x: 419, startPoint y: 272, endPoint x: 376, endPoint y: 276, distance: 43.2
click at [376, 276] on input "2815 W Ford Ave apt 2025 Las Vegas NV" at bounding box center [507, 278] width 536 height 29
type input "2815 W Ford Ave apt 2025 Las Vegas NV"
click at [343, 337] on input "text" at bounding box center [369, 335] width 260 height 29
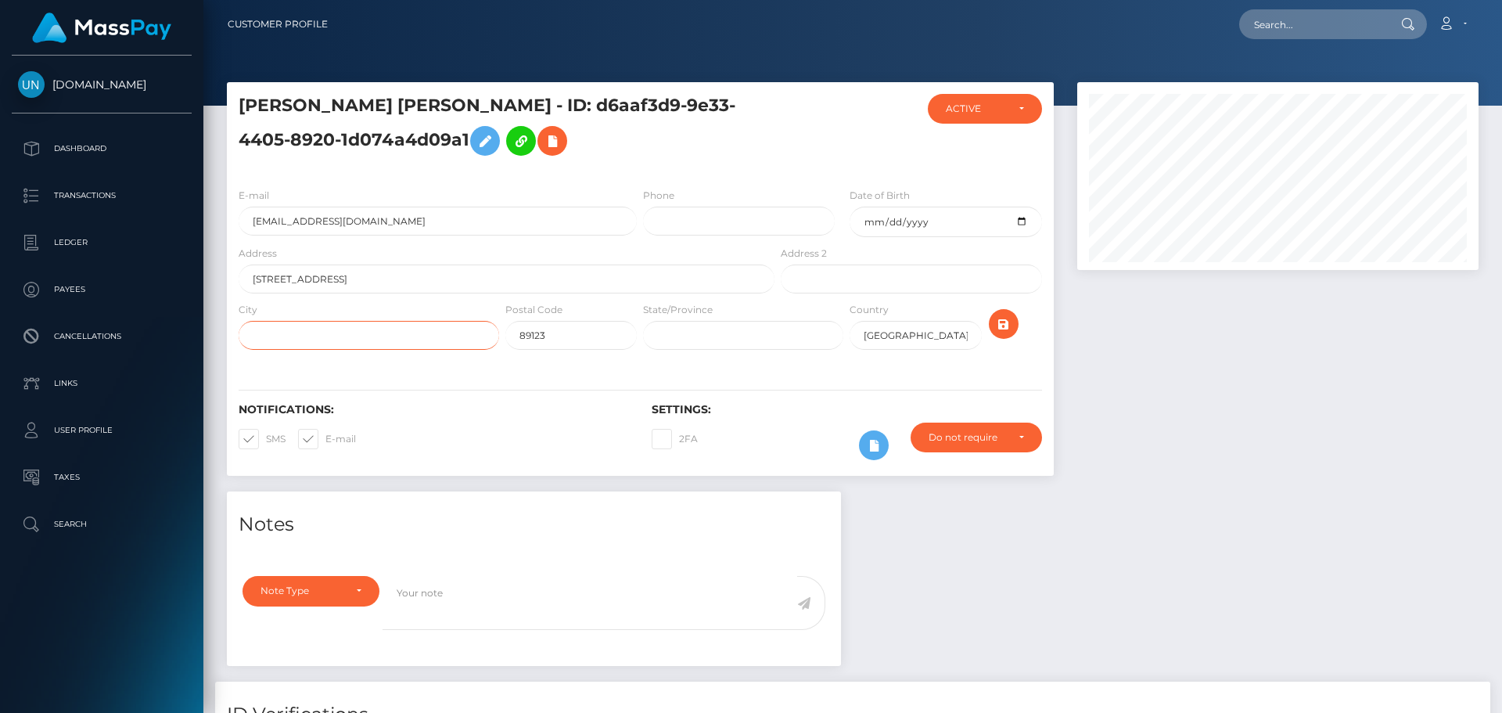
paste input "Las Vegas"
type input "Las Vegas"
drag, startPoint x: 455, startPoint y: 282, endPoint x: 481, endPoint y: 228, distance: 60.2
click at [375, 288] on input "2815 W Ford Ave apt 2025 Las Vegas NV" at bounding box center [507, 278] width 536 height 29
type input "2815 W Ford Ave apt 2025"
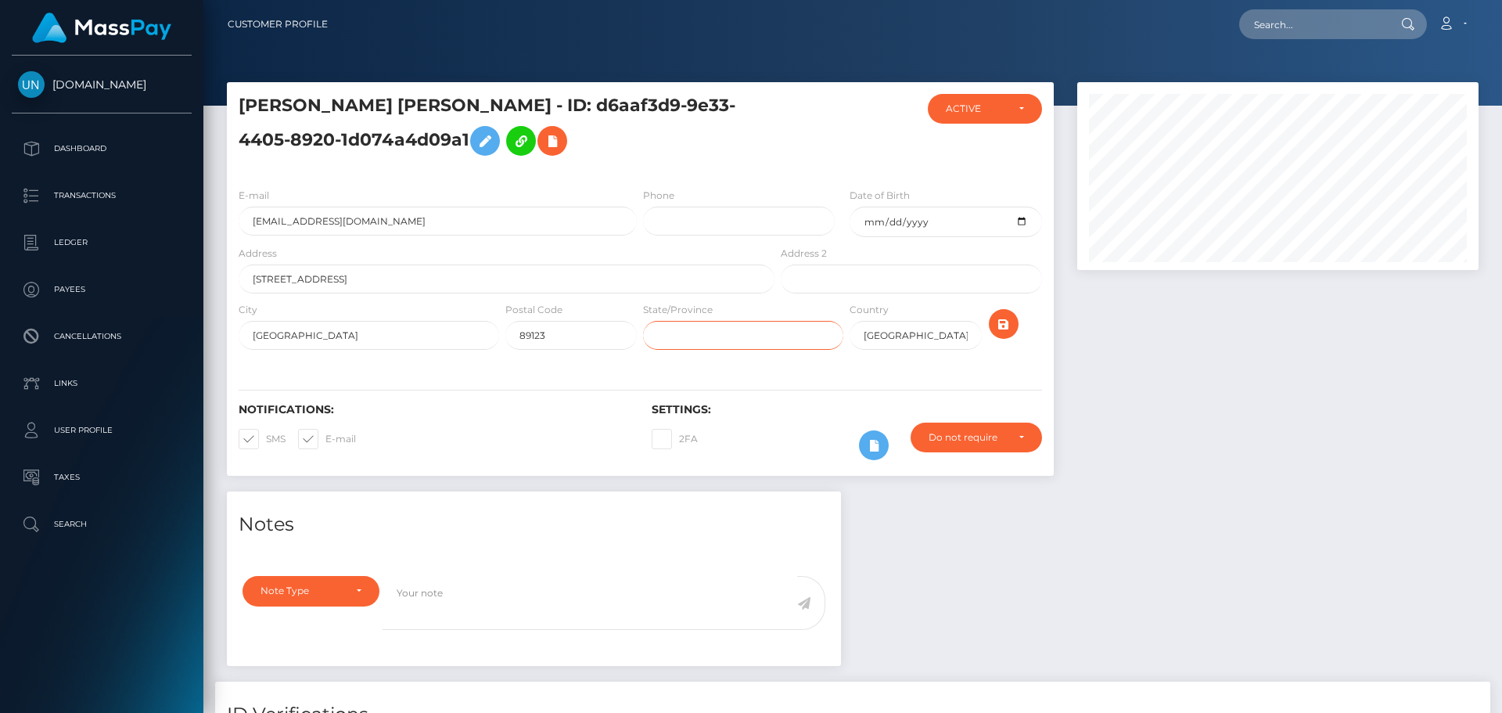
click at [778, 341] on input "text" at bounding box center [743, 335] width 200 height 29
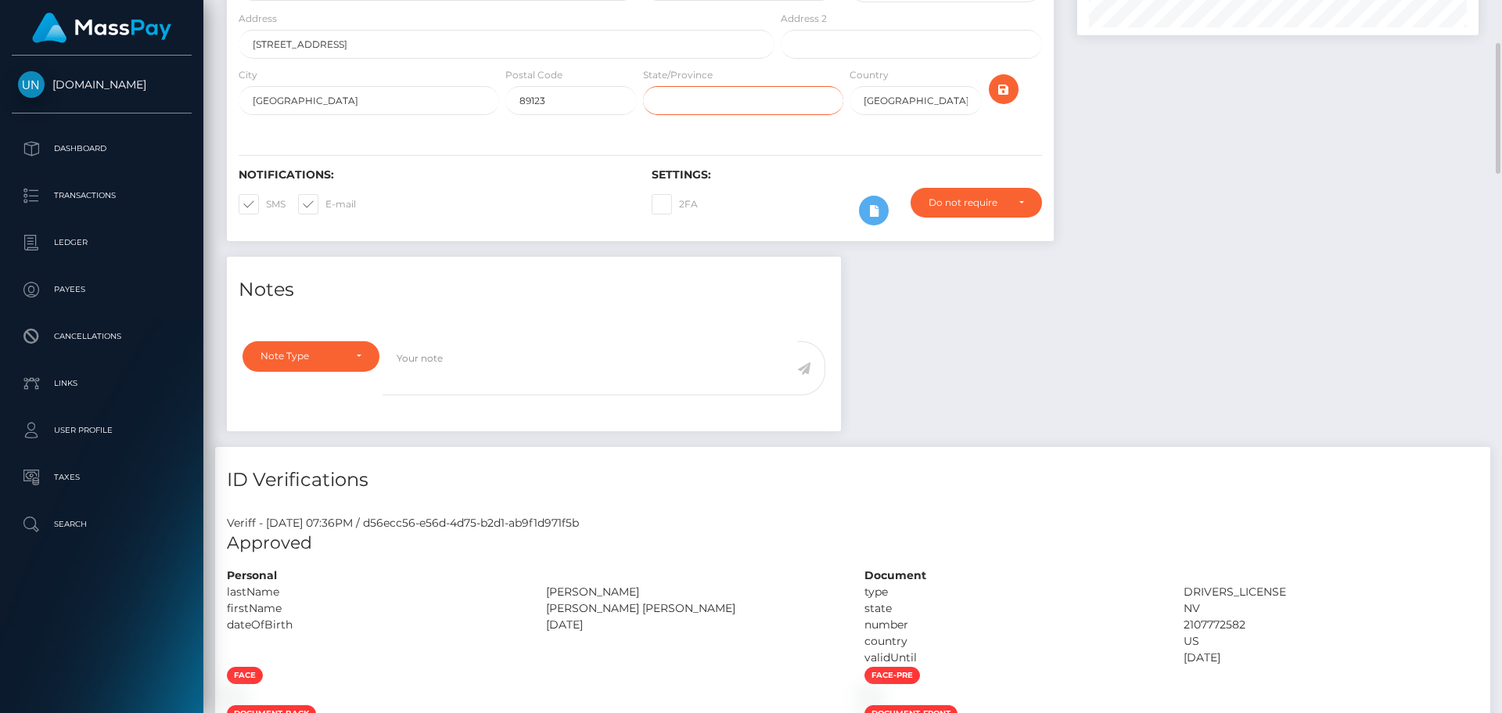
scroll to position [0, 0]
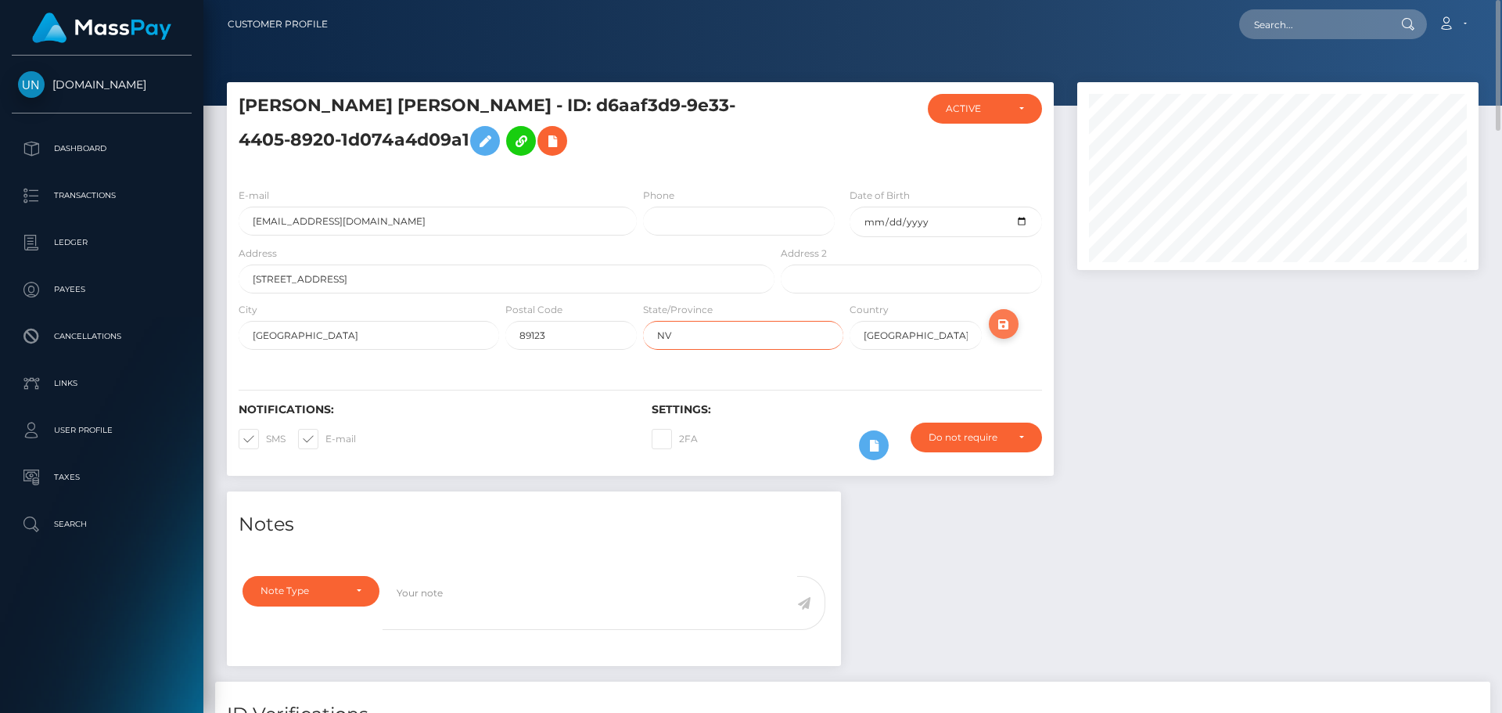
type input "NV"
click at [1003, 329] on icon "submit" at bounding box center [1003, 324] width 19 height 20
drag, startPoint x: 1351, startPoint y: 30, endPoint x: 1338, endPoint y: 25, distance: 13.4
click at [1351, 30] on input "text" at bounding box center [1312, 24] width 147 height 30
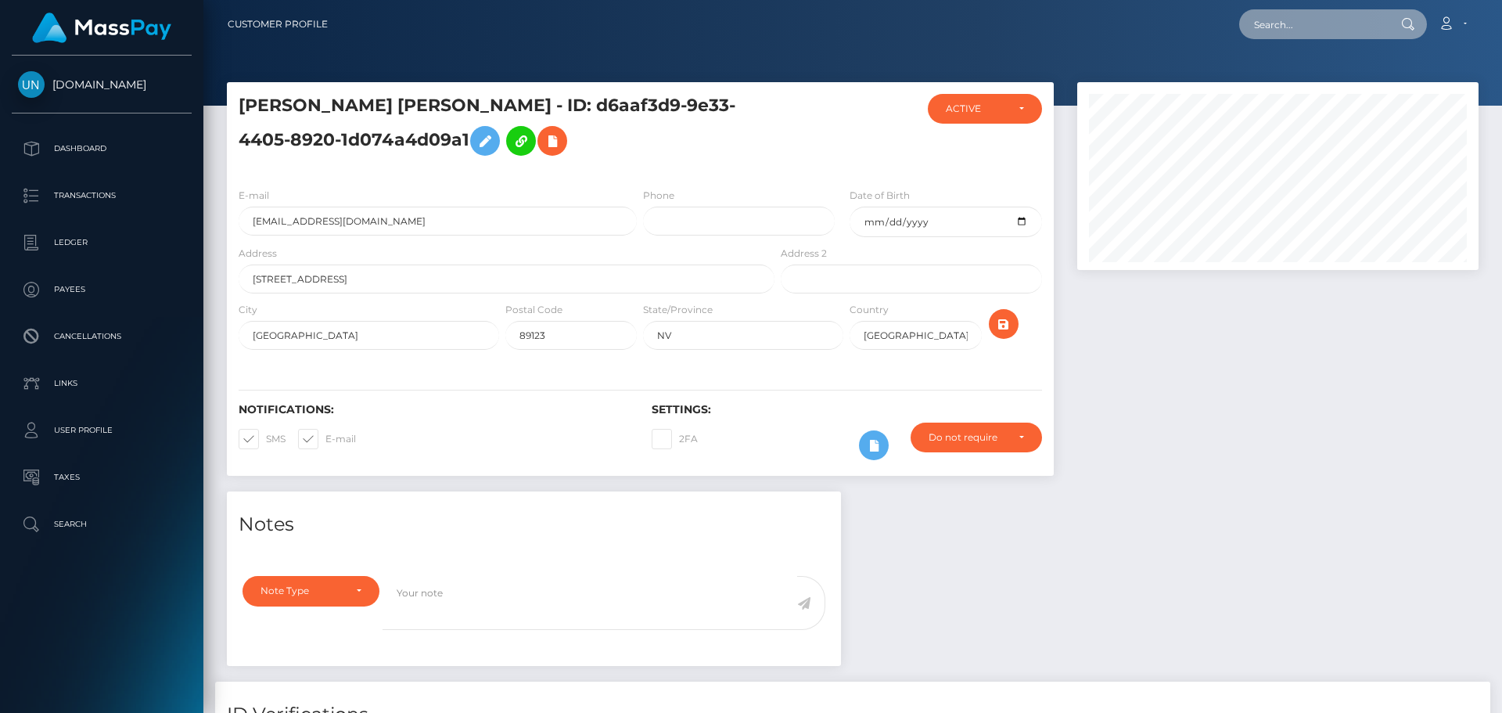
paste input "[EMAIL_ADDRESS][DOMAIN_NAME]"
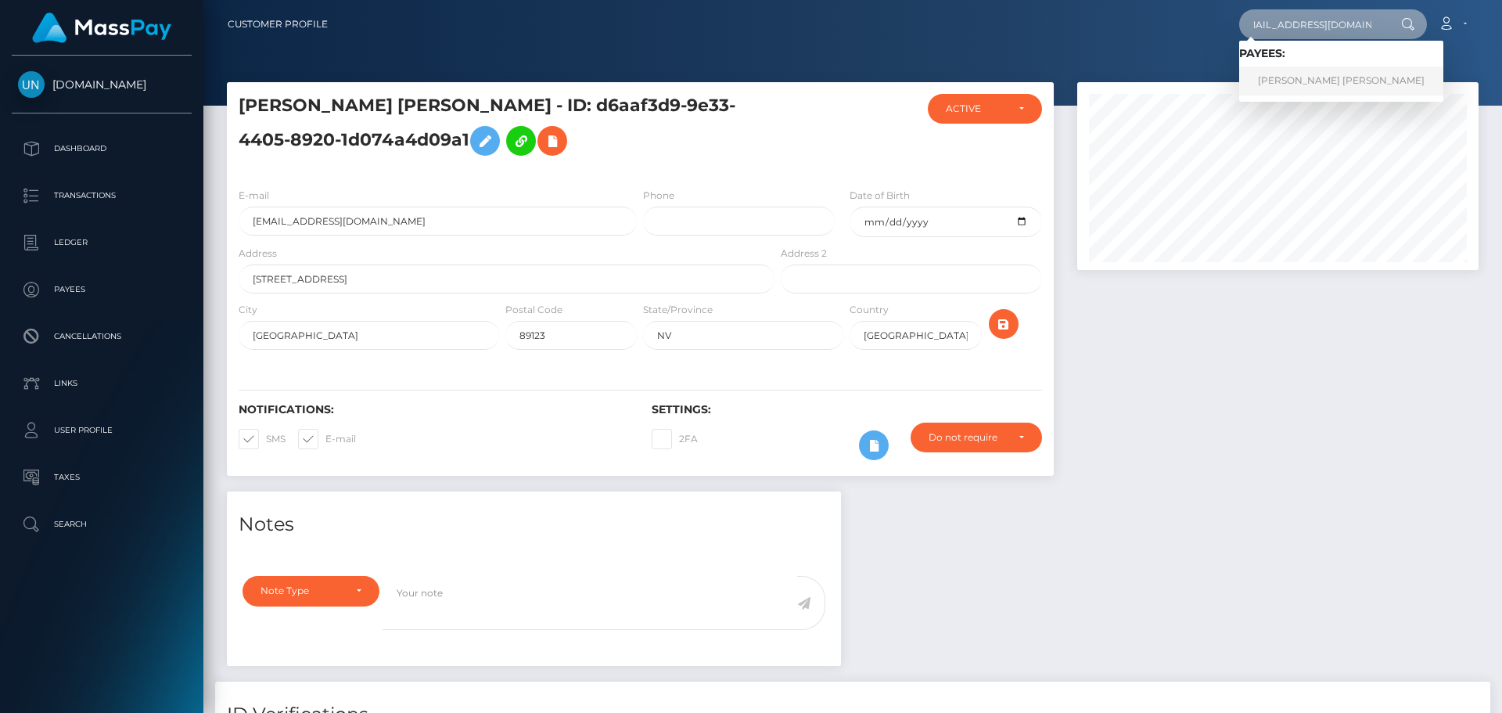
type input "[EMAIL_ADDRESS][DOMAIN_NAME]"
click at [1287, 81] on link "ISAIAH DARION WILLIAMS" at bounding box center [1341, 80] width 204 height 29
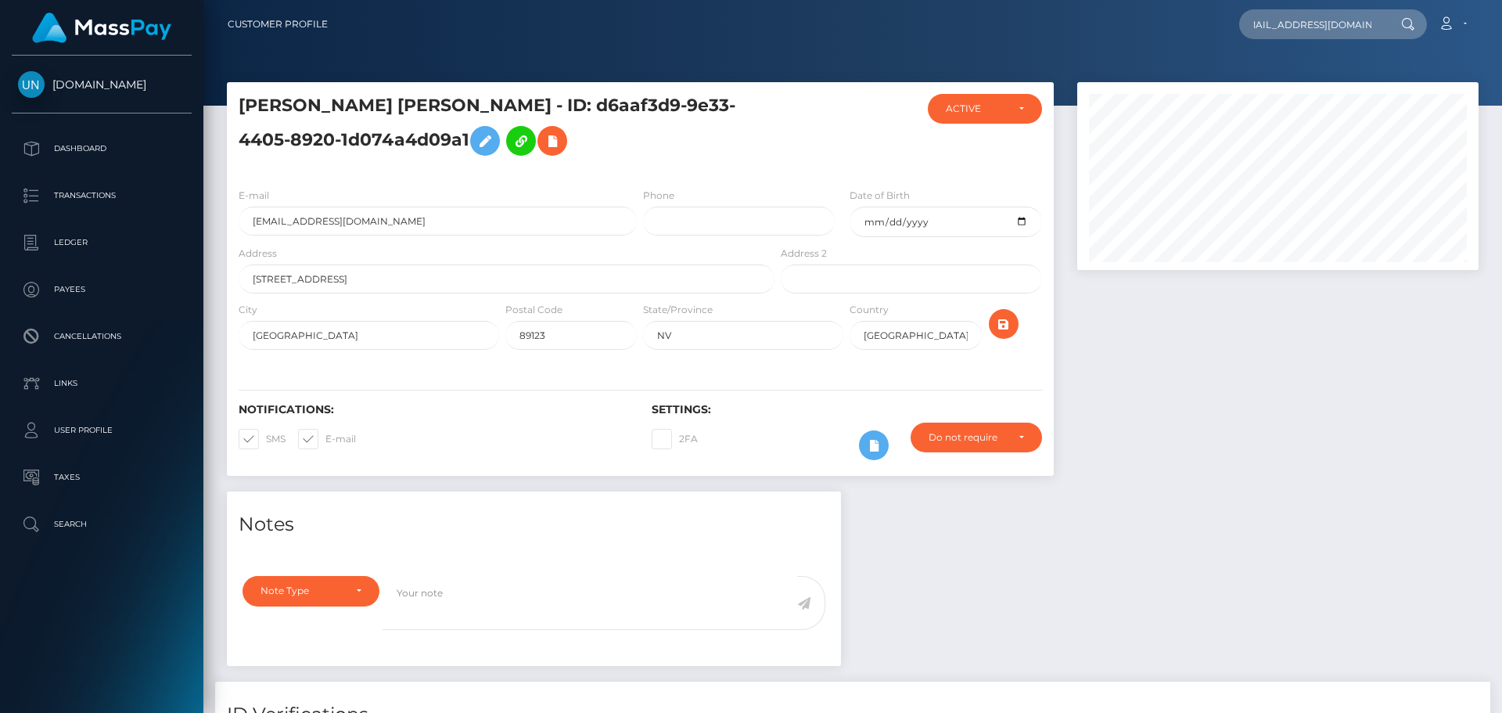
scroll to position [0, 0]
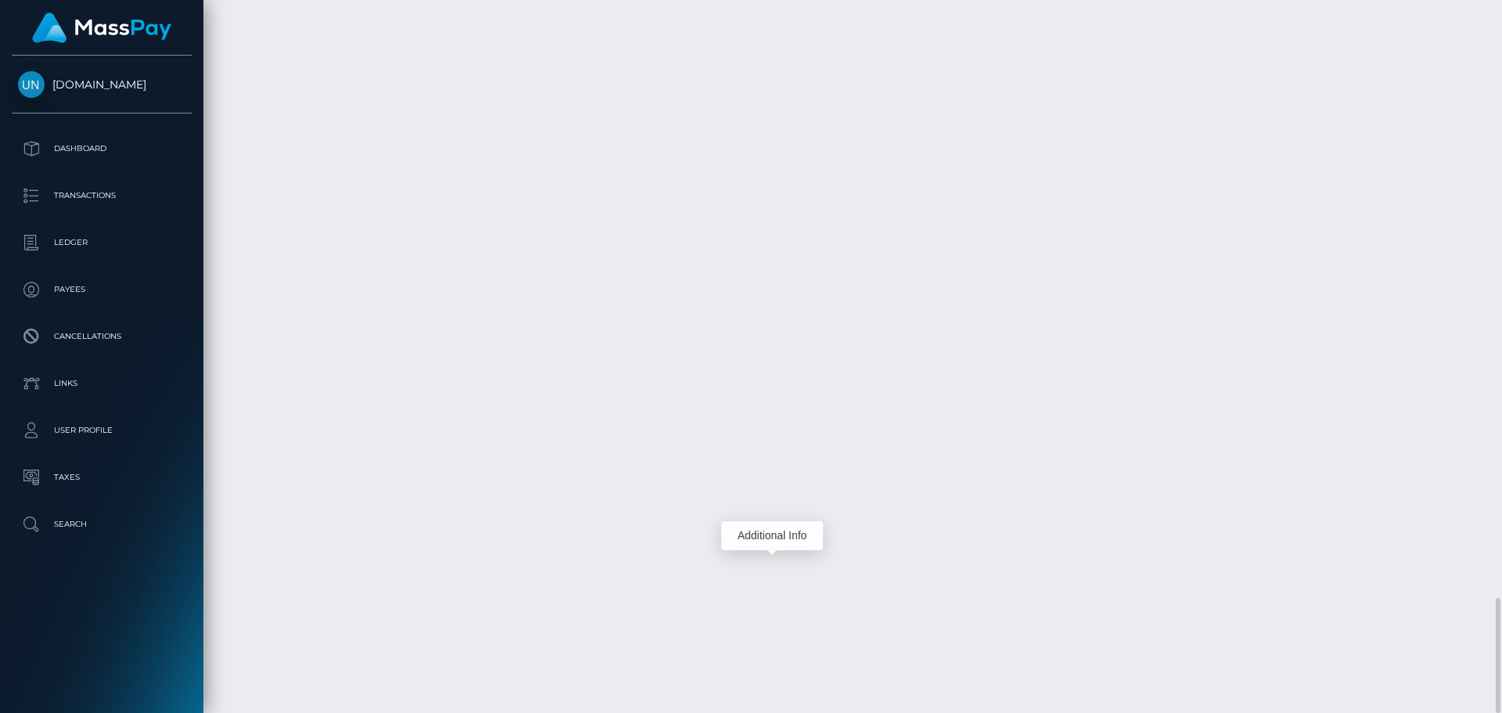
scroll to position [188, 402]
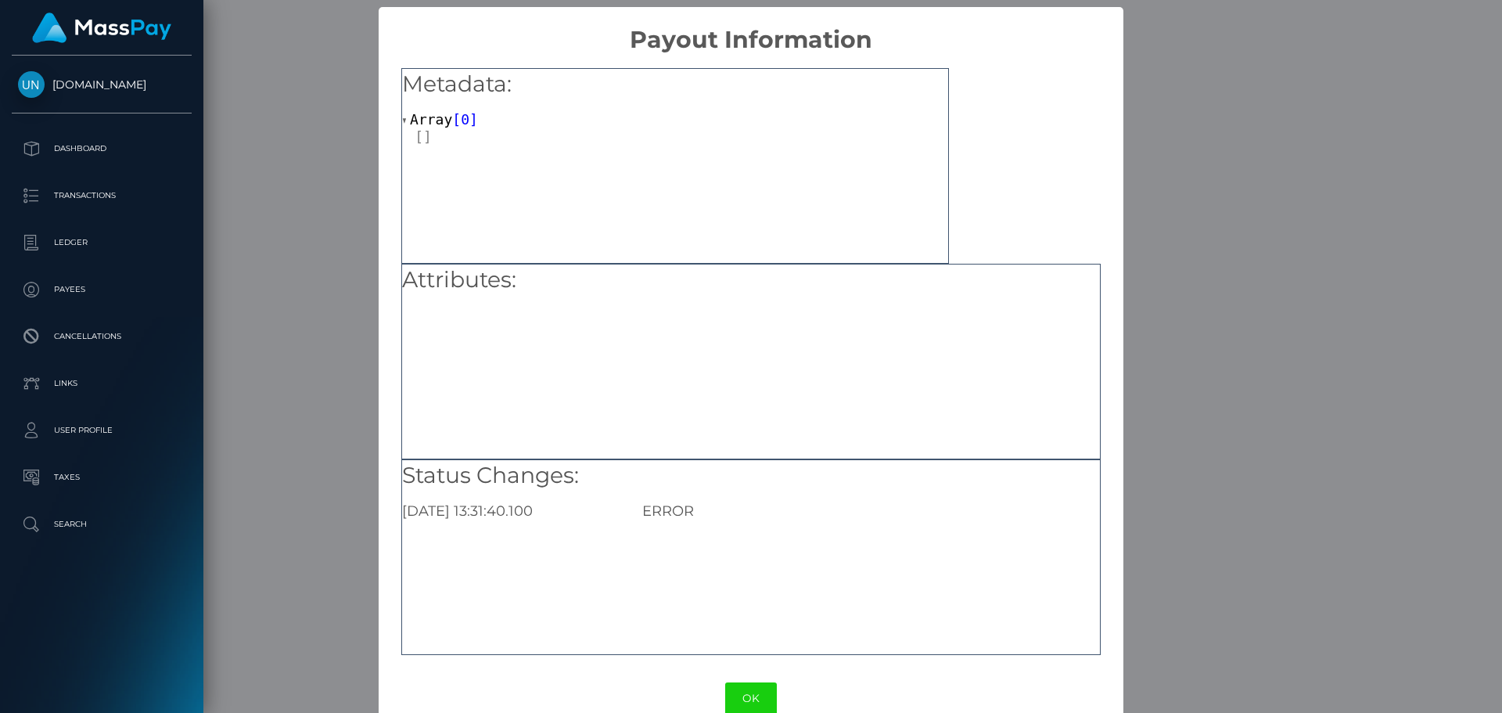
click at [1396, 250] on div "× Payout Information Metadata: Array [ 0 ] Attributes: Status Changes: [DATE] 1…" at bounding box center [751, 356] width 1502 height 713
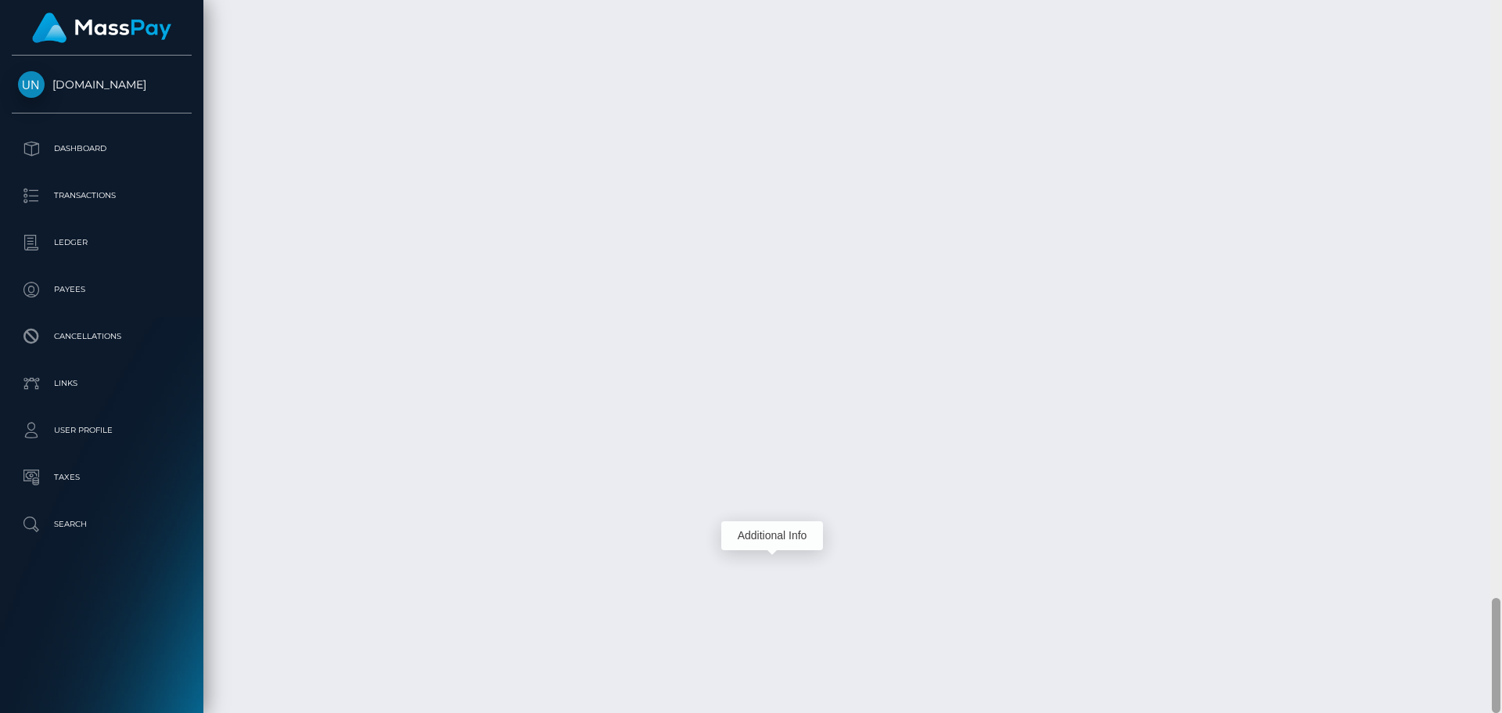
click at [1489, 15] on div at bounding box center [1496, 356] width 12 height 713
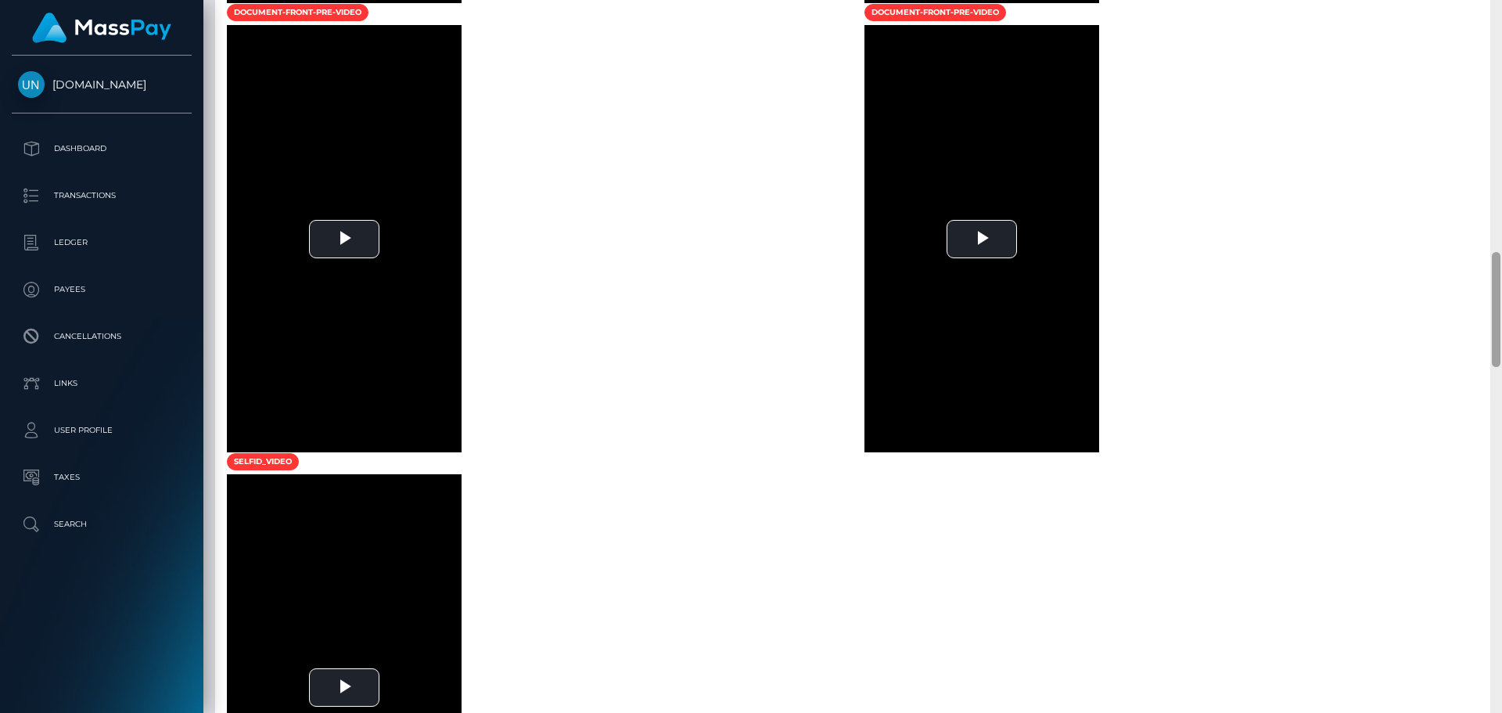
click at [1489, 14] on div at bounding box center [1496, 356] width 12 height 713
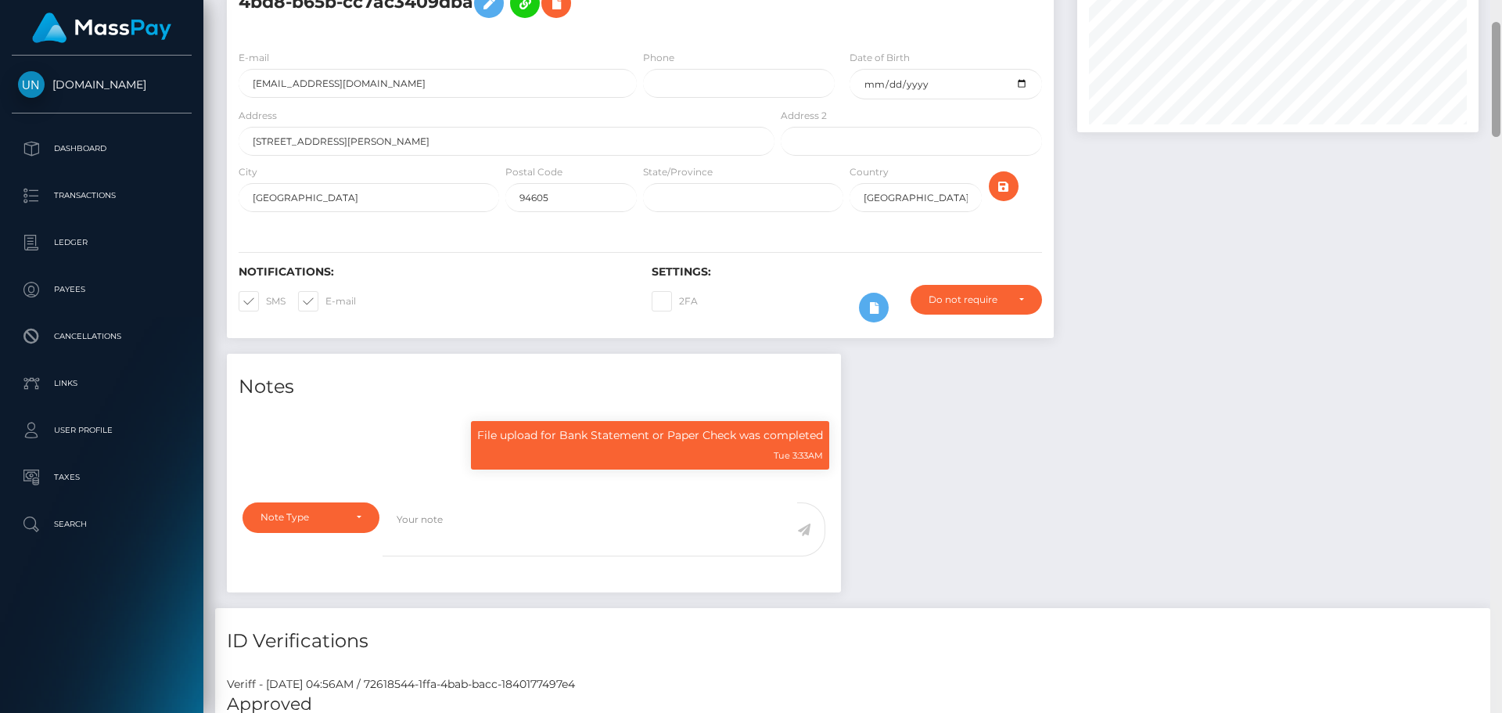
click at [1489, 14] on div "Customer Profile Loading... Loading..." at bounding box center [852, 356] width 1299 height 713
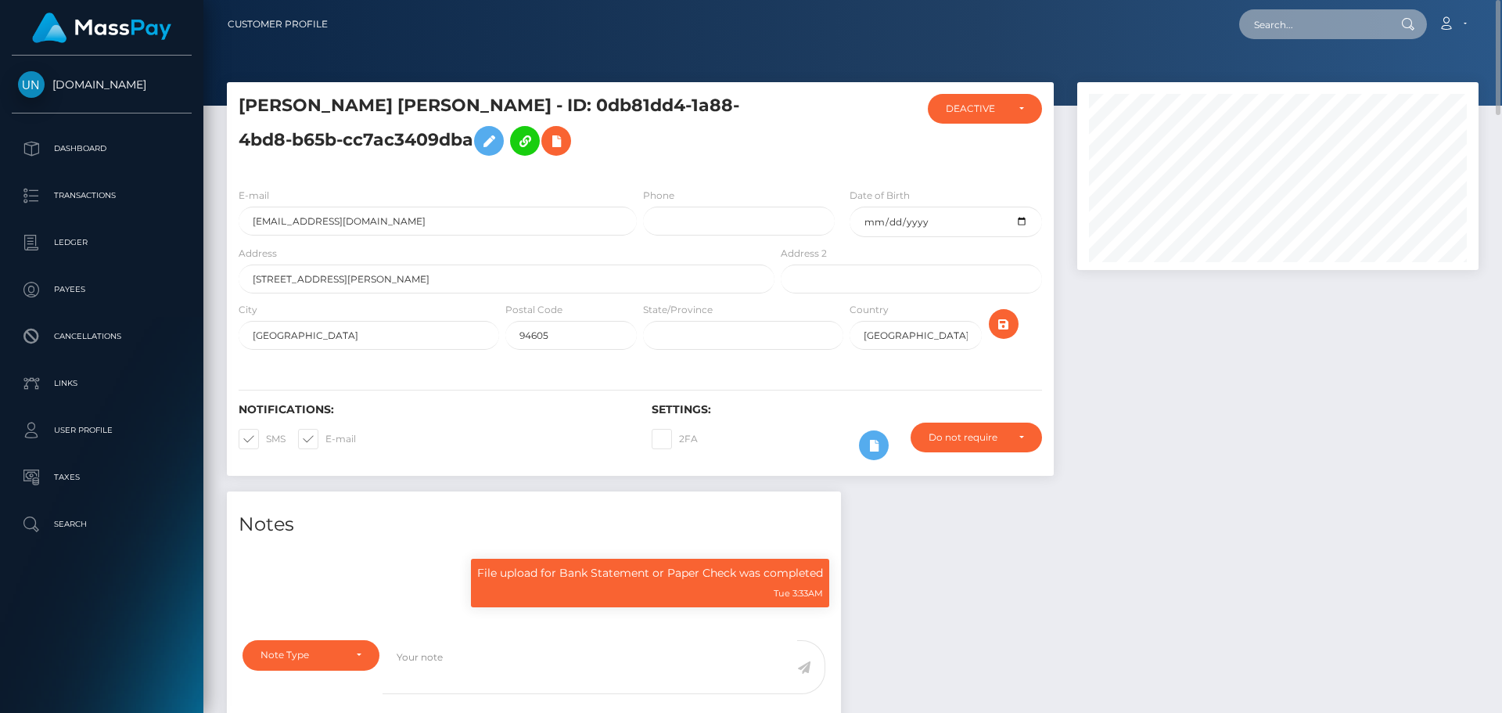
click at [1299, 9] on input "text" at bounding box center [1312, 24] width 147 height 30
paste input "[EMAIL_ADDRESS][DOMAIN_NAME]"
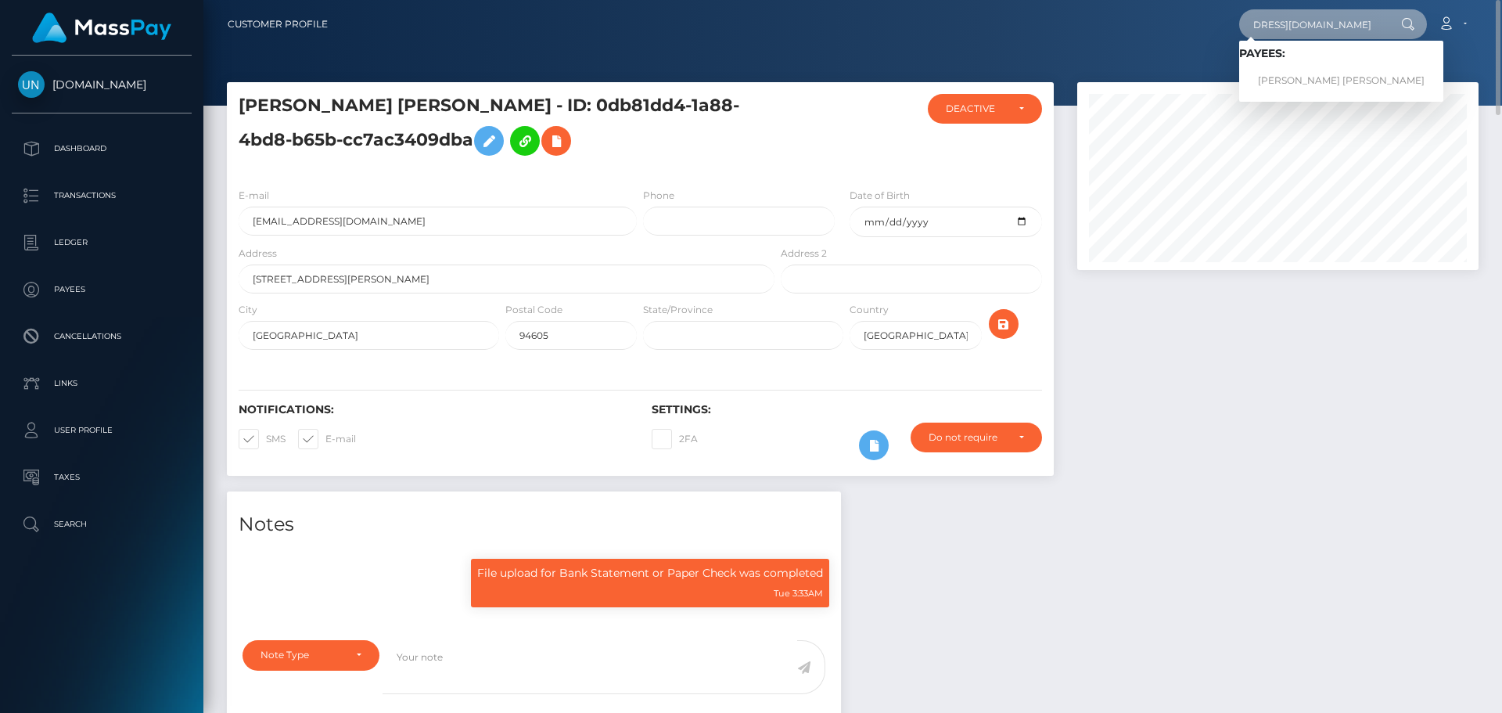
type input "[EMAIL_ADDRESS][DOMAIN_NAME]"
click at [1289, 73] on link "EVELIN DAYANNA CASTILLO ROJAS" at bounding box center [1341, 80] width 204 height 29
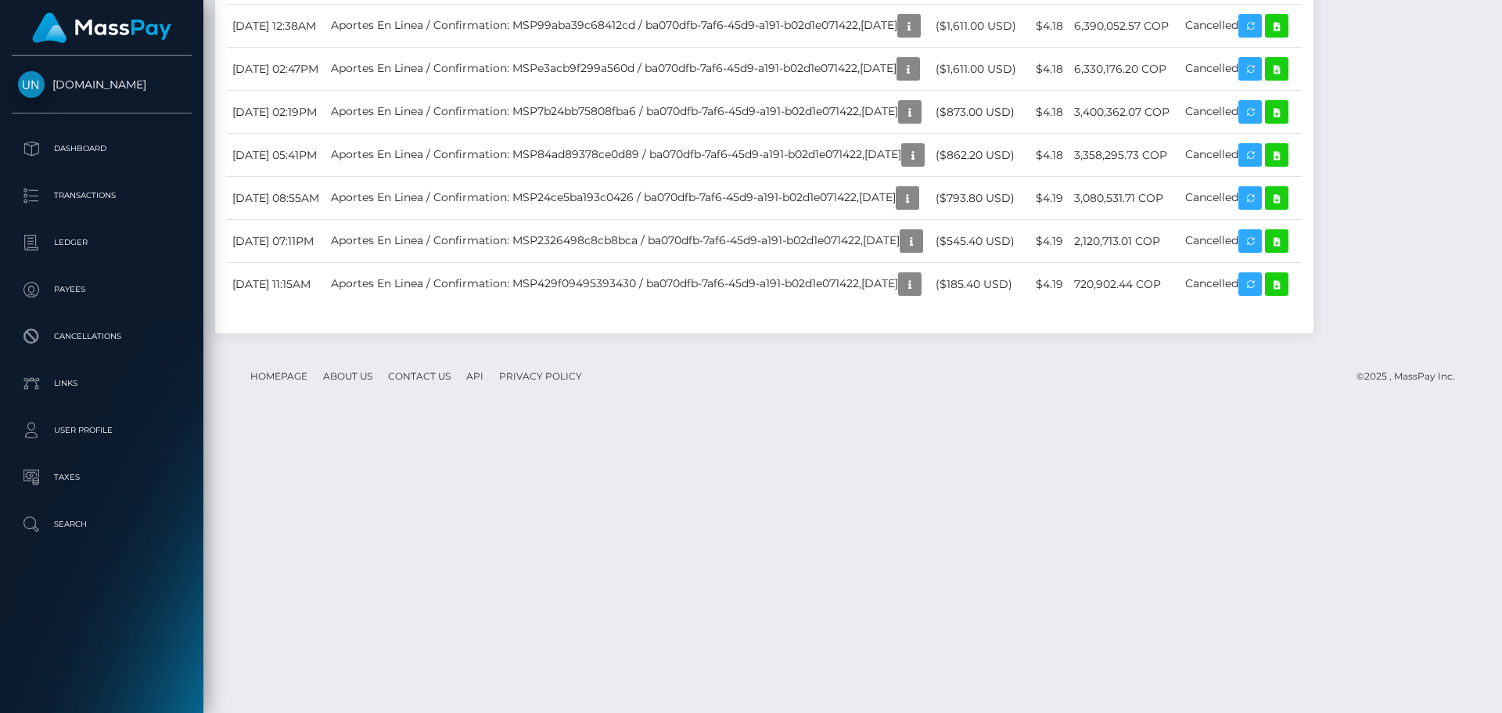
scroll to position [3520, 0]
